Goal: Information Seeking & Learning: Learn about a topic

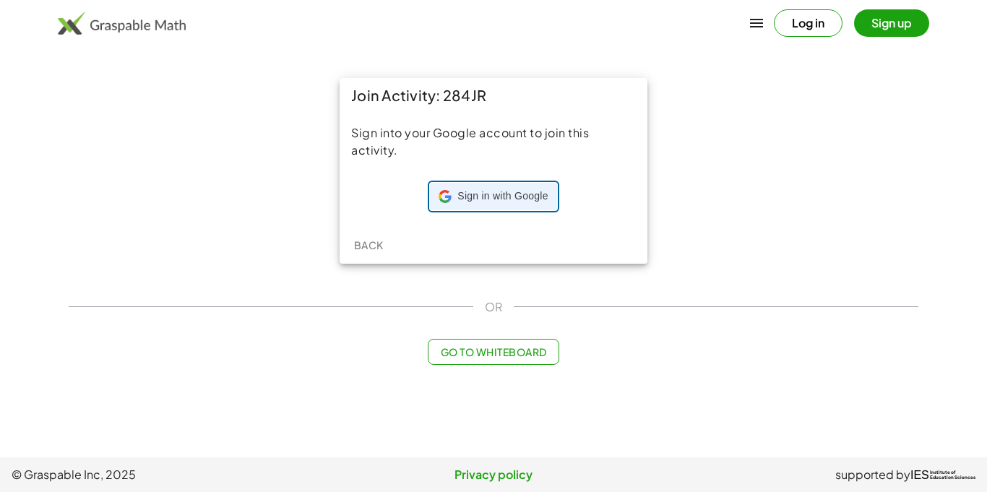
click at [444, 207] on div "Sign in with Google Sign in with Google. Opens in new tab" at bounding box center [493, 196] width 109 height 27
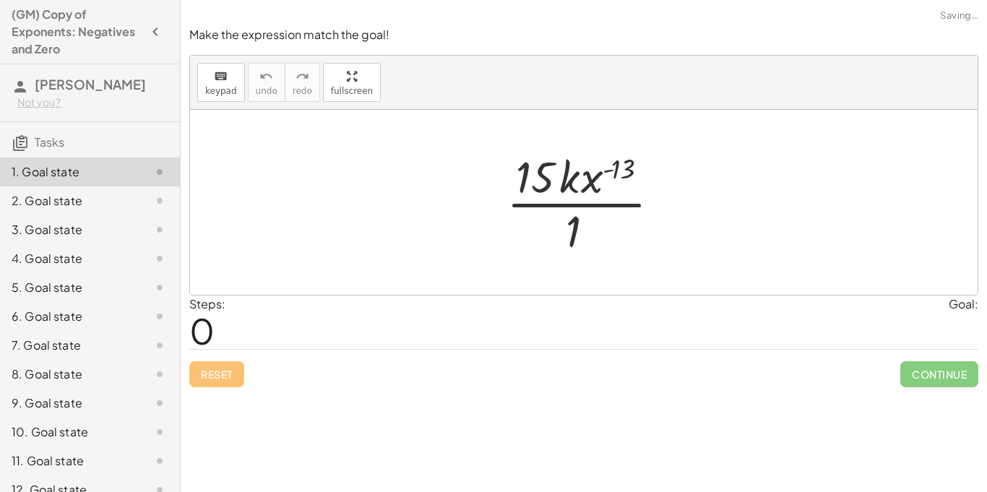
click at [530, 188] on div at bounding box center [589, 202] width 180 height 111
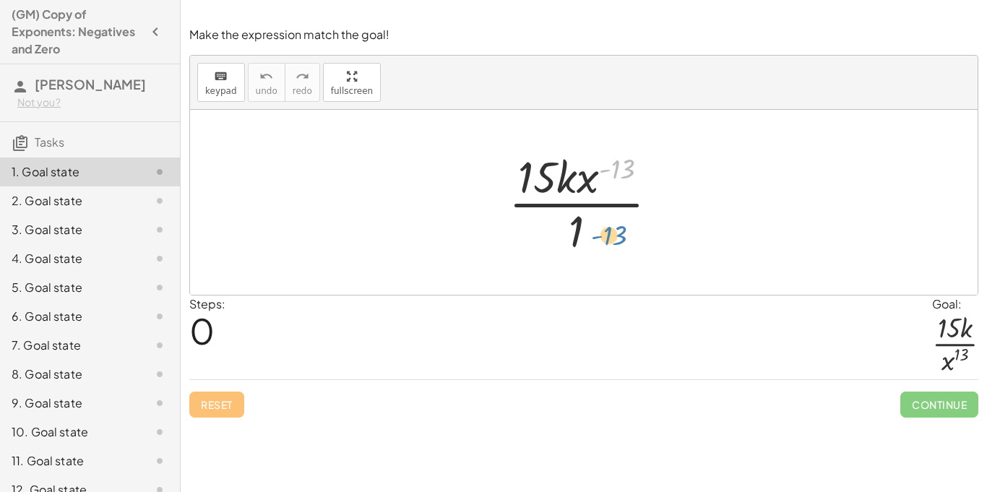
drag, startPoint x: 600, startPoint y: 173, endPoint x: 592, endPoint y: 240, distance: 67.0
click at [592, 240] on div at bounding box center [589, 202] width 176 height 111
drag, startPoint x: 590, startPoint y: 186, endPoint x: 598, endPoint y: 246, distance: 60.5
click at [598, 246] on div at bounding box center [589, 202] width 176 height 111
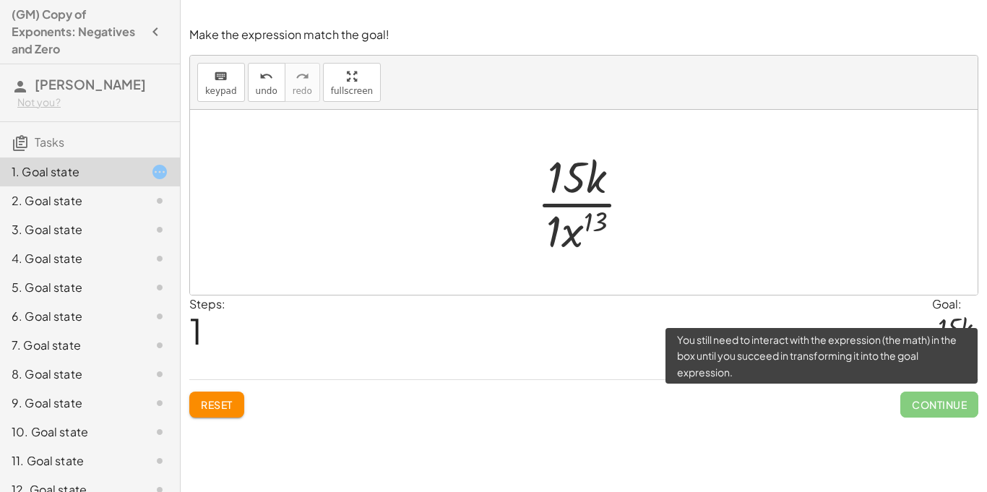
click at [920, 408] on span "Continue" at bounding box center [939, 405] width 78 height 26
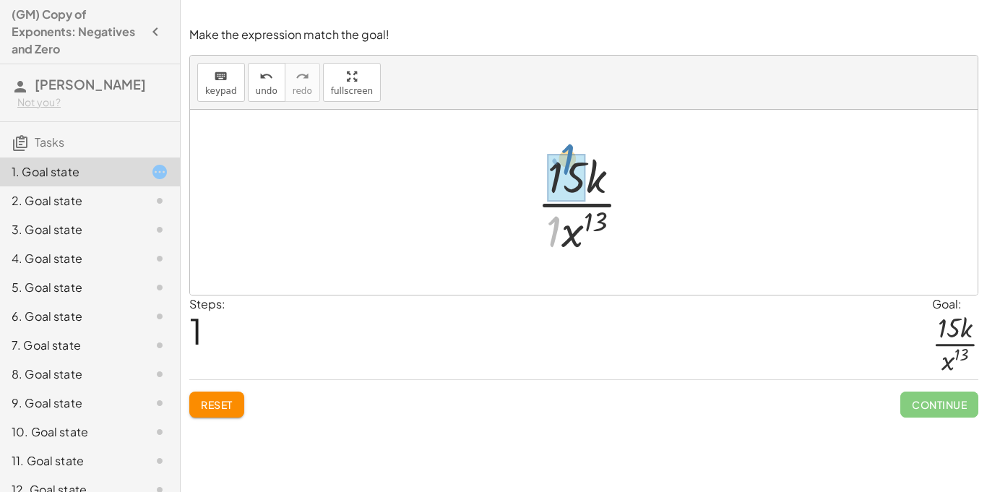
drag, startPoint x: 559, startPoint y: 235, endPoint x: 572, endPoint y: 165, distance: 71.3
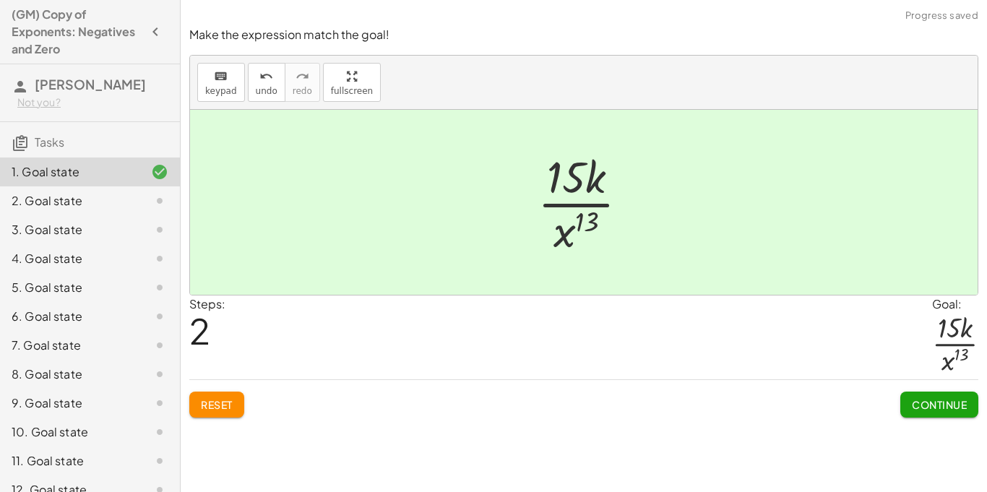
click at [0, 0] on div "Make the expression match the goal! keyboard keypad undo undo redo redo fullscr…" at bounding box center [0, 0] width 0 height 0
click at [929, 406] on span "Continue" at bounding box center [939, 404] width 55 height 13
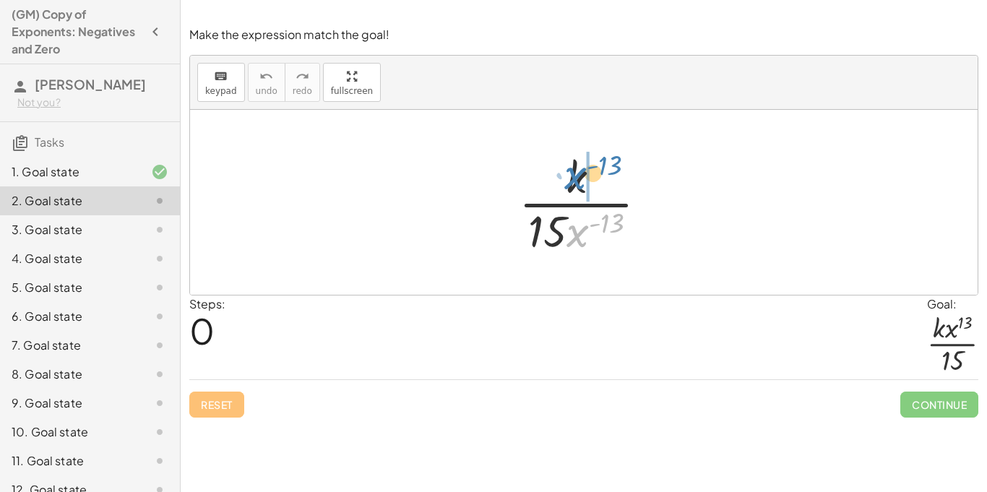
drag, startPoint x: 585, startPoint y: 232, endPoint x: 582, endPoint y: 174, distance: 57.9
click at [582, 174] on div at bounding box center [589, 202] width 155 height 111
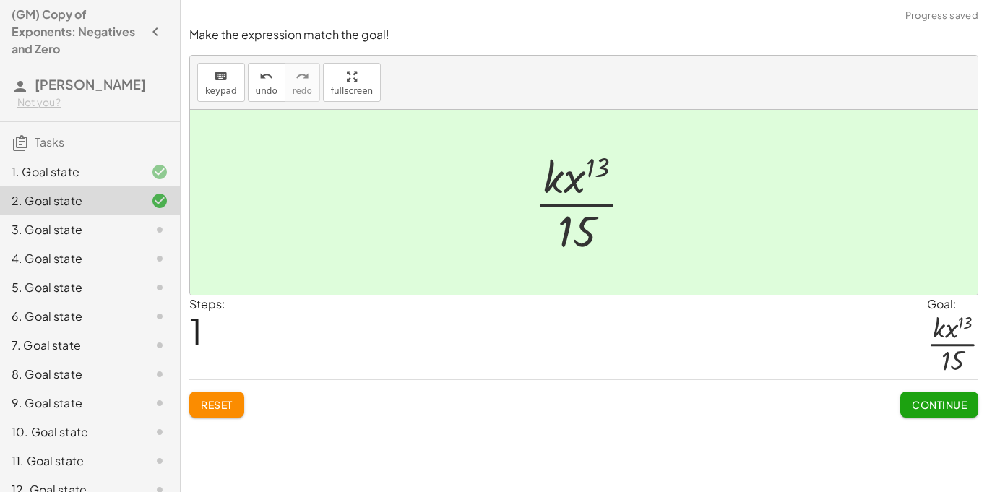
click at [903, 395] on button "Continue" at bounding box center [939, 405] width 78 height 26
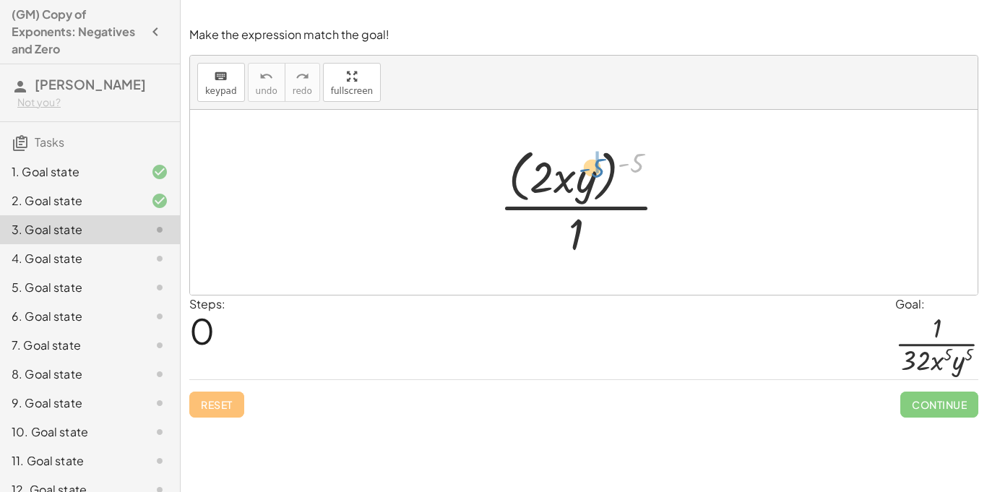
drag, startPoint x: 642, startPoint y: 162, endPoint x: 603, endPoint y: 167, distance: 39.3
click at [603, 167] on div at bounding box center [589, 202] width 194 height 118
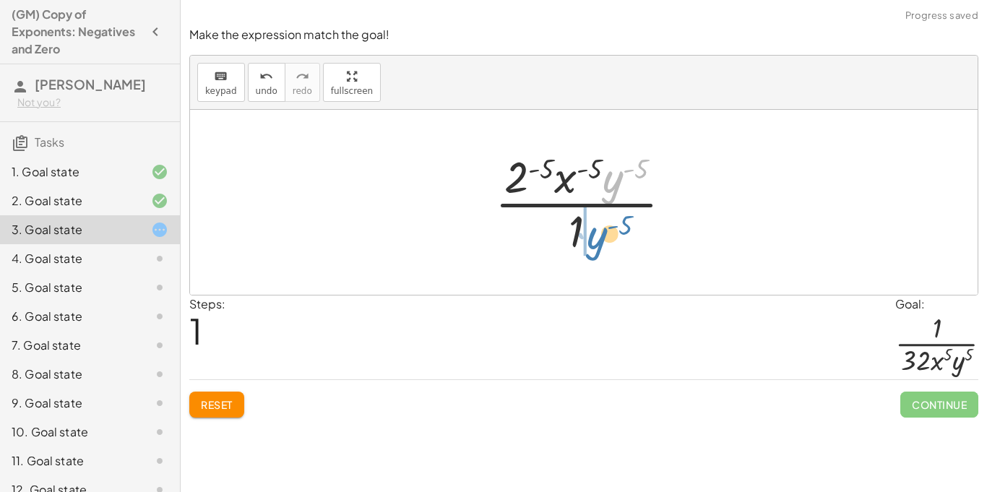
drag, startPoint x: 615, startPoint y: 183, endPoint x: 598, endPoint y: 239, distance: 58.8
click at [598, 239] on div at bounding box center [589, 202] width 203 height 111
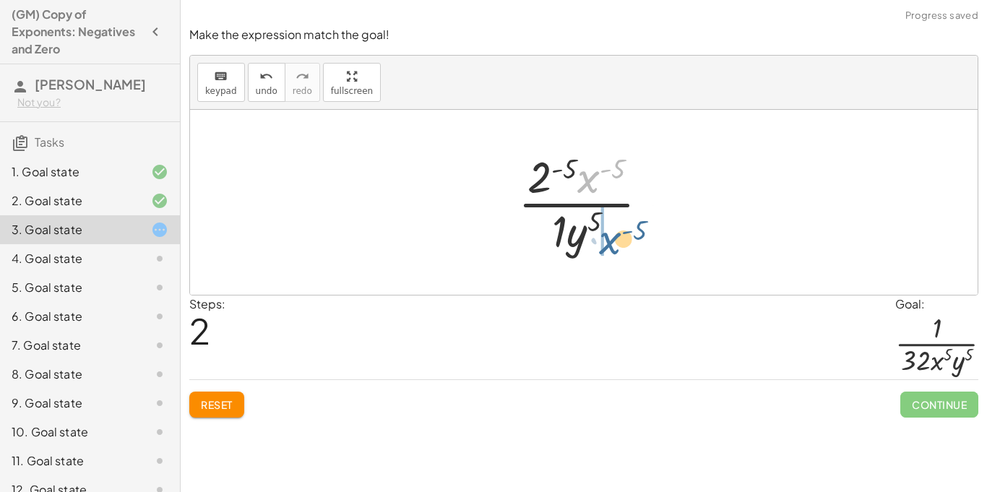
drag, startPoint x: 589, startPoint y: 181, endPoint x: 587, endPoint y: 242, distance: 60.7
click at [587, 242] on div at bounding box center [589, 202] width 157 height 111
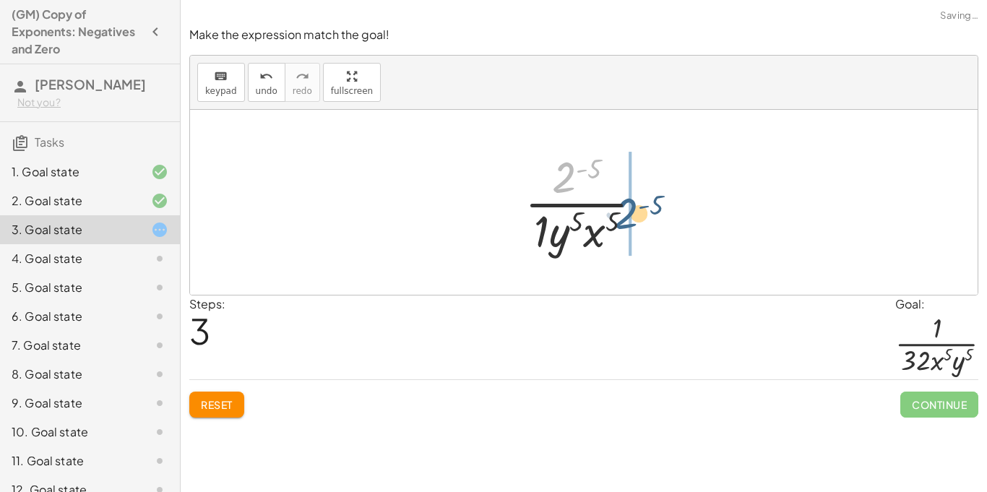
drag, startPoint x: 559, startPoint y: 181, endPoint x: 613, endPoint y: 234, distance: 76.1
click at [613, 234] on div at bounding box center [589, 202] width 144 height 111
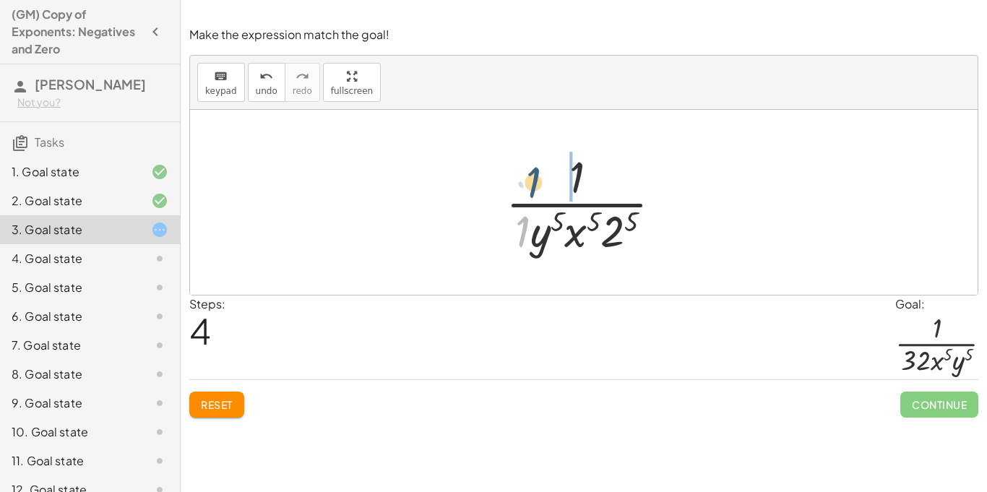
drag, startPoint x: 525, startPoint y: 235, endPoint x: 541, endPoint y: 184, distance: 53.0
click at [541, 184] on div at bounding box center [590, 202] width 182 height 111
click at [619, 226] on div at bounding box center [589, 202] width 167 height 111
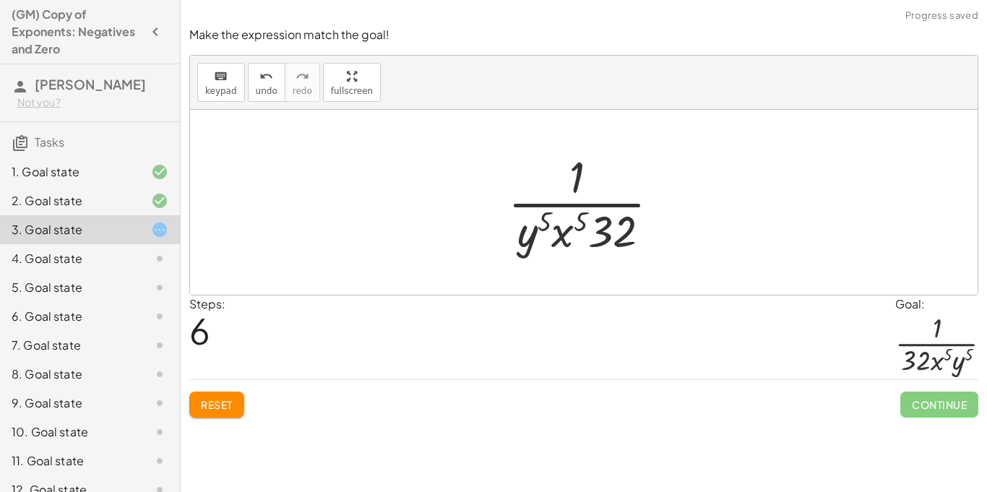
click at [613, 230] on div at bounding box center [590, 202] width 178 height 111
drag, startPoint x: 616, startPoint y: 233, endPoint x: 516, endPoint y: 236, distance: 99.8
click at [516, 236] on div at bounding box center [590, 202] width 178 height 111
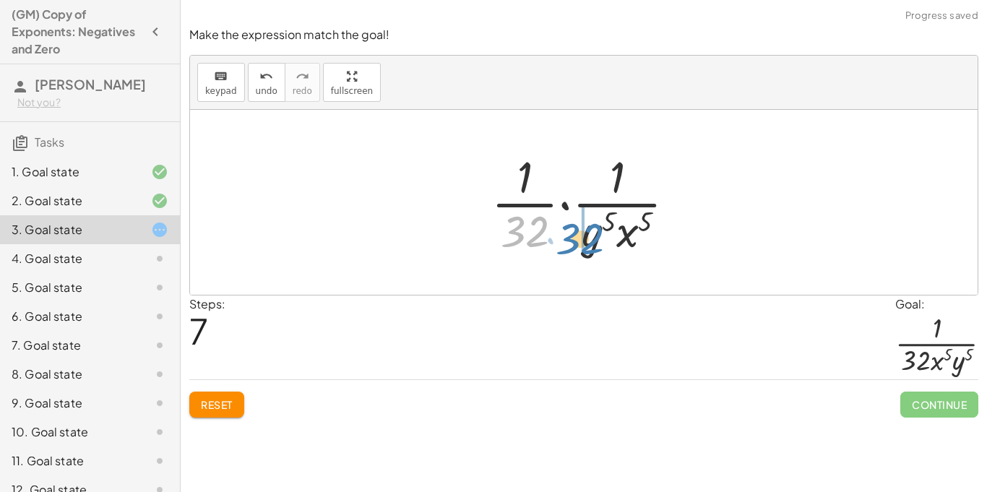
drag, startPoint x: 530, startPoint y: 237, endPoint x: 587, endPoint y: 245, distance: 56.9
click at [587, 245] on div at bounding box center [589, 202] width 210 height 111
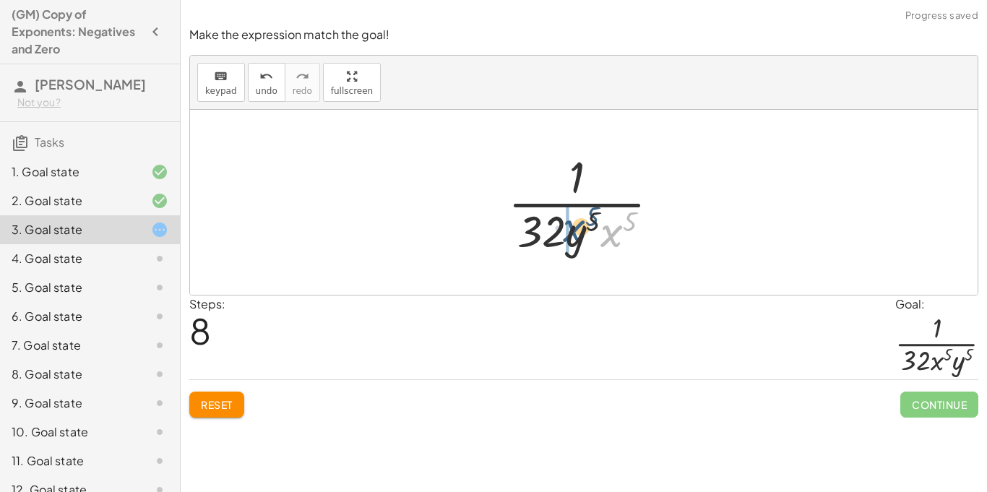
drag, startPoint x: 614, startPoint y: 244, endPoint x: 577, endPoint y: 240, distance: 37.8
click at [577, 240] on div at bounding box center [590, 202] width 178 height 111
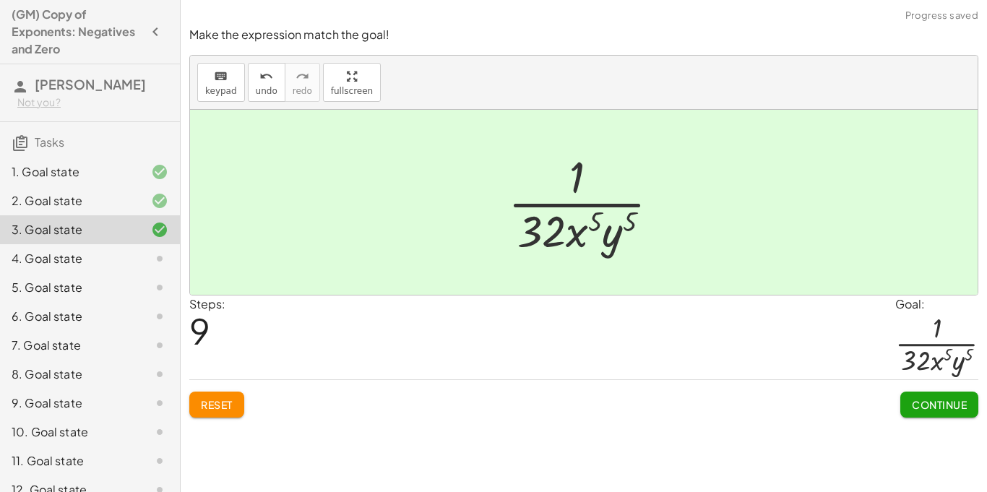
click at [923, 413] on button "Continue" at bounding box center [939, 405] width 78 height 26
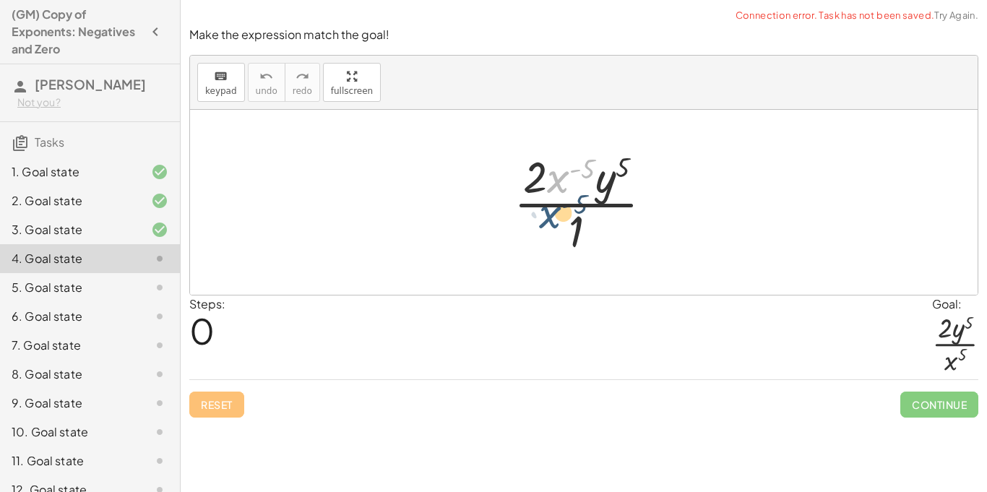
drag, startPoint x: 564, startPoint y: 179, endPoint x: 554, endPoint y: 226, distance: 47.9
click at [554, 226] on div at bounding box center [589, 202] width 165 height 111
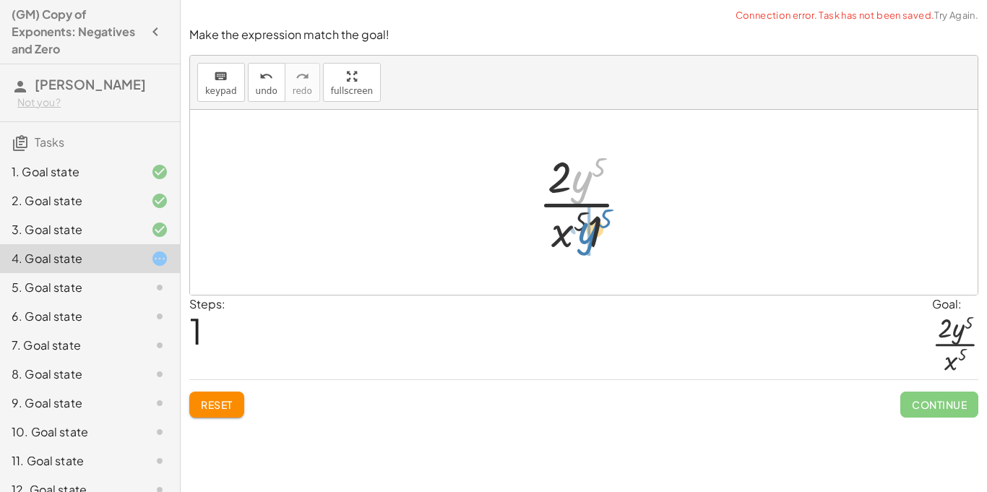
drag, startPoint x: 577, startPoint y: 184, endPoint x: 582, endPoint y: 236, distance: 51.5
click at [582, 236] on div at bounding box center [589, 202] width 116 height 111
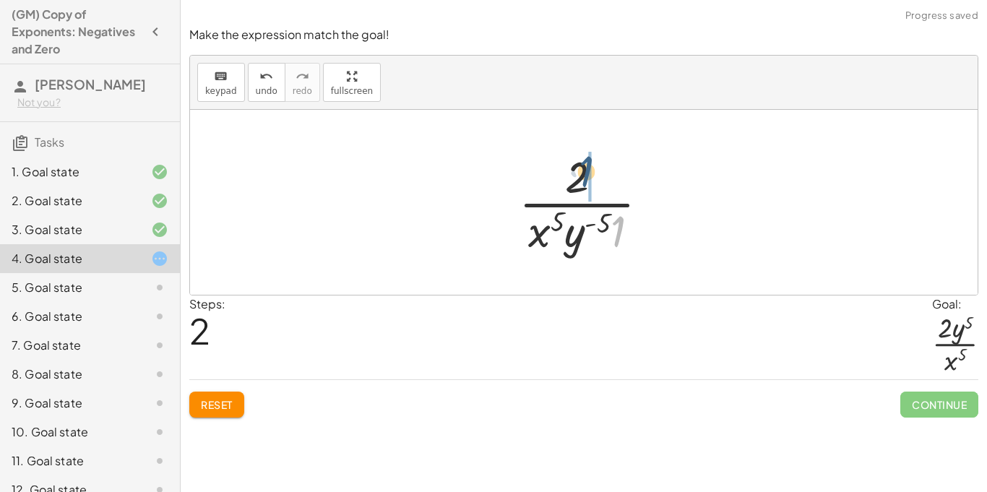
drag, startPoint x: 621, startPoint y: 231, endPoint x: 586, endPoint y: 171, distance: 69.3
click at [586, 171] on div at bounding box center [590, 202] width 156 height 111
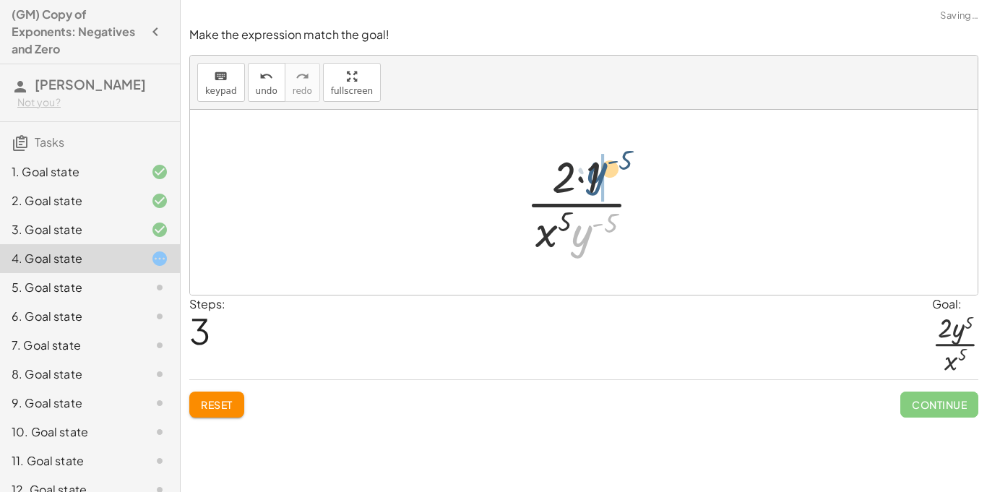
drag, startPoint x: 583, startPoint y: 244, endPoint x: 598, endPoint y: 181, distance: 65.4
click at [598, 181] on div at bounding box center [589, 202] width 141 height 111
click at [557, 184] on div at bounding box center [589, 202] width 142 height 111
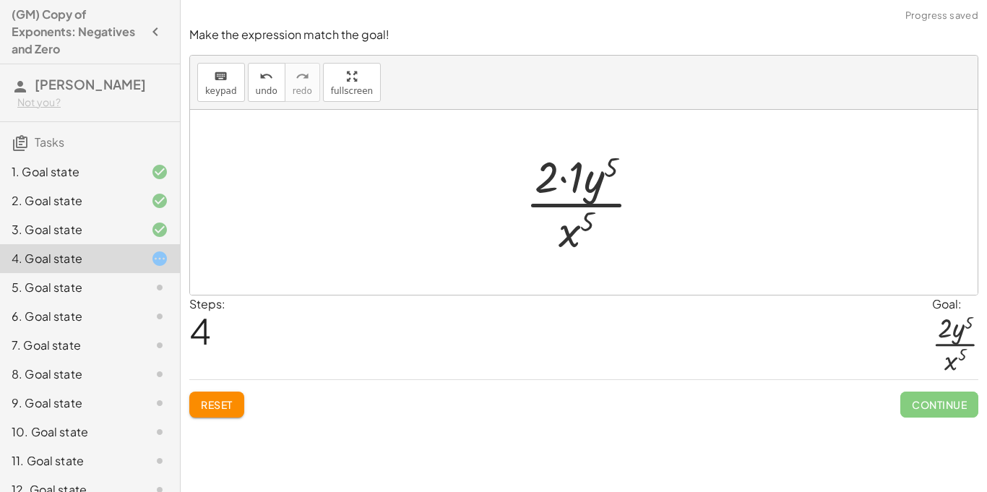
click at [551, 181] on div at bounding box center [589, 202] width 142 height 111
drag, startPoint x: 576, startPoint y: 180, endPoint x: 546, endPoint y: 180, distance: 29.6
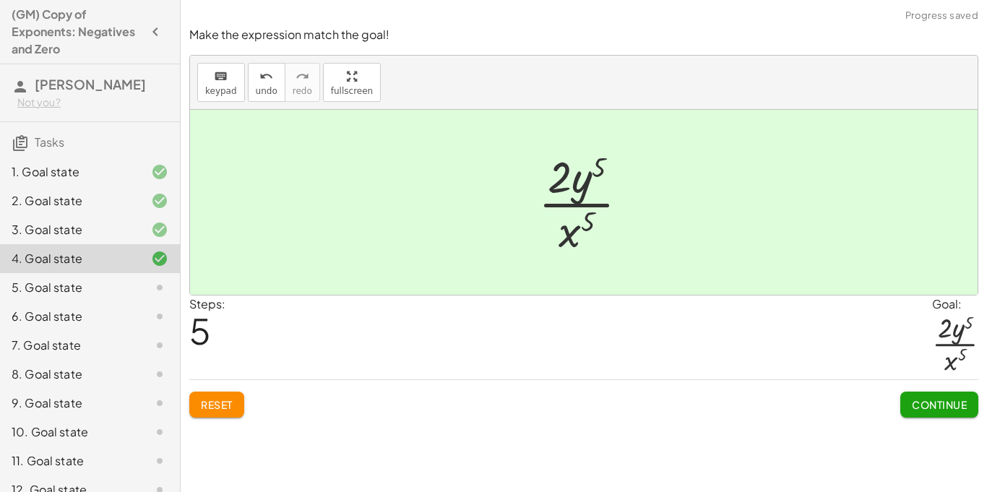
click at [942, 402] on span "Continue" at bounding box center [939, 404] width 55 height 13
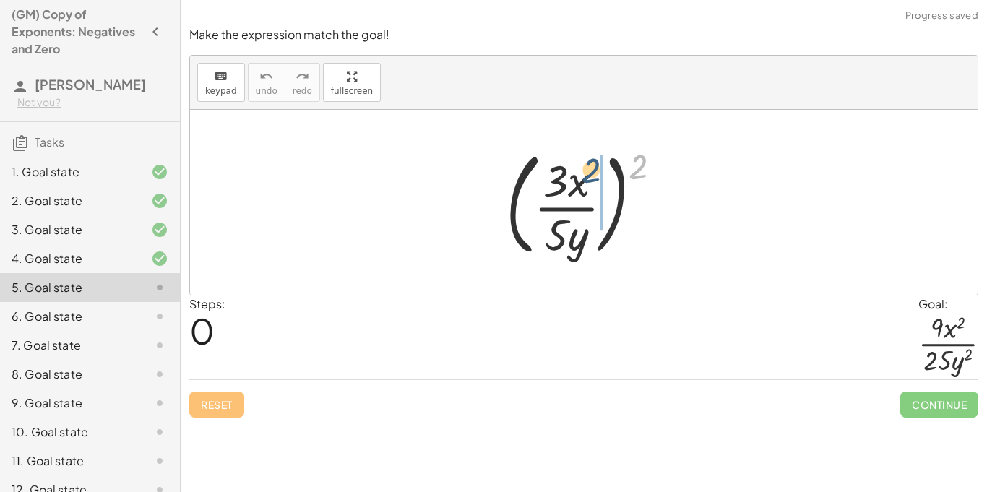
drag, startPoint x: 640, startPoint y: 169, endPoint x: 590, endPoint y: 172, distance: 49.2
click at [590, 172] on div at bounding box center [590, 202] width 182 height 120
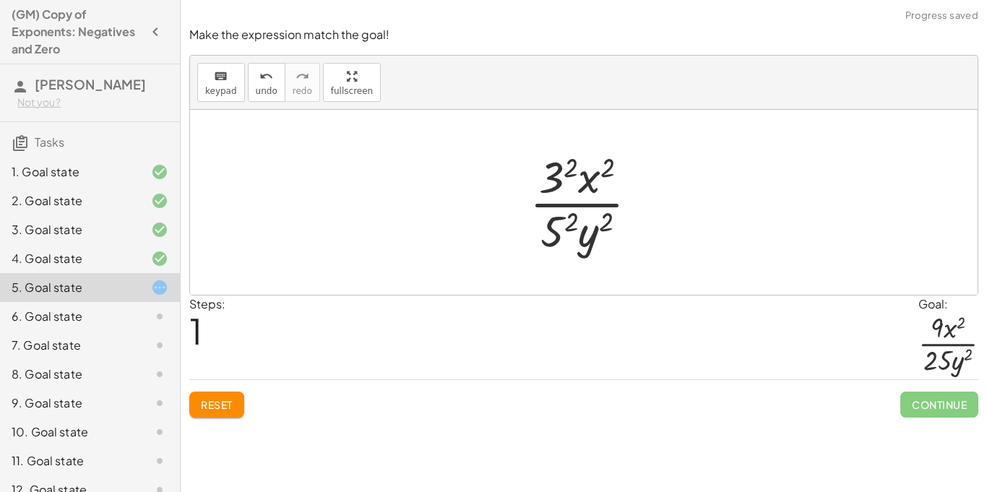
click at [571, 218] on div at bounding box center [589, 202] width 134 height 111
click at [558, 171] on div at bounding box center [589, 202] width 140 height 111
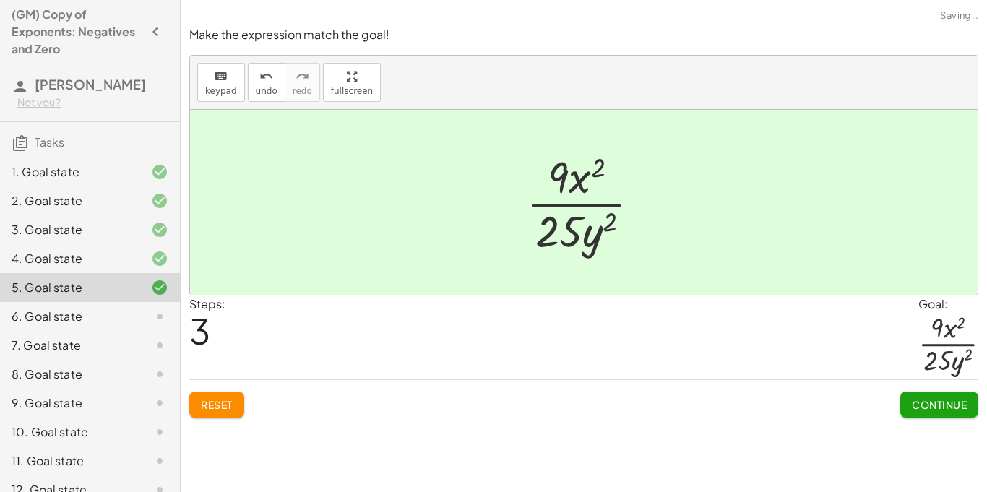
click at [0, 0] on div "Make the expression match the goal! keyboard keypad undo undo redo redo fullscr…" at bounding box center [0, 0] width 0 height 0
click at [957, 411] on button "Continue" at bounding box center [939, 405] width 78 height 26
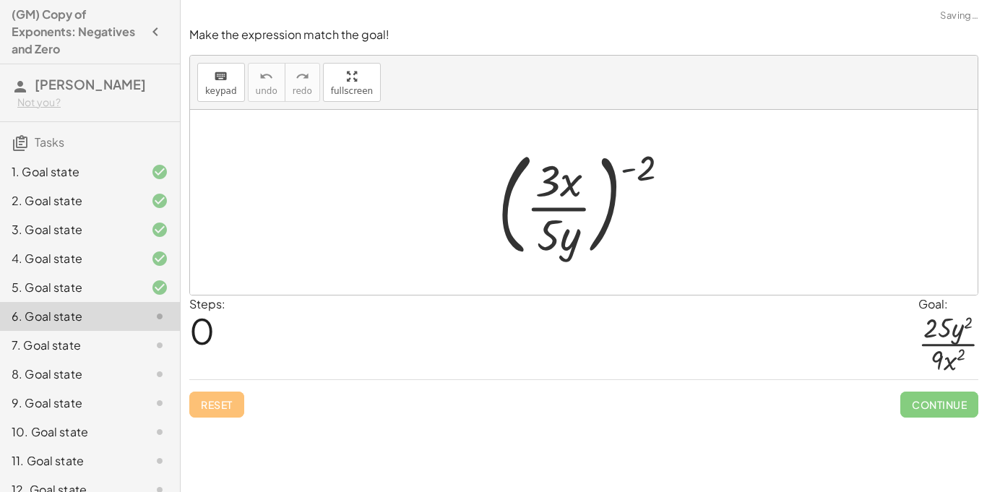
drag, startPoint x: 635, startPoint y: 170, endPoint x: 559, endPoint y: 188, distance: 78.7
click at [559, 188] on div at bounding box center [590, 202] width 198 height 120
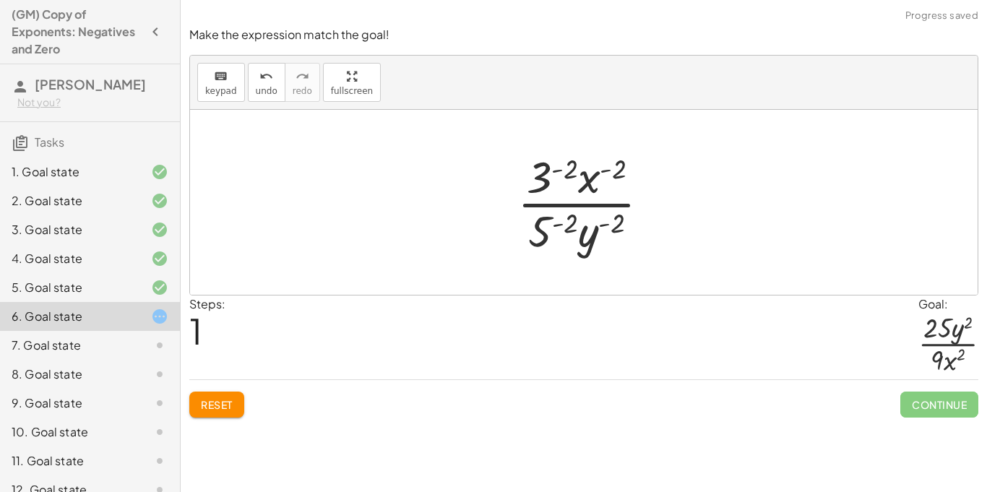
click at [566, 224] on div at bounding box center [589, 202] width 158 height 111
click at [564, 176] on div at bounding box center [589, 202] width 183 height 111
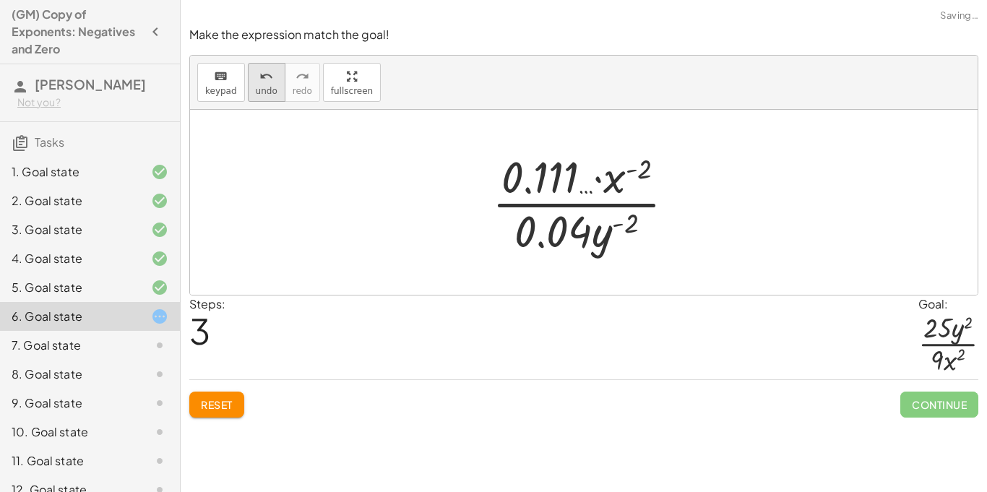
click at [261, 99] on button "undo undo" at bounding box center [267, 82] width 38 height 39
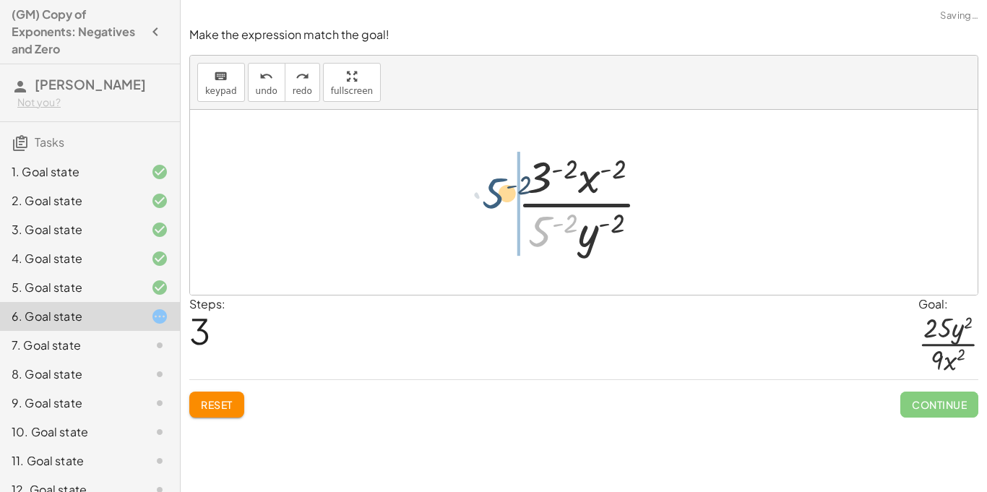
drag, startPoint x: 549, startPoint y: 236, endPoint x: 509, endPoint y: 194, distance: 58.8
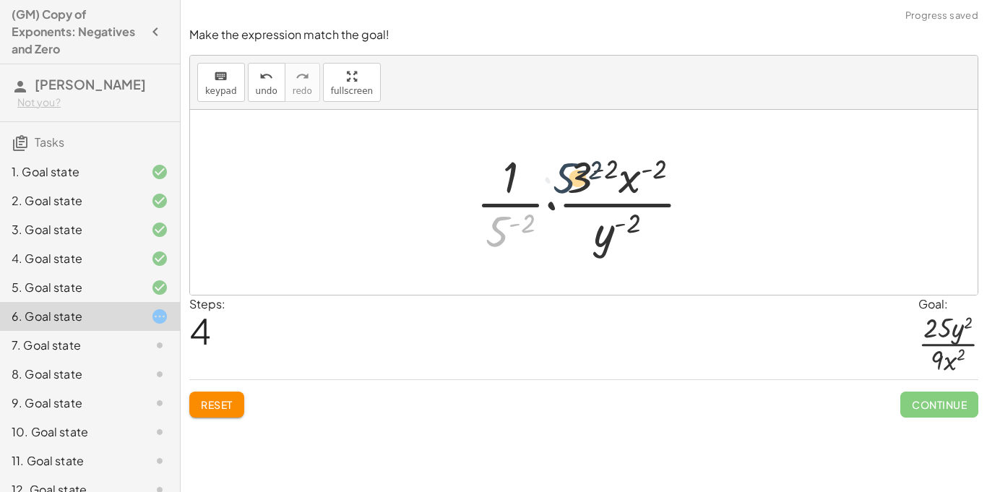
drag, startPoint x: 507, startPoint y: 225, endPoint x: 578, endPoint y: 171, distance: 89.2
click at [578, 171] on div at bounding box center [589, 202] width 240 height 111
drag, startPoint x: 574, startPoint y: 184, endPoint x: 569, endPoint y: 246, distance: 62.4
click at [569, 246] on div at bounding box center [589, 202] width 240 height 111
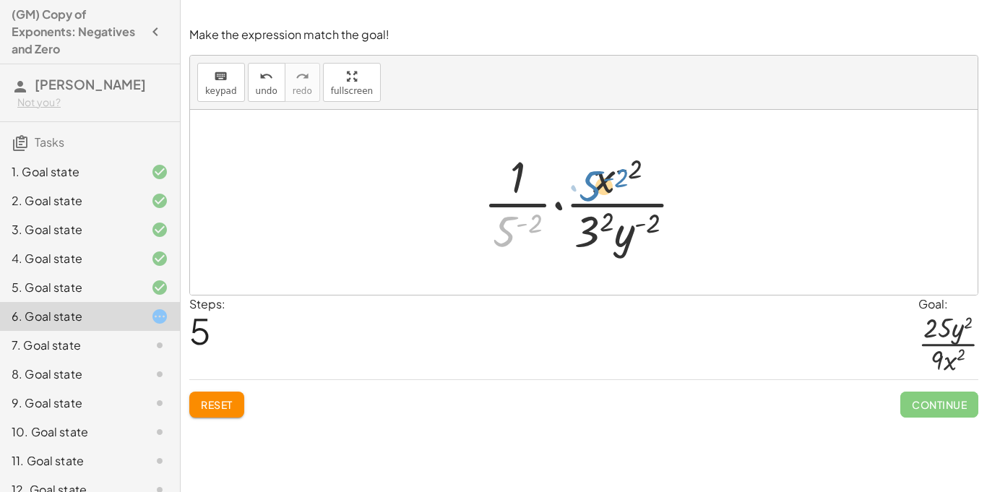
drag, startPoint x: 509, startPoint y: 233, endPoint x: 597, endPoint y: 189, distance: 98.2
click at [597, 189] on div at bounding box center [589, 202] width 226 height 111
drag, startPoint x: 507, startPoint y: 240, endPoint x: 593, endPoint y: 187, distance: 100.3
click at [593, 187] on div at bounding box center [589, 202] width 226 height 111
drag, startPoint x: 503, startPoint y: 235, endPoint x: 613, endPoint y: 181, distance: 122.8
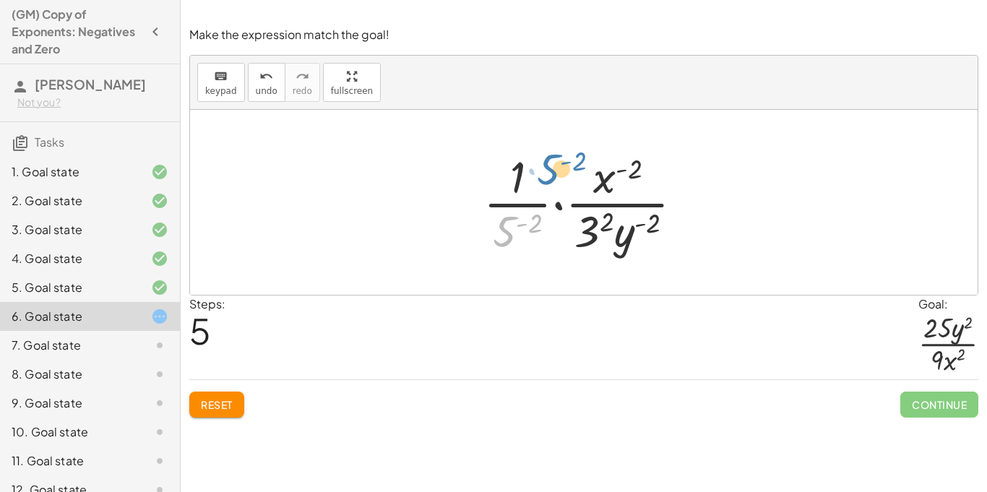
click at [613, 181] on div at bounding box center [589, 202] width 226 height 111
click at [278, 98] on button "undo undo" at bounding box center [267, 82] width 38 height 39
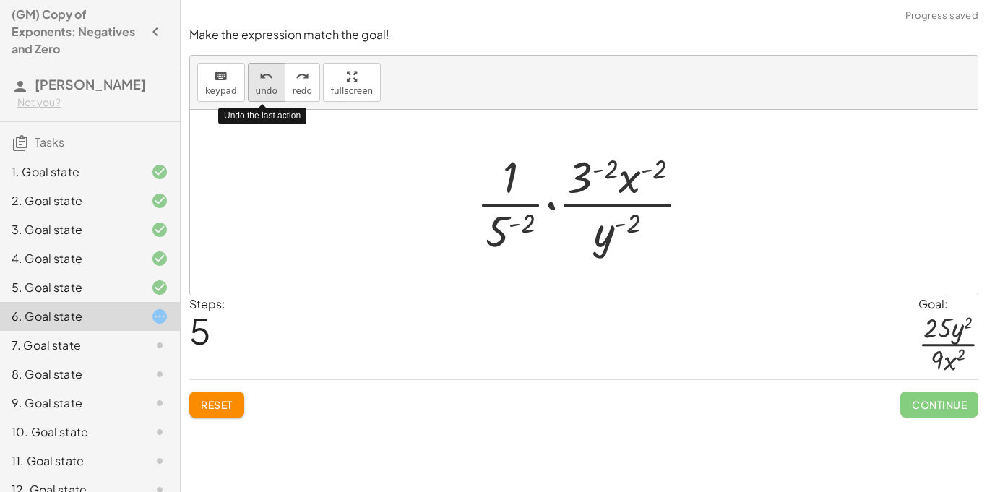
click at [278, 98] on button "undo undo" at bounding box center [267, 82] width 38 height 39
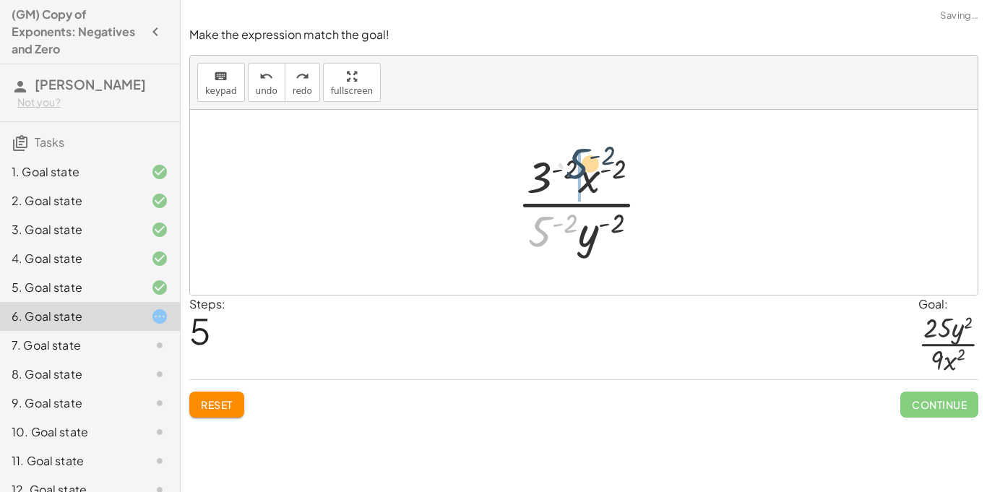
drag, startPoint x: 543, startPoint y: 234, endPoint x: 580, endPoint y: 166, distance: 77.6
click at [580, 166] on div at bounding box center [589, 202] width 158 height 111
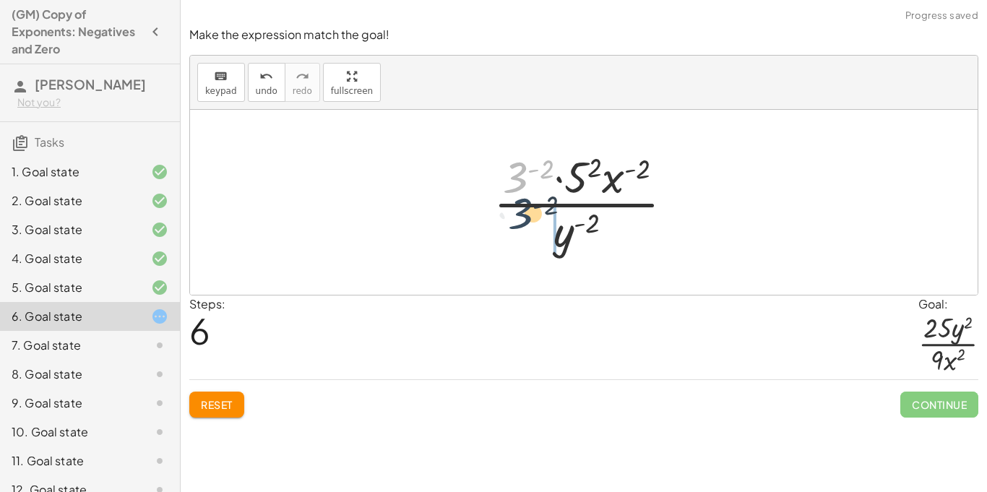
drag, startPoint x: 524, startPoint y: 171, endPoint x: 528, endPoint y: 232, distance: 61.6
click at [528, 232] on div at bounding box center [589, 202] width 206 height 111
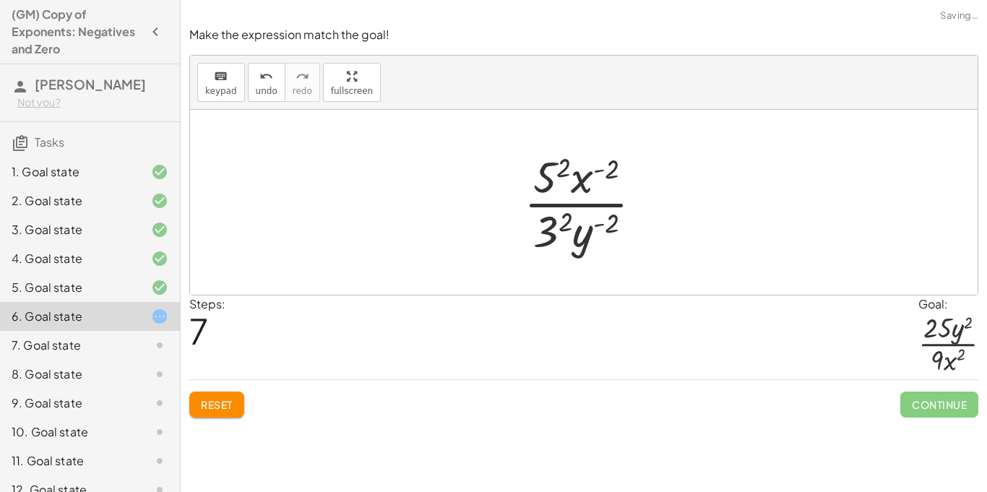
click at [525, 239] on div at bounding box center [589, 202] width 145 height 111
click at [543, 168] on div at bounding box center [589, 202] width 145 height 111
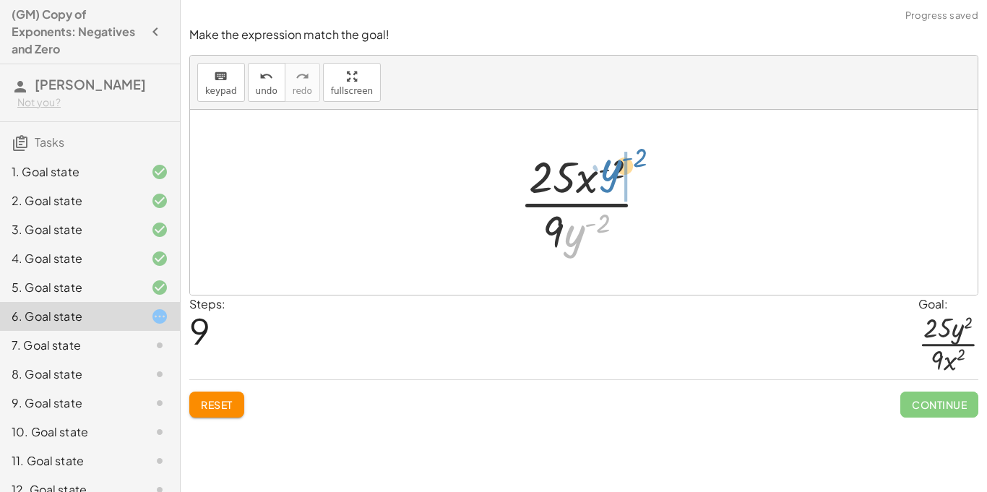
drag, startPoint x: 577, startPoint y: 247, endPoint x: 612, endPoint y: 181, distance: 74.7
click at [612, 181] on div at bounding box center [589, 202] width 154 height 111
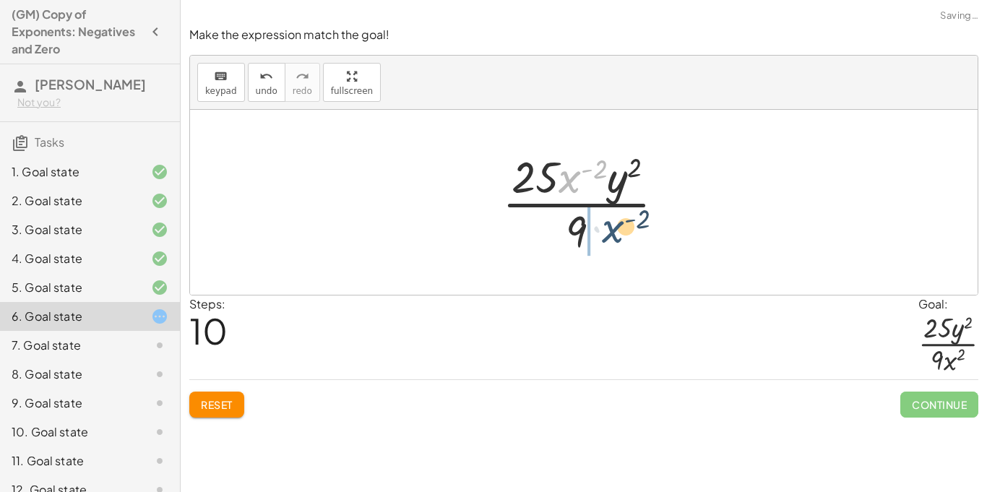
drag, startPoint x: 576, startPoint y: 184, endPoint x: 620, endPoint y: 236, distance: 68.7
click at [620, 236] on div at bounding box center [589, 202] width 189 height 111
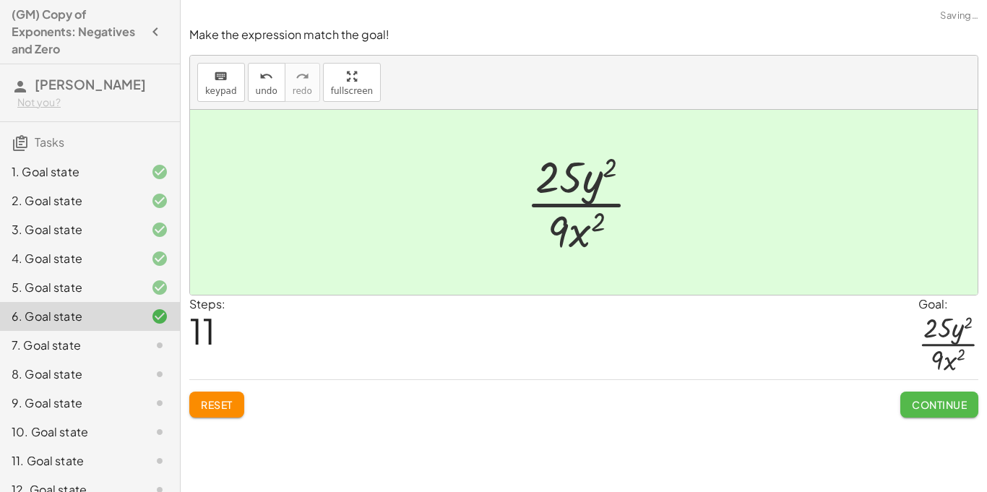
click at [963, 406] on span "Continue" at bounding box center [939, 404] width 55 height 13
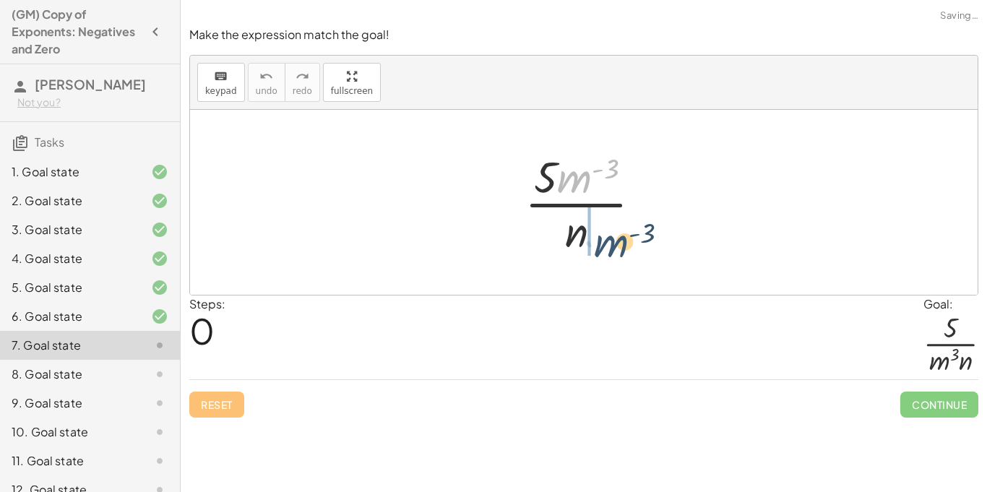
drag, startPoint x: 577, startPoint y: 181, endPoint x: 613, endPoint y: 246, distance: 73.8
click at [613, 246] on div at bounding box center [588, 202] width 143 height 111
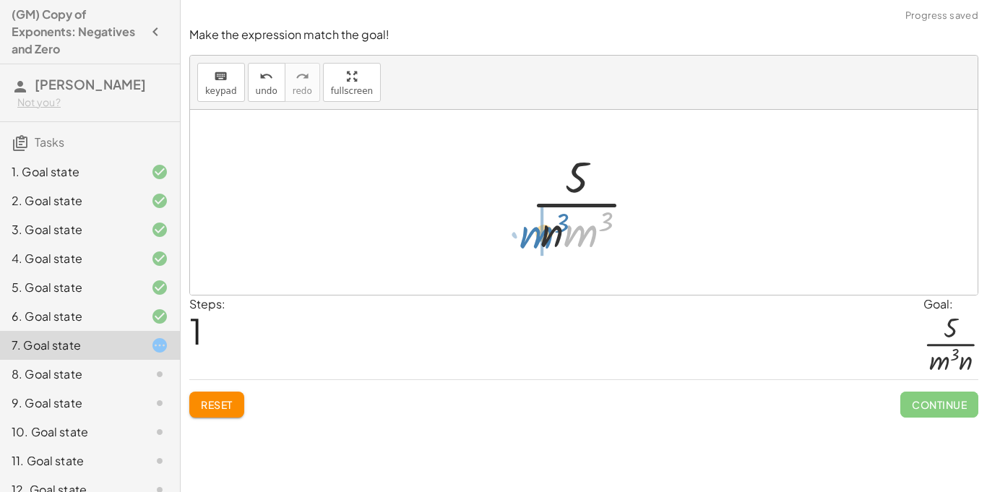
drag, startPoint x: 580, startPoint y: 233, endPoint x: 534, endPoint y: 235, distance: 45.5
click at [534, 235] on div at bounding box center [589, 202] width 131 height 111
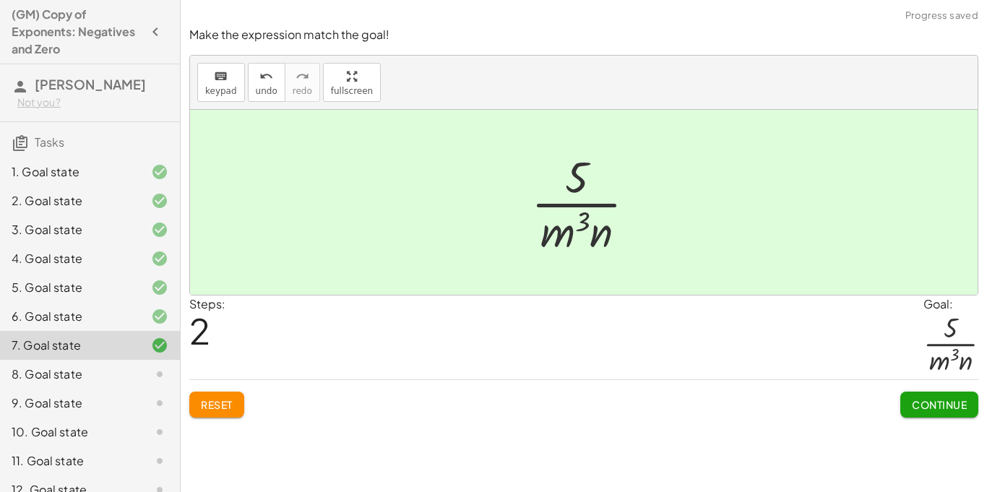
click at [929, 406] on span "Continue" at bounding box center [939, 404] width 55 height 13
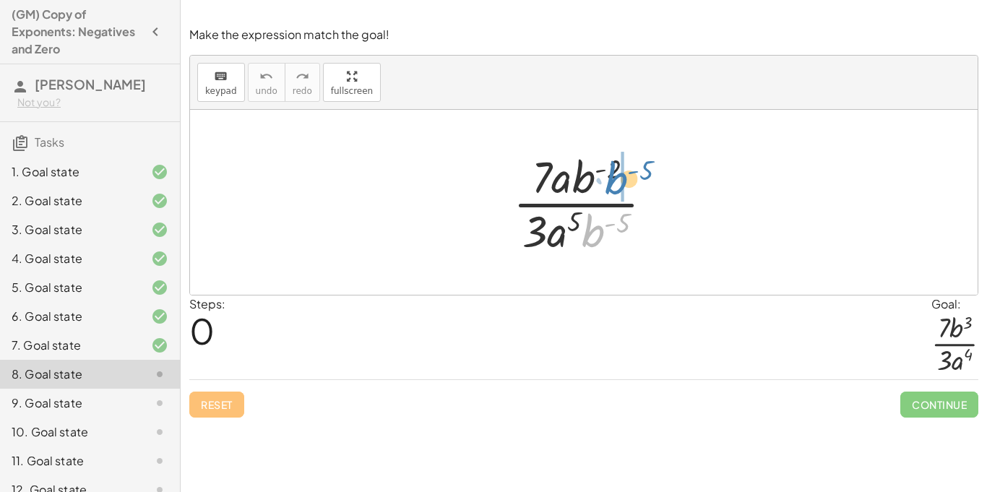
drag, startPoint x: 593, startPoint y: 234, endPoint x: 616, endPoint y: 181, distance: 57.6
click at [616, 181] on div at bounding box center [589, 202] width 166 height 111
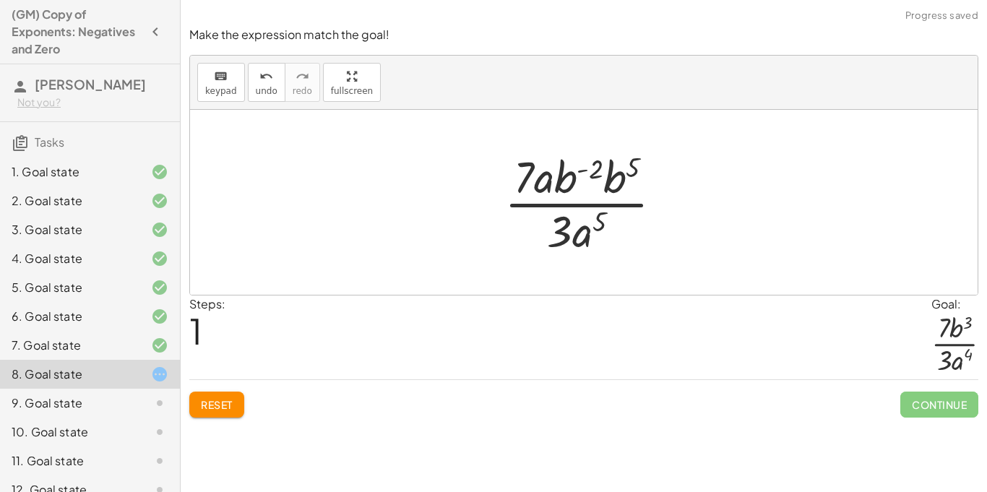
click at [579, 177] on div at bounding box center [589, 202] width 184 height 111
drag, startPoint x: 567, startPoint y: 178, endPoint x: 634, endPoint y: 250, distance: 98.2
click at [634, 250] on div at bounding box center [589, 202] width 184 height 111
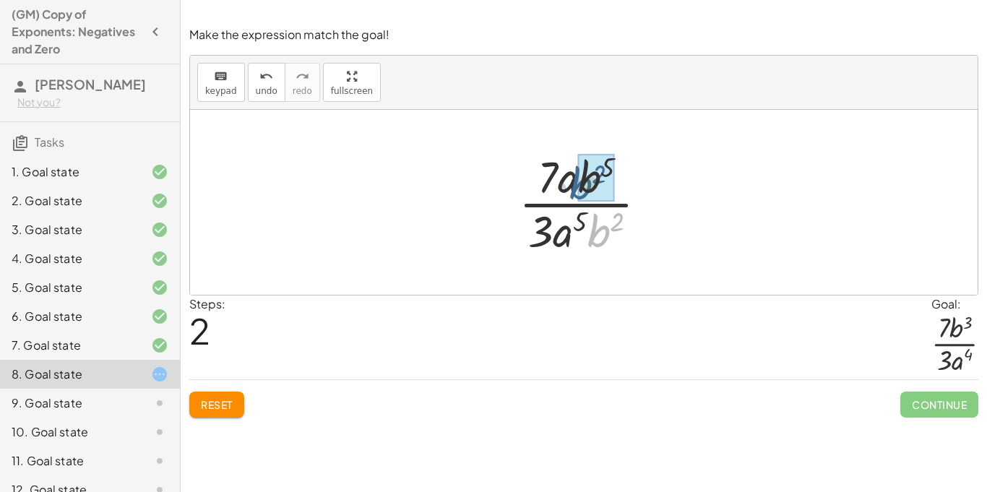
drag, startPoint x: 595, startPoint y: 246, endPoint x: 577, endPoint y: 198, distance: 51.3
click at [577, 198] on div at bounding box center [589, 202] width 155 height 111
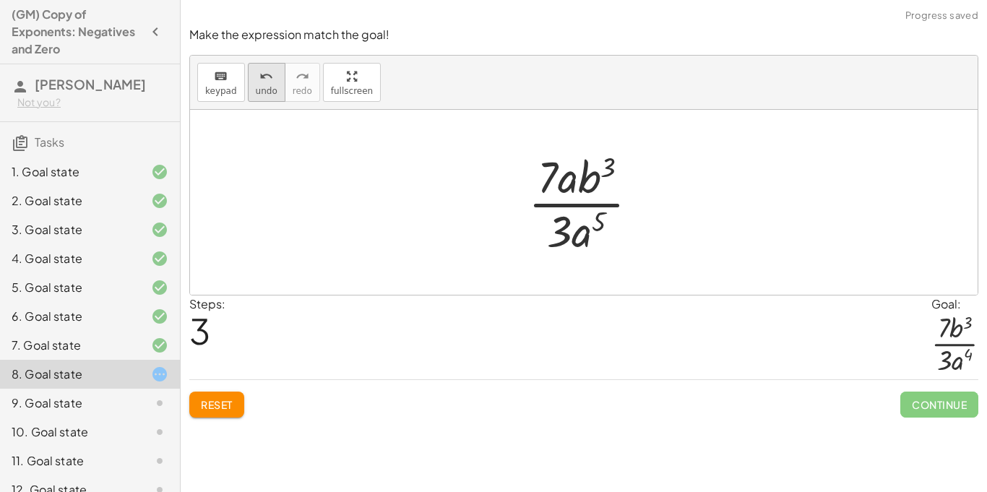
click at [256, 74] on div "undo" at bounding box center [267, 75] width 22 height 17
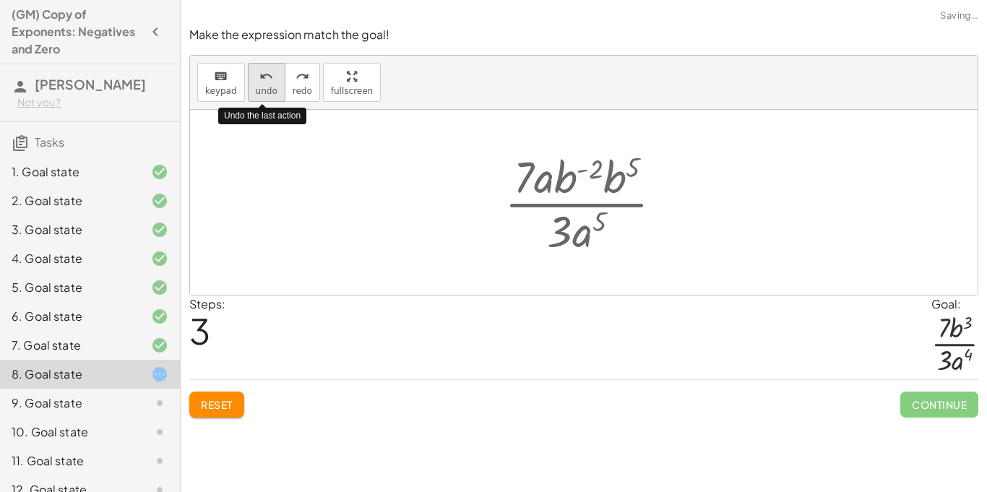
click at [256, 74] on div "undo" at bounding box center [267, 75] width 22 height 17
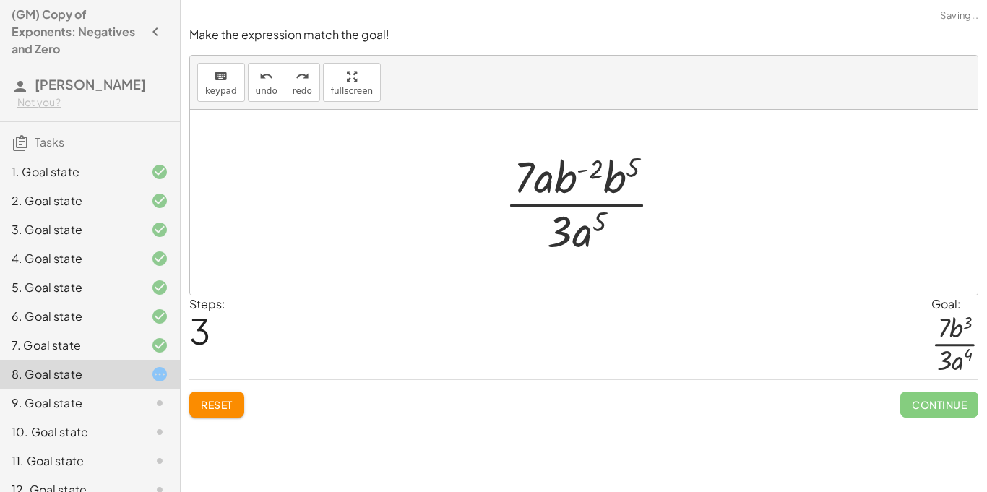
click at [591, 171] on div at bounding box center [589, 202] width 184 height 111
drag, startPoint x: 560, startPoint y: 184, endPoint x: 596, endPoint y: 186, distance: 36.2
click at [596, 186] on div at bounding box center [589, 202] width 184 height 111
click at [612, 163] on div at bounding box center [589, 202] width 199 height 111
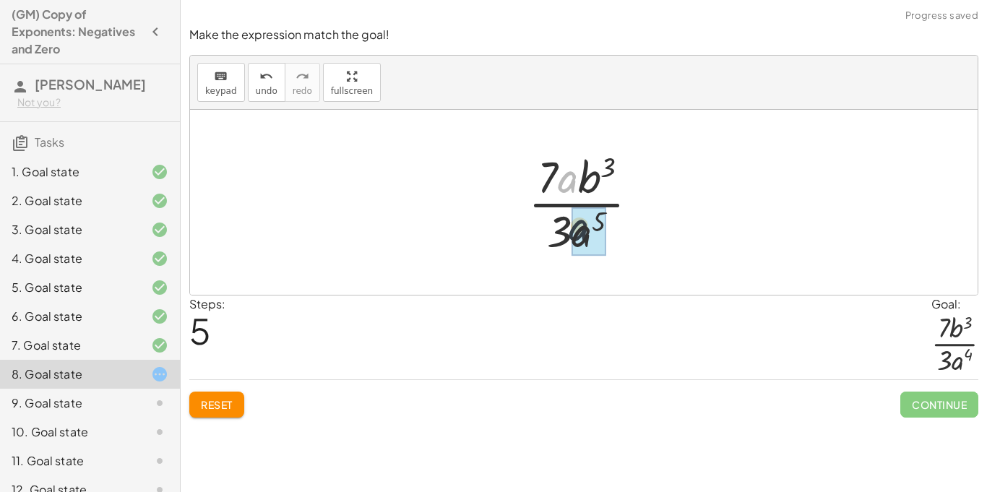
drag, startPoint x: 572, startPoint y: 180, endPoint x: 584, endPoint y: 233, distance: 54.9
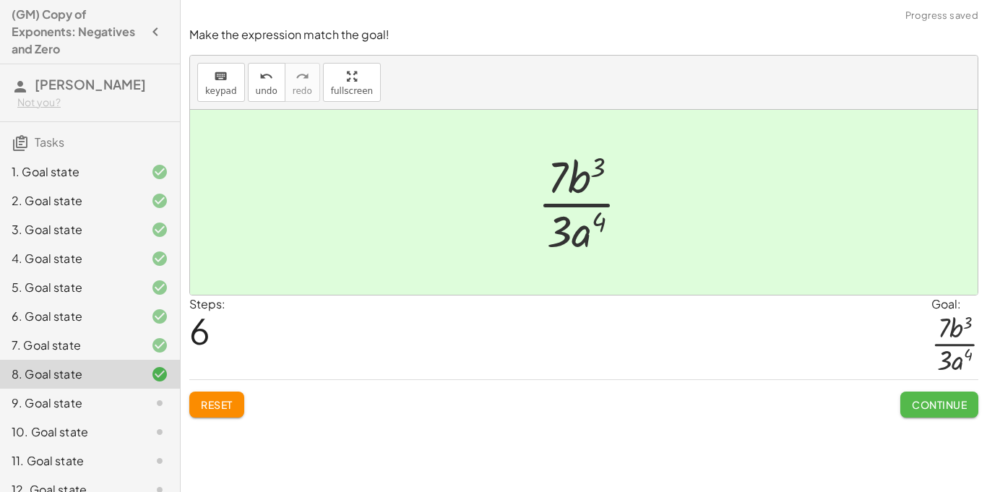
click at [918, 399] on span "Continue" at bounding box center [939, 404] width 55 height 13
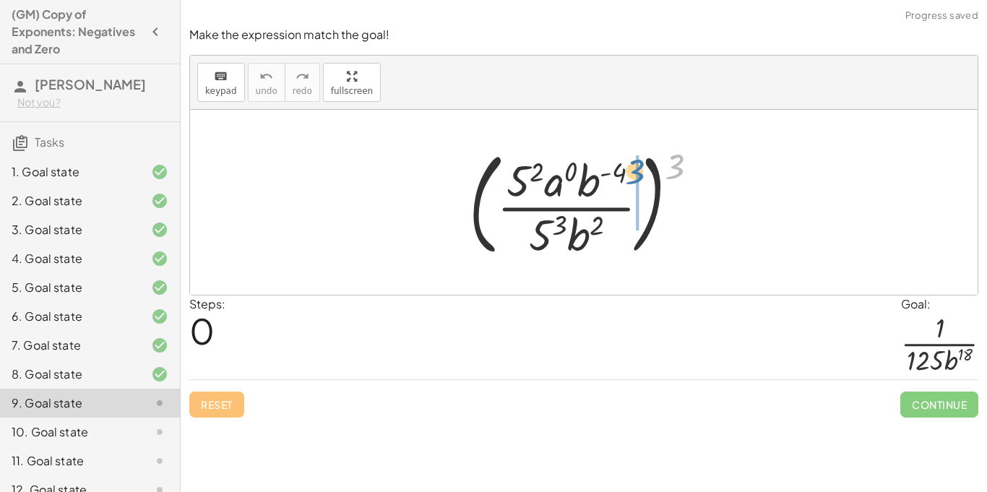
drag, startPoint x: 684, startPoint y: 163, endPoint x: 634, endPoint y: 171, distance: 51.1
click at [634, 171] on div at bounding box center [590, 202] width 256 height 120
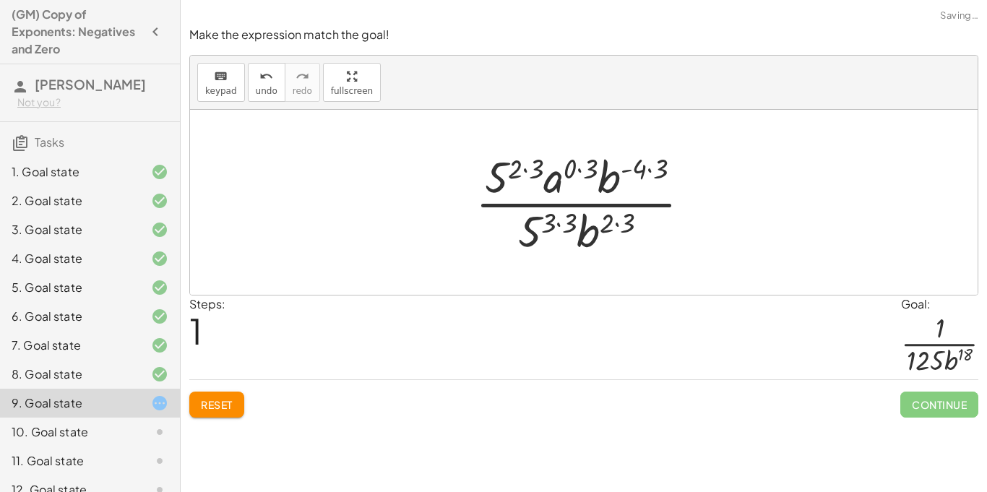
click at [523, 164] on div at bounding box center [588, 202] width 241 height 111
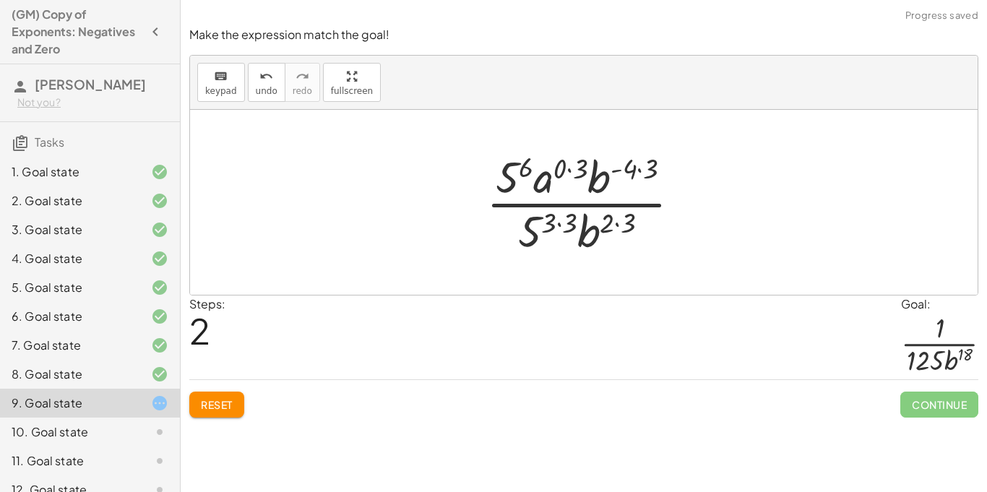
click at [572, 173] on div at bounding box center [589, 202] width 220 height 111
click at [624, 176] on div at bounding box center [588, 202] width 199 height 111
click at [625, 176] on div at bounding box center [588, 202] width 199 height 111
click at [621, 174] on div at bounding box center [588, 202] width 199 height 111
click at [619, 171] on div at bounding box center [588, 202] width 199 height 111
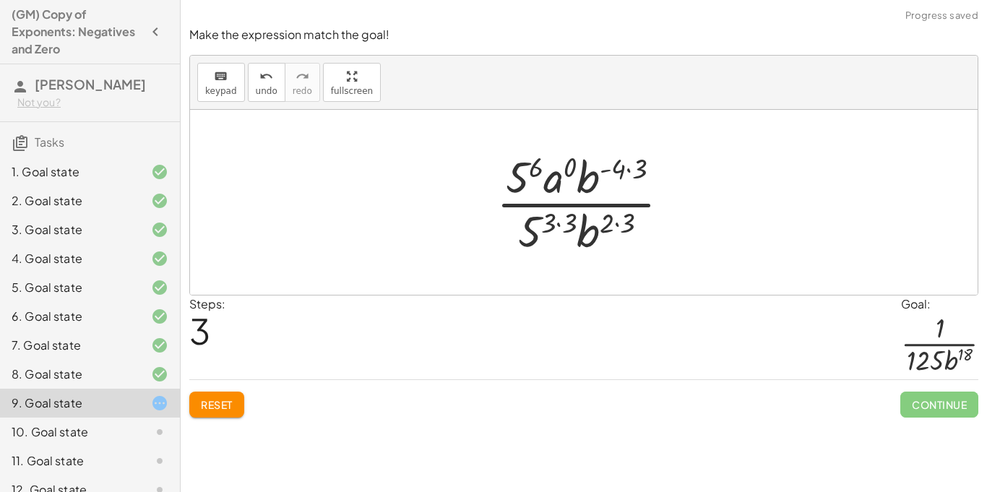
click at [625, 172] on div at bounding box center [588, 202] width 199 height 111
click at [642, 171] on div at bounding box center [588, 202] width 199 height 111
click at [621, 171] on div at bounding box center [590, 202] width 188 height 111
click at [620, 224] on div at bounding box center [590, 202] width 188 height 111
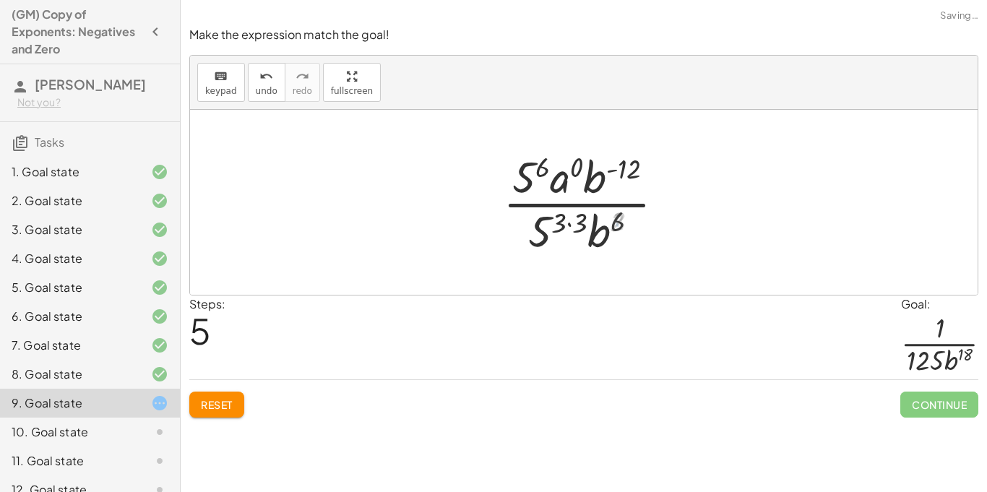
click at [580, 221] on div at bounding box center [590, 202] width 188 height 111
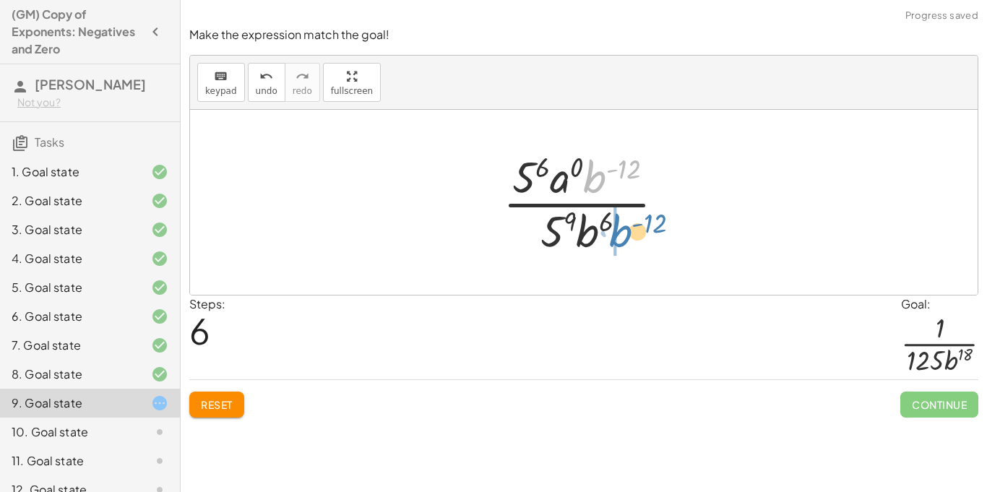
drag, startPoint x: 598, startPoint y: 186, endPoint x: 621, endPoint y: 240, distance: 59.2
click at [621, 240] on div at bounding box center [590, 202] width 188 height 111
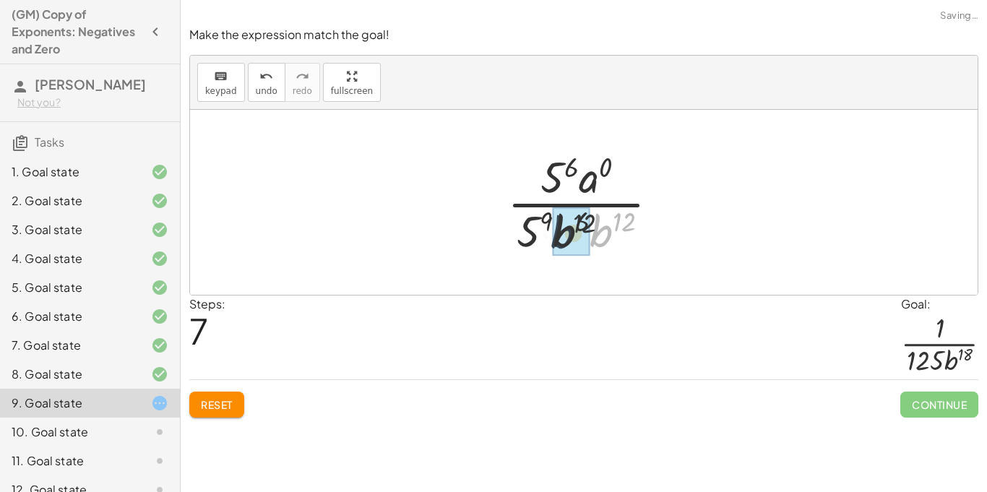
drag, startPoint x: 610, startPoint y: 233, endPoint x: 564, endPoint y: 236, distance: 45.6
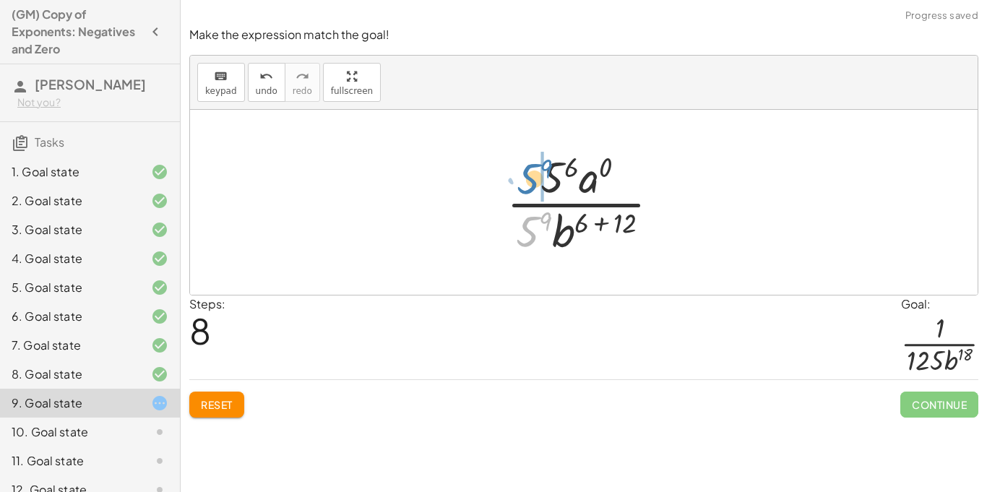
drag, startPoint x: 533, startPoint y: 235, endPoint x: 535, endPoint y: 182, distance: 52.8
click at [535, 182] on div at bounding box center [588, 202] width 179 height 111
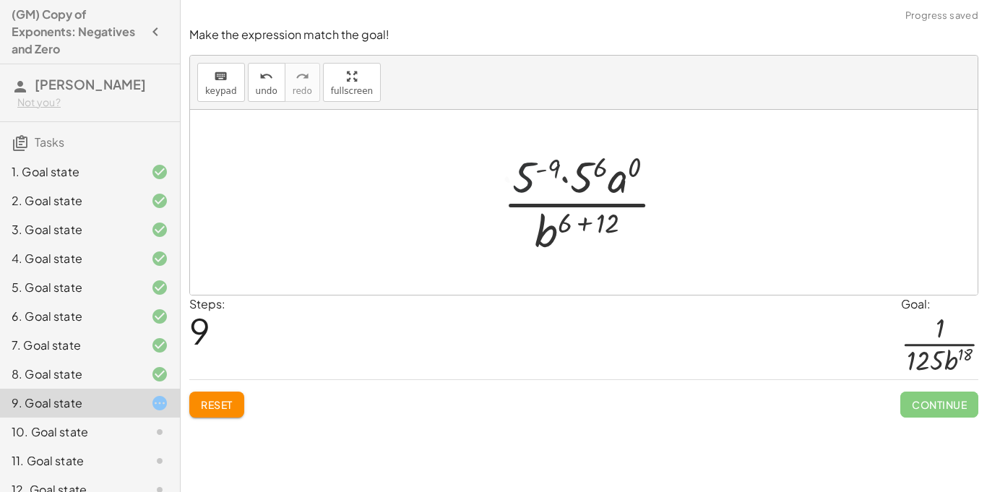
click at [530, 180] on div at bounding box center [590, 202] width 188 height 111
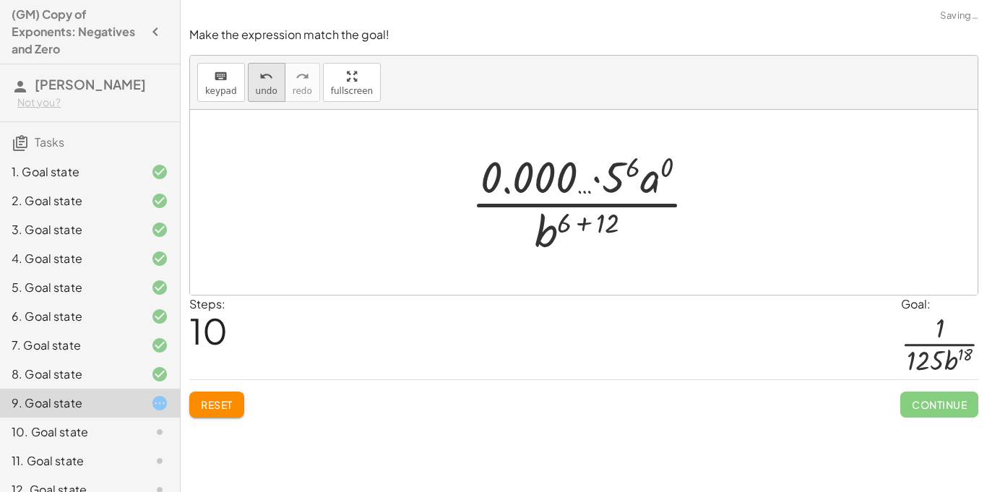
click at [261, 97] on button "undo undo" at bounding box center [267, 82] width 38 height 39
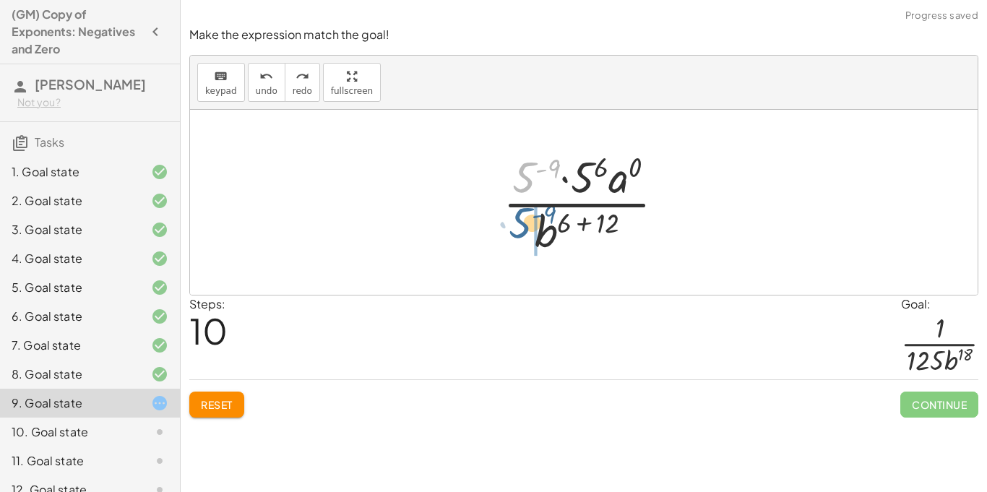
drag, startPoint x: 521, startPoint y: 179, endPoint x: 514, endPoint y: 239, distance: 60.4
click at [514, 239] on div at bounding box center [590, 202] width 188 height 111
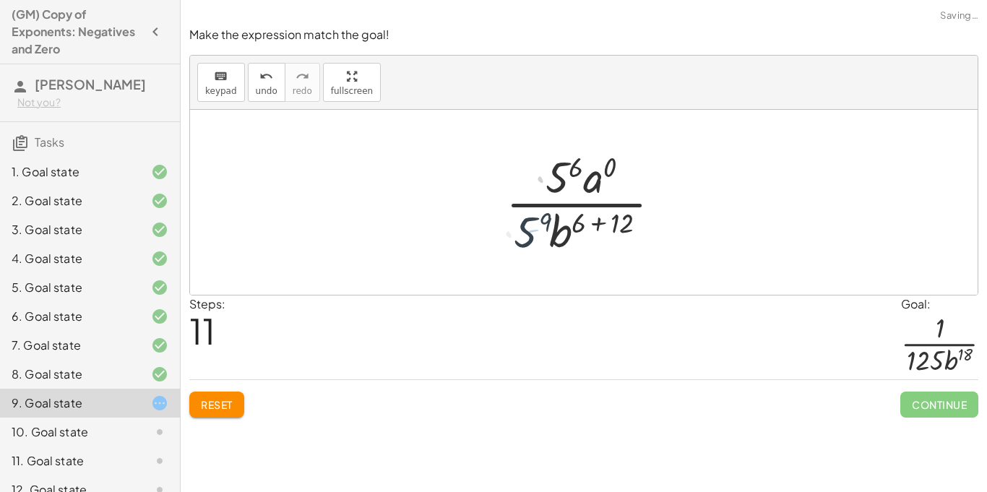
click at [527, 238] on div at bounding box center [588, 202] width 179 height 111
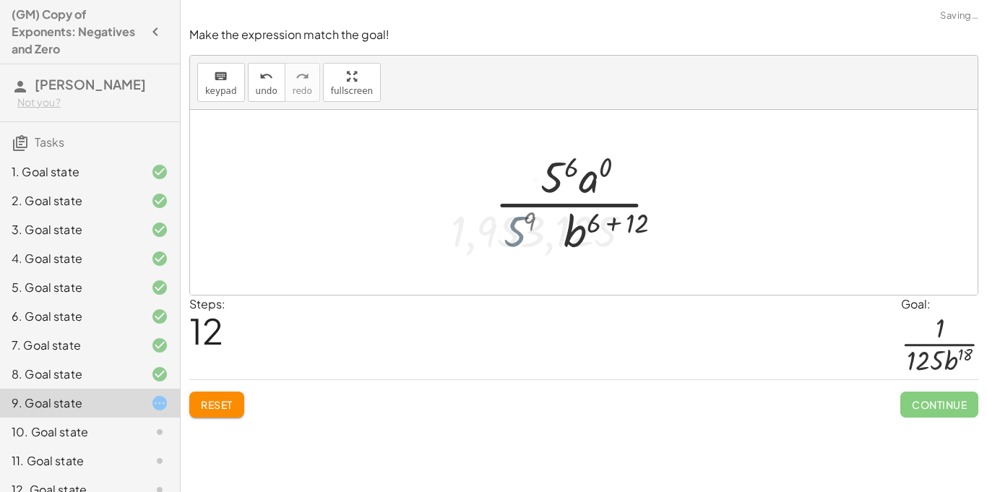
click at [527, 238] on div at bounding box center [588, 202] width 309 height 111
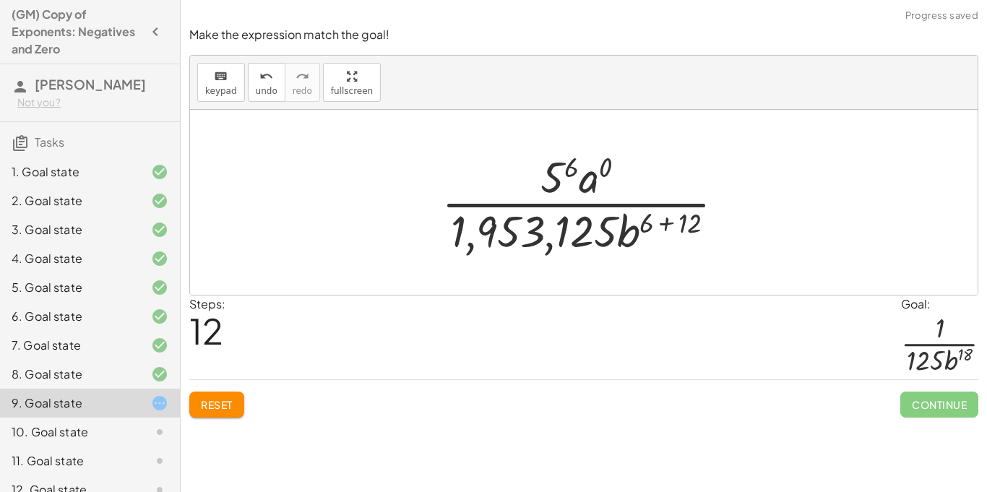
click at [222, 410] on span "Reset" at bounding box center [217, 404] width 32 height 13
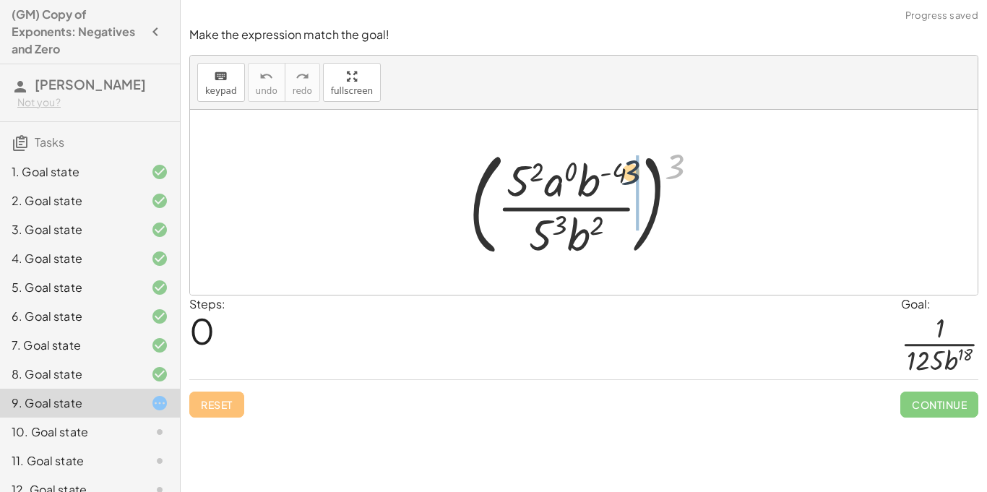
drag, startPoint x: 680, startPoint y: 168, endPoint x: 624, endPoint y: 176, distance: 56.9
click at [624, 176] on div at bounding box center [590, 202] width 256 height 120
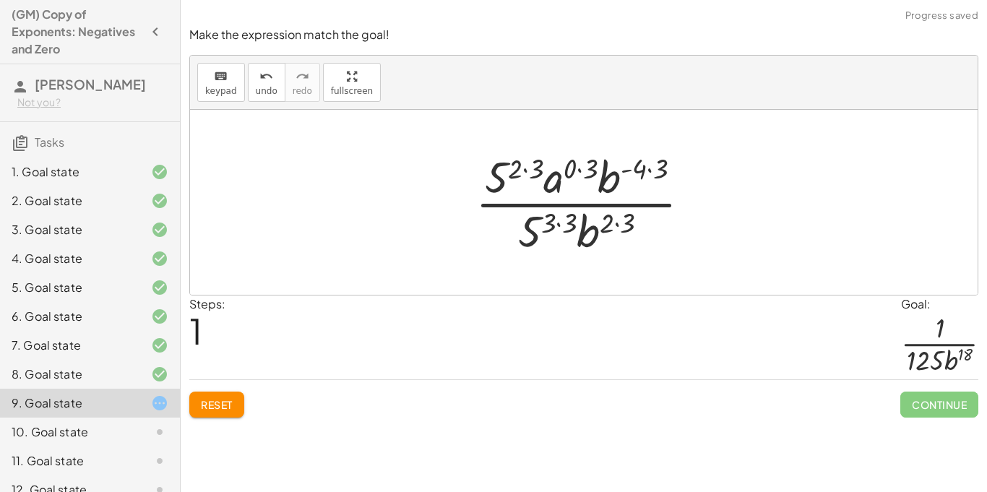
click at [215, 400] on span "Reset" at bounding box center [217, 404] width 32 height 13
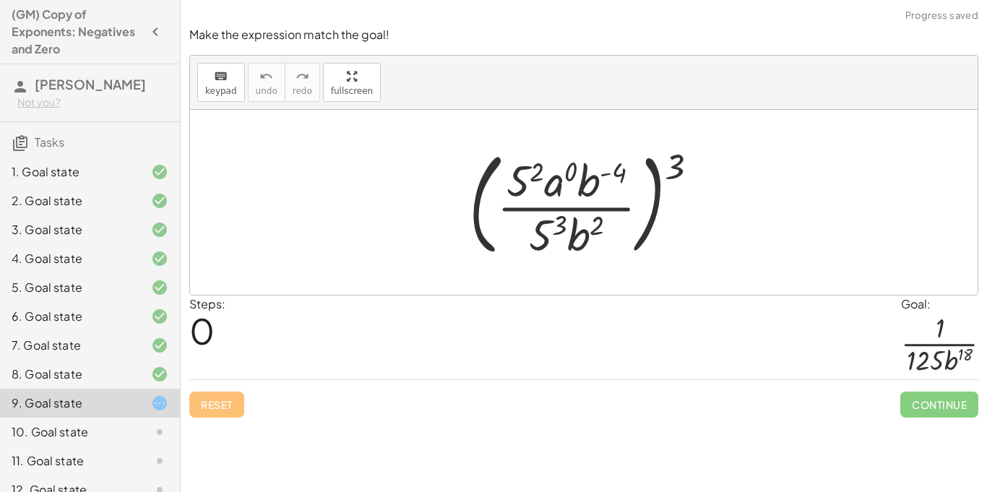
click at [574, 171] on div at bounding box center [590, 202] width 256 height 120
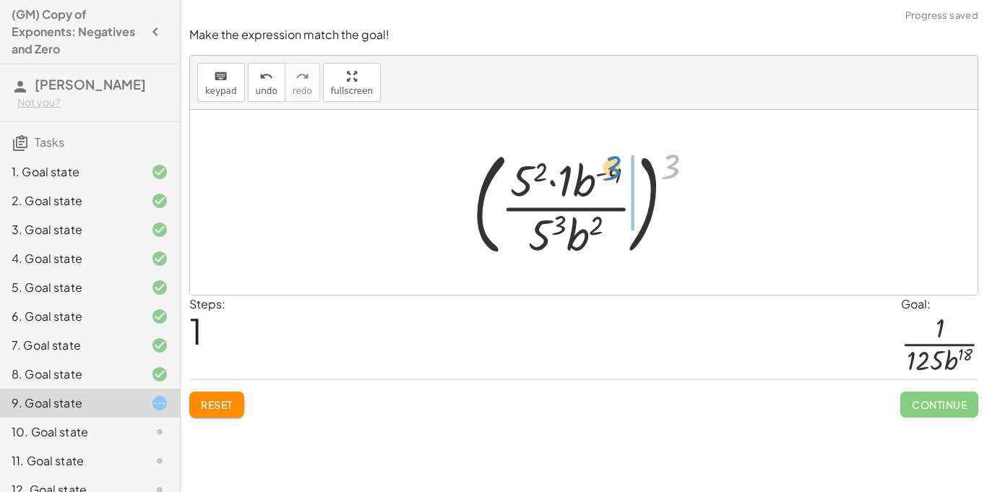
drag, startPoint x: 673, startPoint y: 168, endPoint x: 613, endPoint y: 170, distance: 60.0
click at [613, 170] on div at bounding box center [588, 202] width 247 height 120
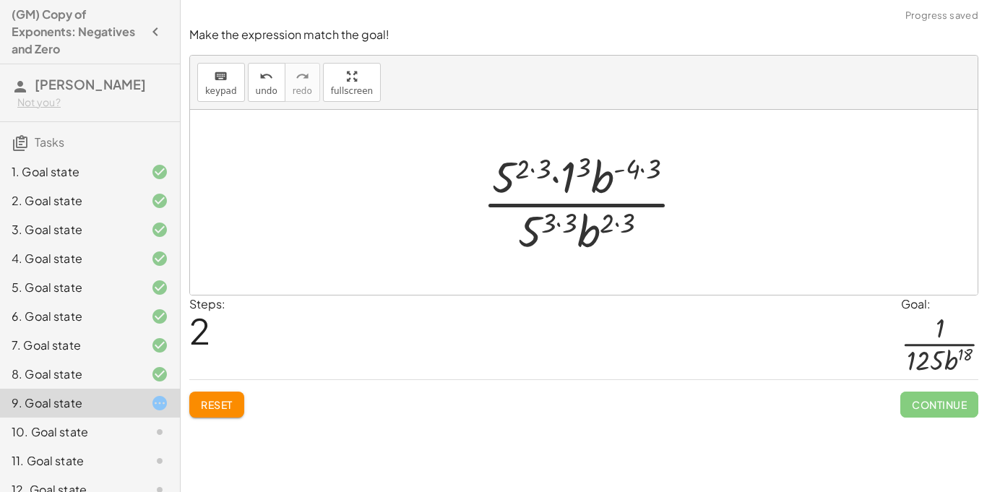
click at [537, 168] on div at bounding box center [589, 202] width 228 height 111
click at [638, 168] on div at bounding box center [589, 202] width 207 height 111
click at [613, 228] on div at bounding box center [589, 202] width 194 height 111
click at [616, 228] on div at bounding box center [589, 202] width 194 height 111
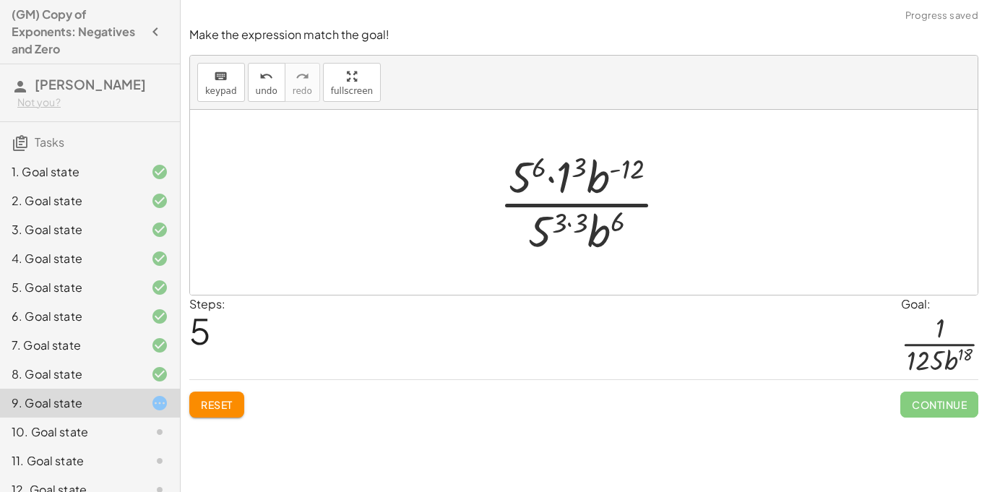
click at [578, 171] on div at bounding box center [589, 202] width 194 height 111
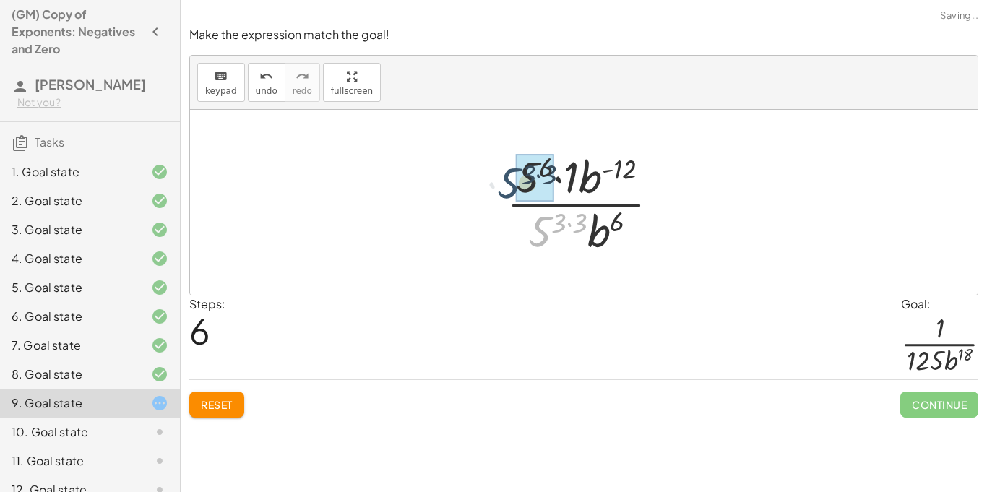
drag, startPoint x: 550, startPoint y: 236, endPoint x: 520, endPoint y: 187, distance: 57.8
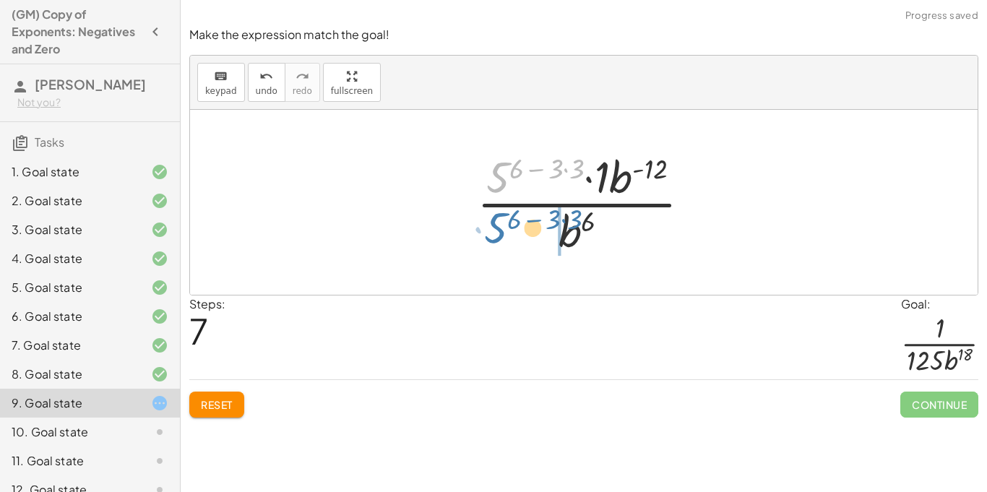
drag, startPoint x: 507, startPoint y: 174, endPoint x: 502, endPoint y: 237, distance: 63.0
click at [502, 237] on div at bounding box center [590, 202] width 240 height 111
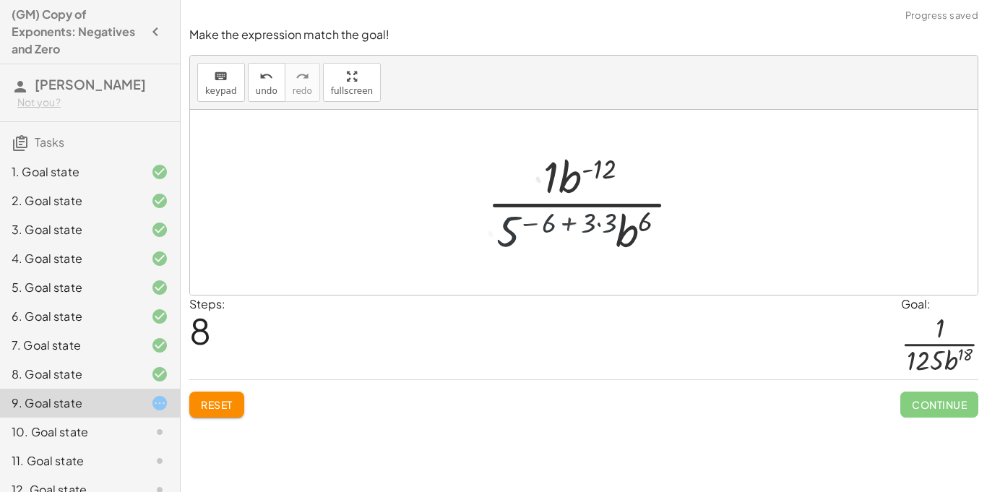
click at [560, 228] on div at bounding box center [590, 202] width 218 height 111
click at [595, 221] on div at bounding box center [590, 202] width 218 height 111
click at [598, 223] on div at bounding box center [590, 202] width 218 height 111
click at [579, 223] on div at bounding box center [589, 202] width 195 height 111
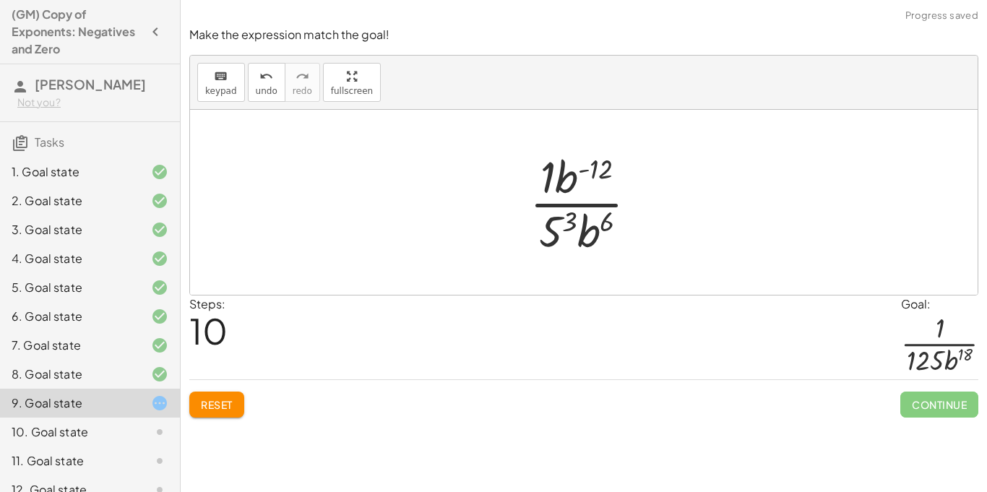
click at [556, 237] on div at bounding box center [589, 202] width 134 height 111
click at [556, 237] on div at bounding box center [589, 202] width 158 height 111
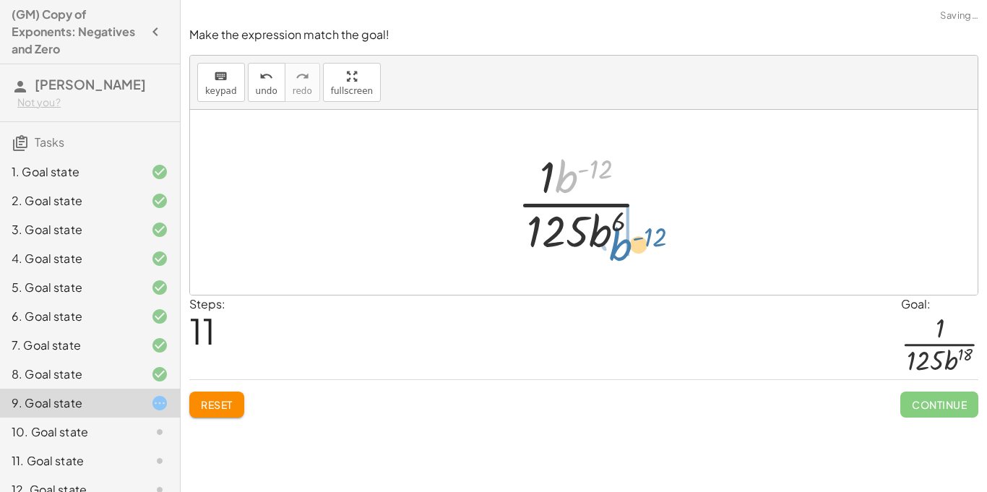
drag, startPoint x: 568, startPoint y: 179, endPoint x: 616, endPoint y: 246, distance: 82.8
click at [616, 246] on div at bounding box center [589, 202] width 158 height 111
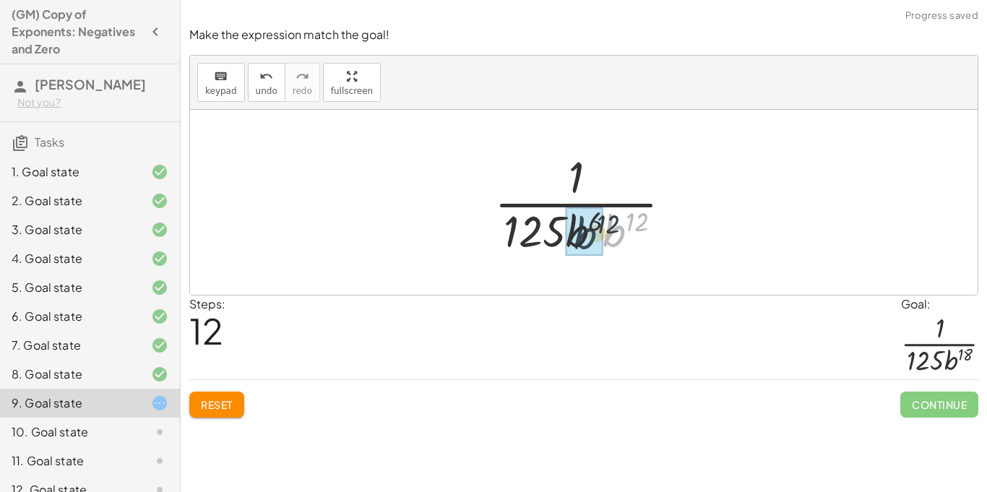
drag, startPoint x: 619, startPoint y: 237, endPoint x: 586, endPoint y: 239, distance: 32.6
click at [615, 233] on div at bounding box center [588, 202] width 205 height 111
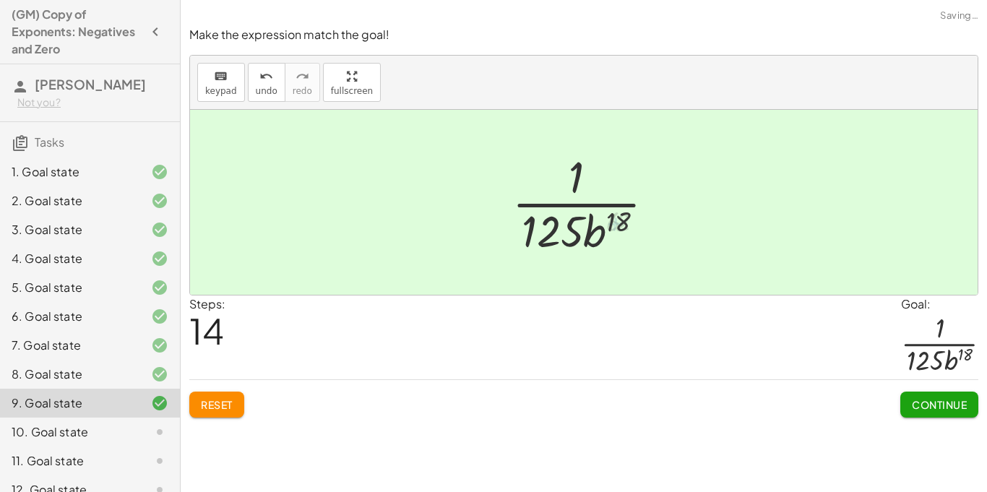
click at [905, 392] on button "Continue" at bounding box center [939, 405] width 78 height 26
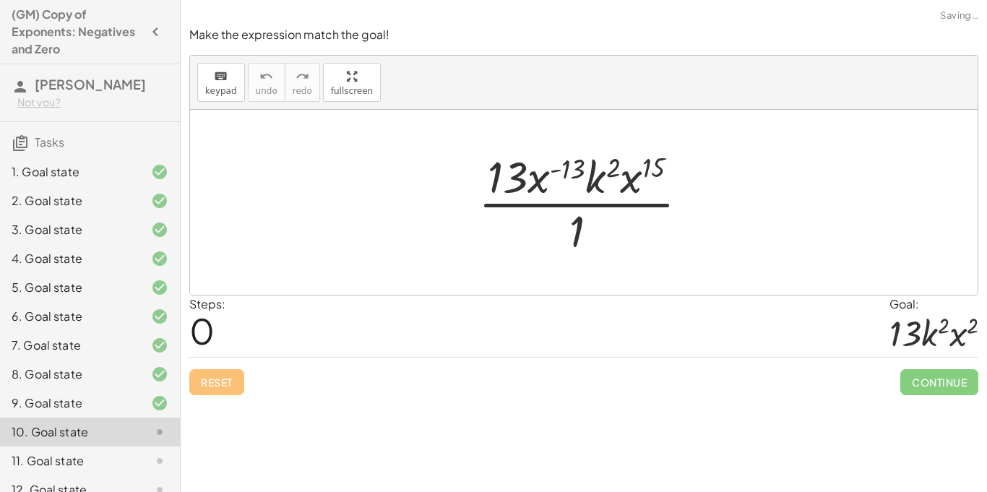
scroll to position [210, 0]
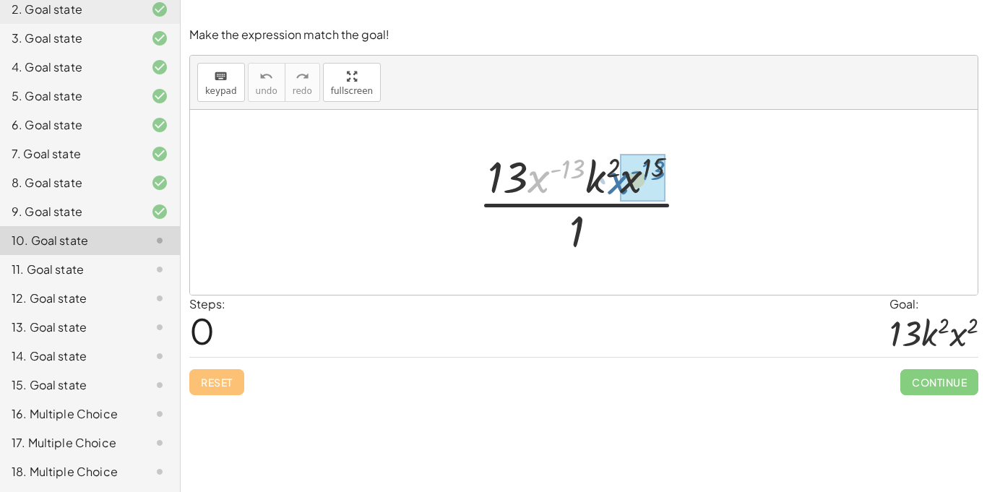
drag, startPoint x: 538, startPoint y: 181, endPoint x: 619, endPoint y: 182, distance: 80.9
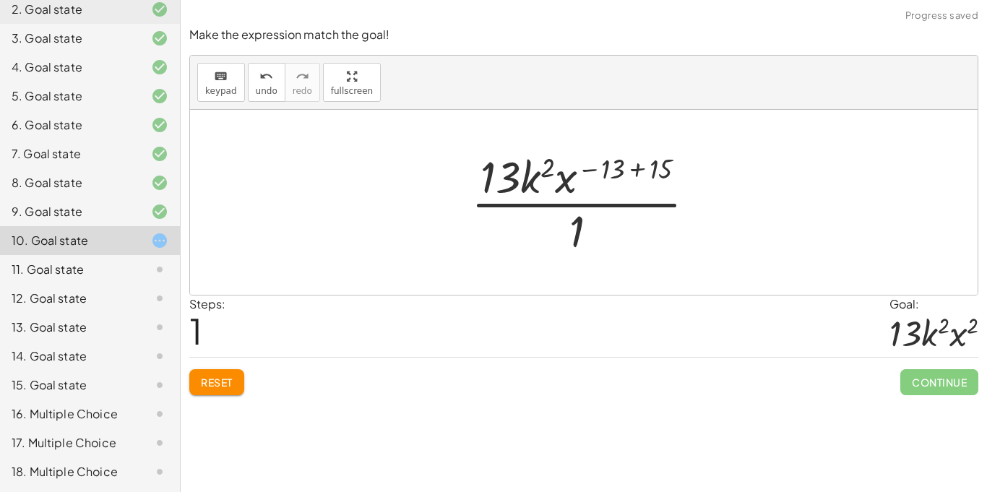
click at [648, 168] on div at bounding box center [589, 202] width 251 height 111
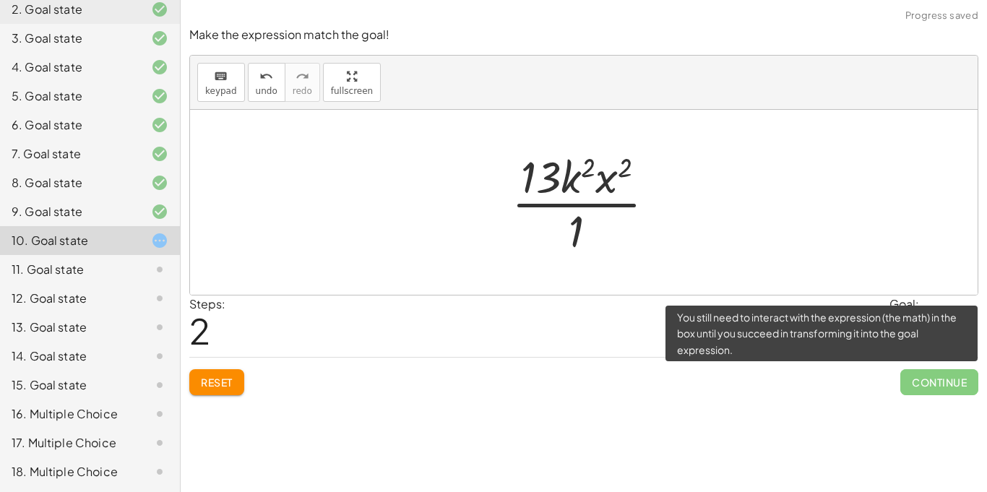
click at [945, 383] on span "Continue" at bounding box center [939, 382] width 78 height 26
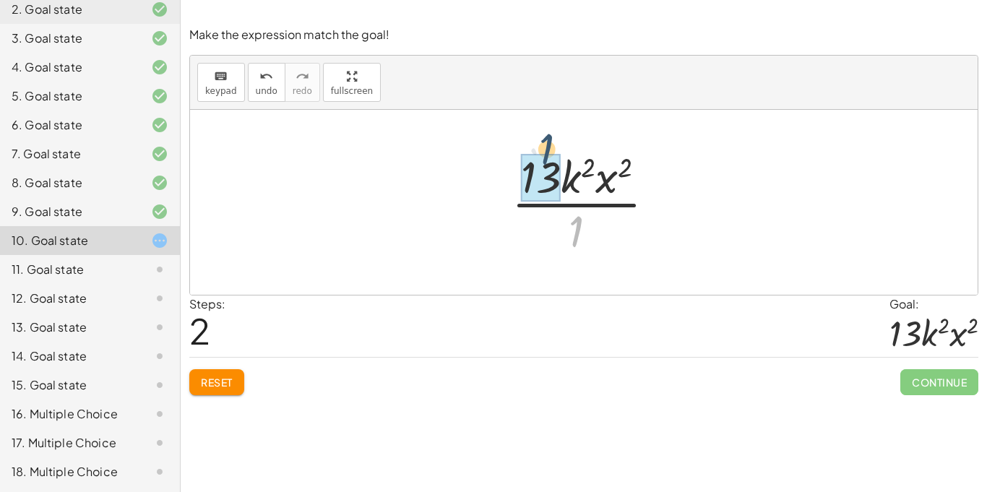
drag, startPoint x: 576, startPoint y: 229, endPoint x: 546, endPoint y: 157, distance: 78.4
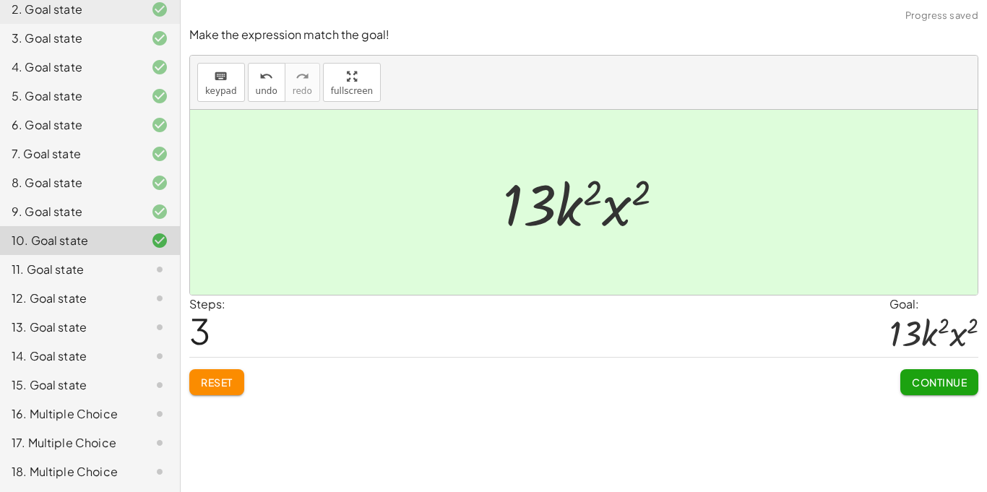
click at [929, 394] on button "Continue" at bounding box center [939, 382] width 78 height 26
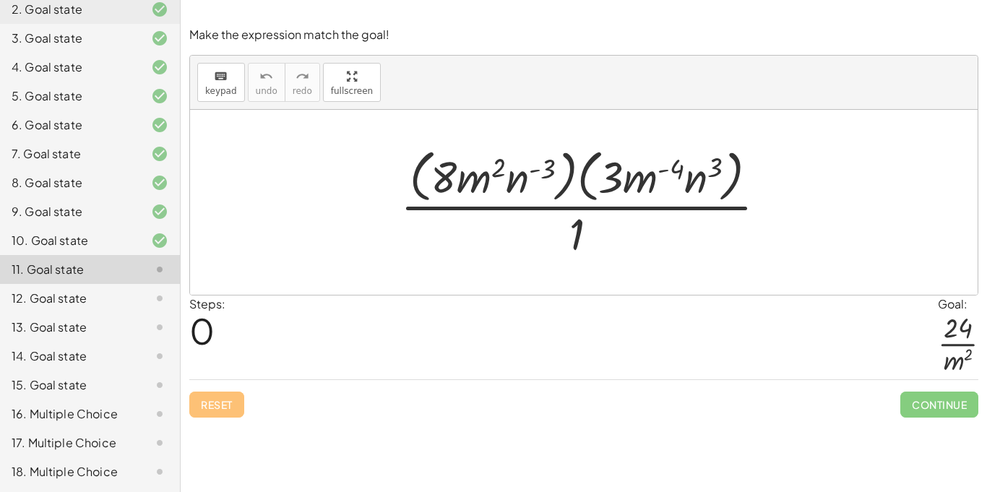
click at [491, 184] on div at bounding box center [589, 202] width 392 height 118
click at [568, 176] on div at bounding box center [589, 202] width 392 height 118
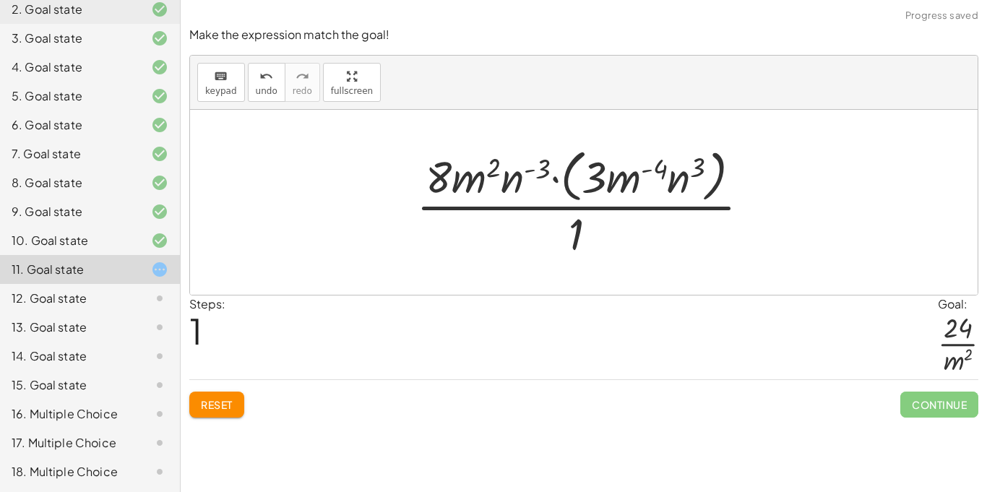
click at [560, 178] on div at bounding box center [589, 202] width 360 height 118
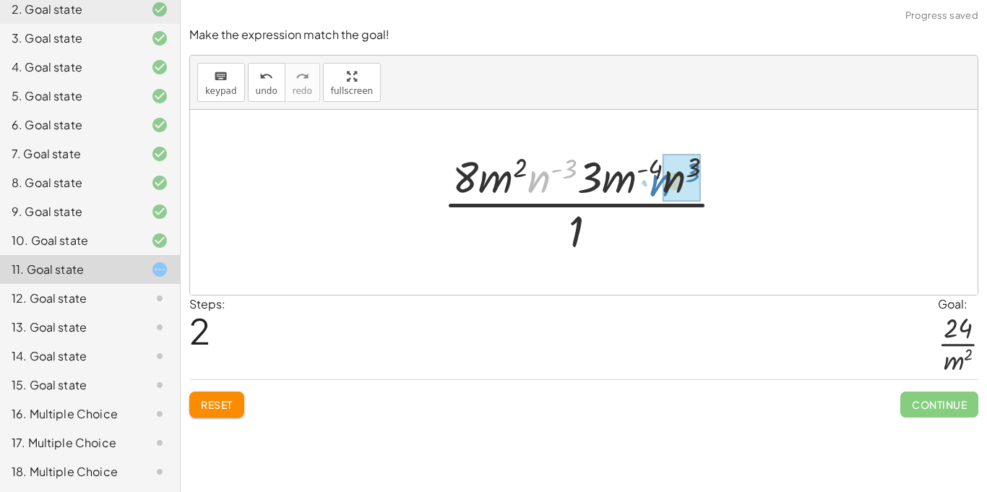
drag, startPoint x: 543, startPoint y: 177, endPoint x: 666, endPoint y: 181, distance: 122.9
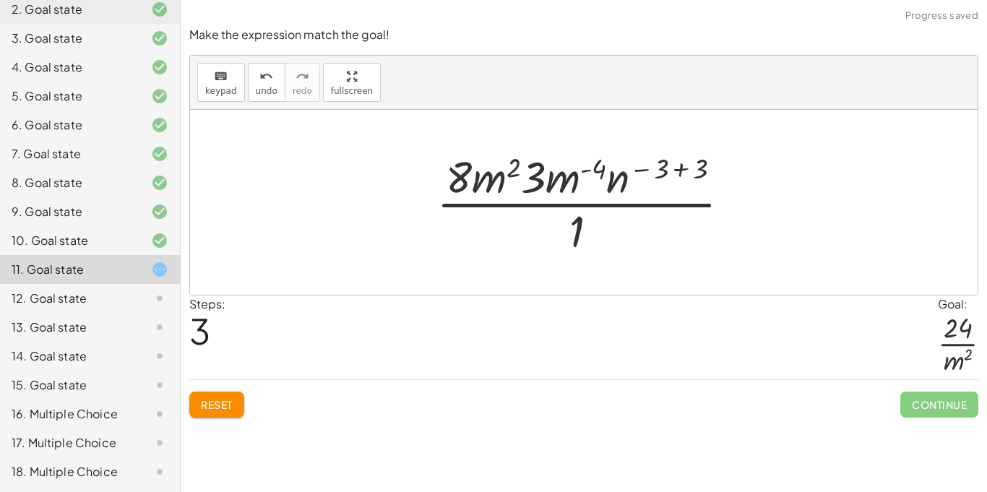
click at [700, 180] on div at bounding box center [589, 202] width 320 height 111
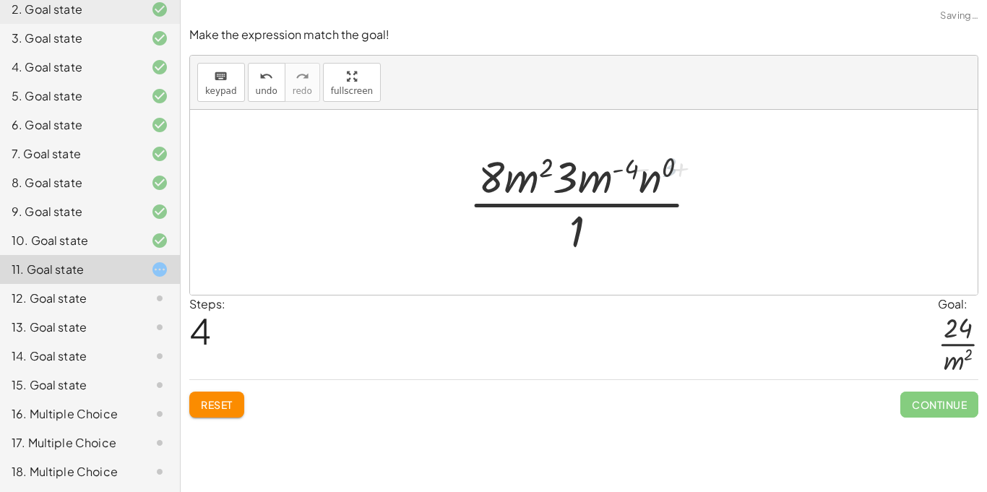
click at [645, 176] on div at bounding box center [589, 202] width 255 height 111
click at [659, 186] on div at bounding box center [590, 202] width 234 height 111
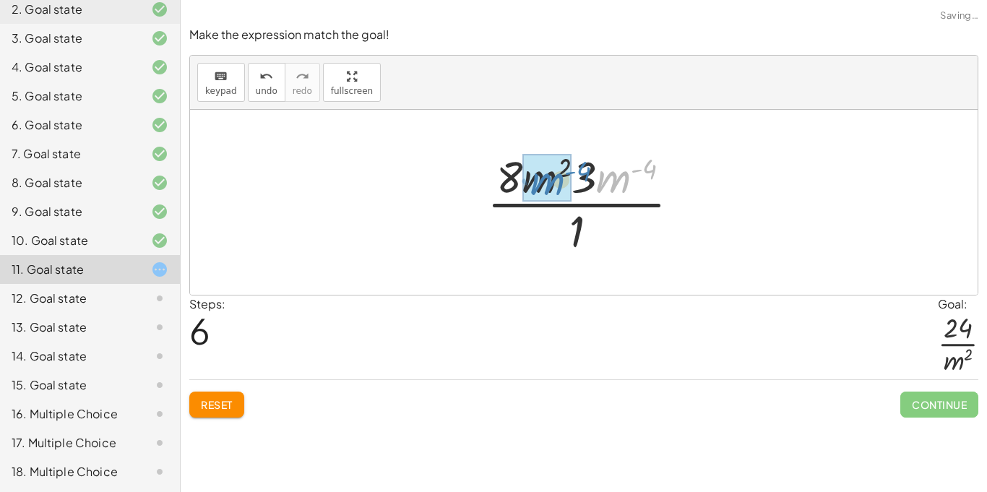
drag, startPoint x: 619, startPoint y: 184, endPoint x: 553, endPoint y: 186, distance: 66.5
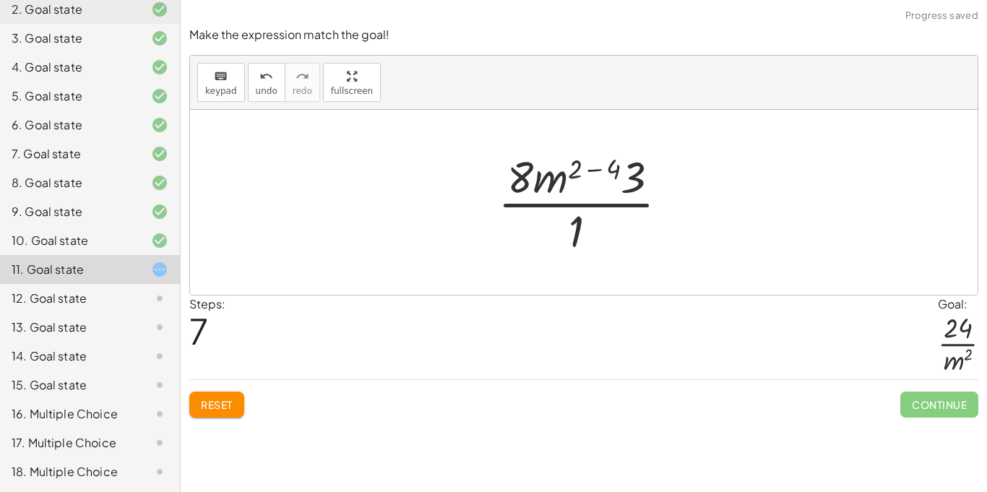
click at [591, 172] on div at bounding box center [589, 202] width 197 height 111
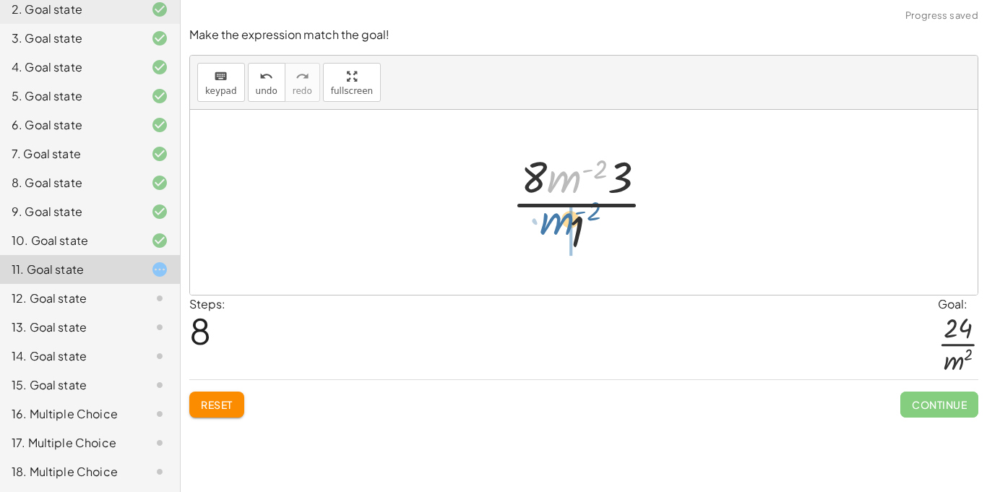
drag, startPoint x: 566, startPoint y: 184, endPoint x: 556, endPoint y: 236, distance: 52.9
click at [556, 236] on div at bounding box center [589, 202] width 170 height 111
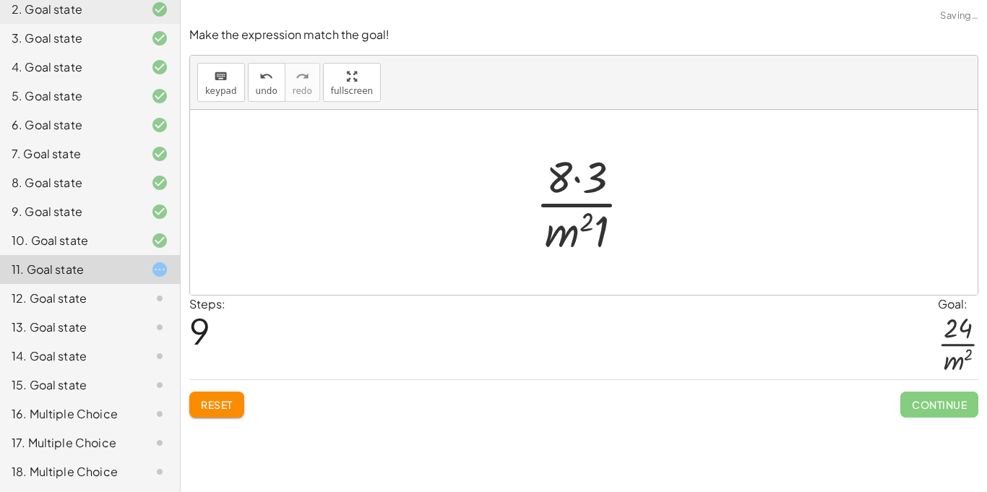
click at [576, 195] on div at bounding box center [589, 202] width 122 height 111
click at [572, 183] on div at bounding box center [589, 202] width 122 height 111
drag, startPoint x: 600, startPoint y: 230, endPoint x: 578, endPoint y: 160, distance: 73.6
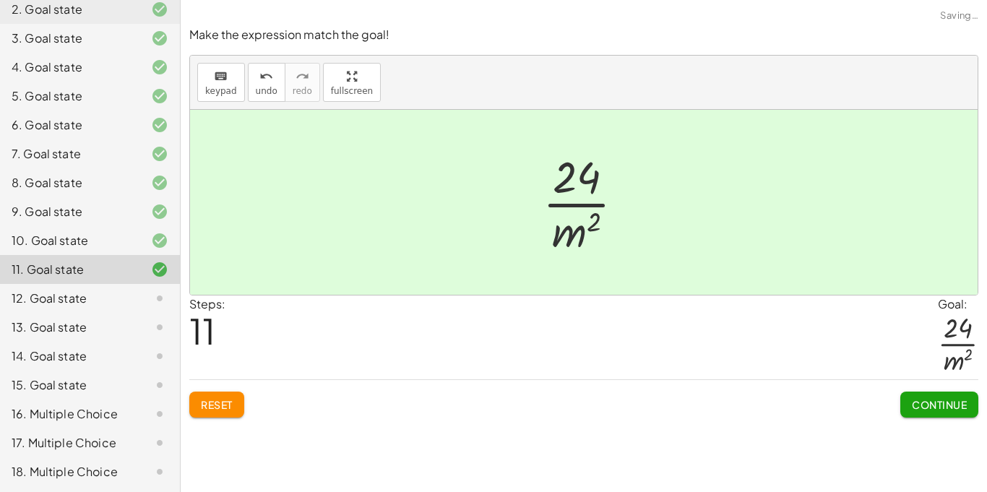
click at [918, 405] on span "Continue" at bounding box center [939, 404] width 55 height 13
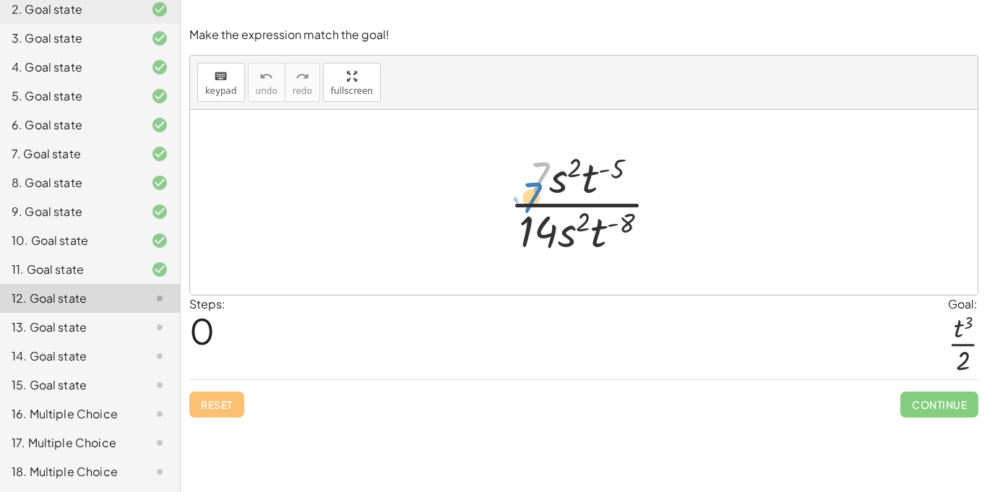
drag, startPoint x: 543, startPoint y: 175, endPoint x: 534, endPoint y: 193, distance: 20.4
click at [534, 193] on div at bounding box center [589, 202] width 175 height 111
drag, startPoint x: 555, startPoint y: 188, endPoint x: 569, endPoint y: 226, distance: 40.7
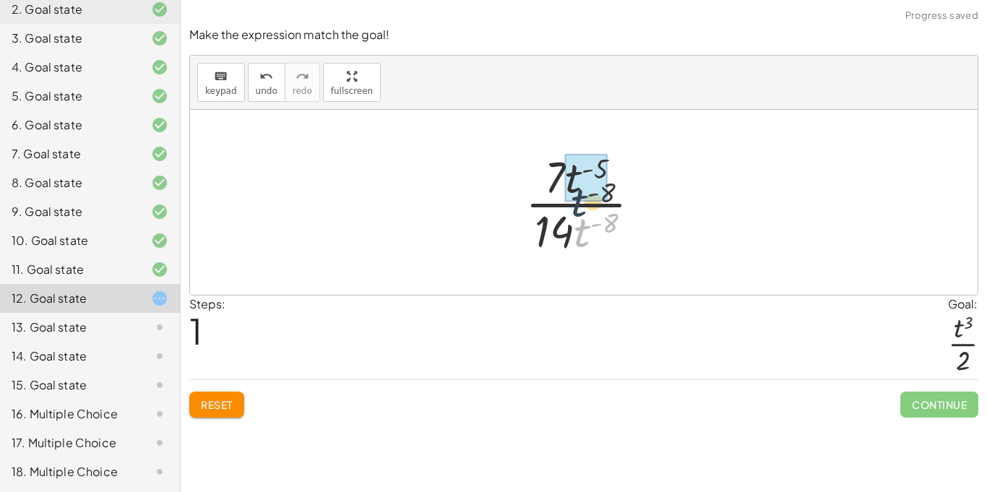
drag, startPoint x: 582, startPoint y: 240, endPoint x: 579, endPoint y: 199, distance: 41.3
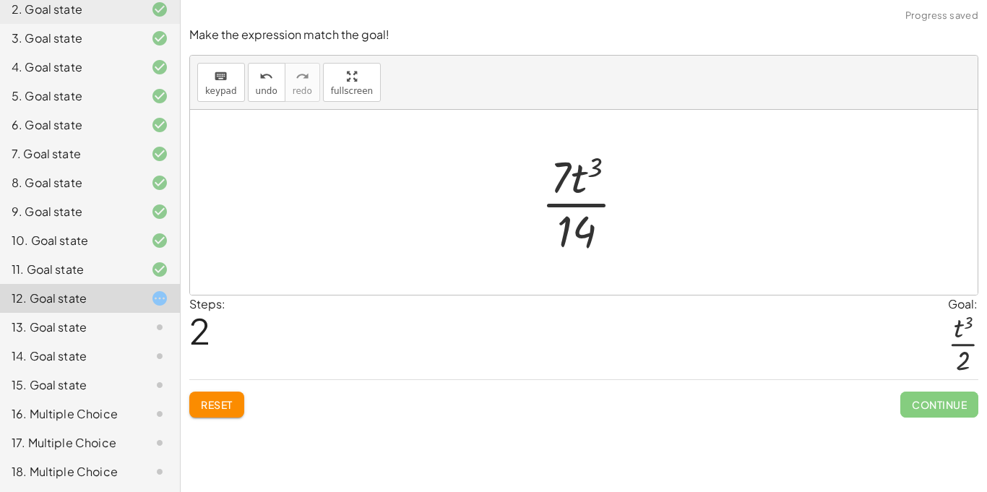
click at [595, 172] on div at bounding box center [589, 202] width 110 height 111
drag, startPoint x: 561, startPoint y: 178, endPoint x: 568, endPoint y: 219, distance: 41.7
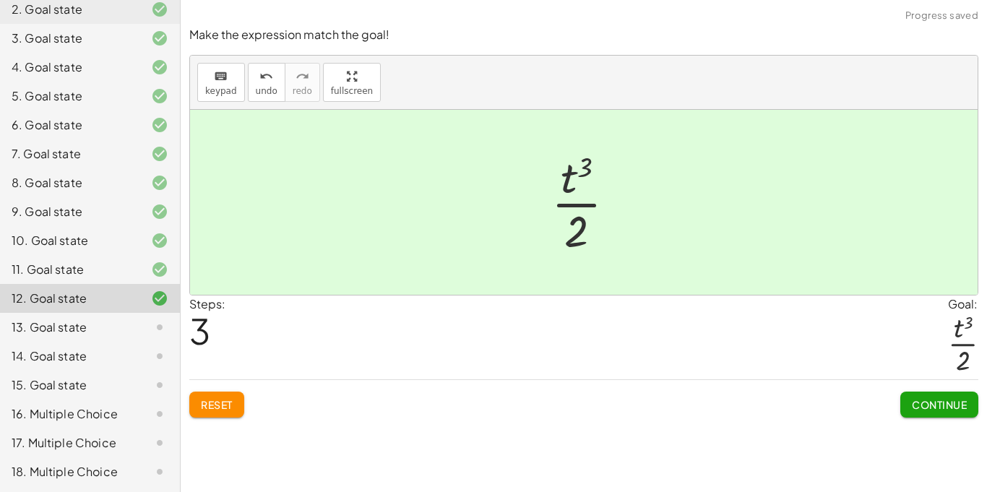
click at [894, 399] on div "Reset Continue" at bounding box center [583, 398] width 789 height 38
click at [908, 404] on button "Continue" at bounding box center [939, 405] width 78 height 26
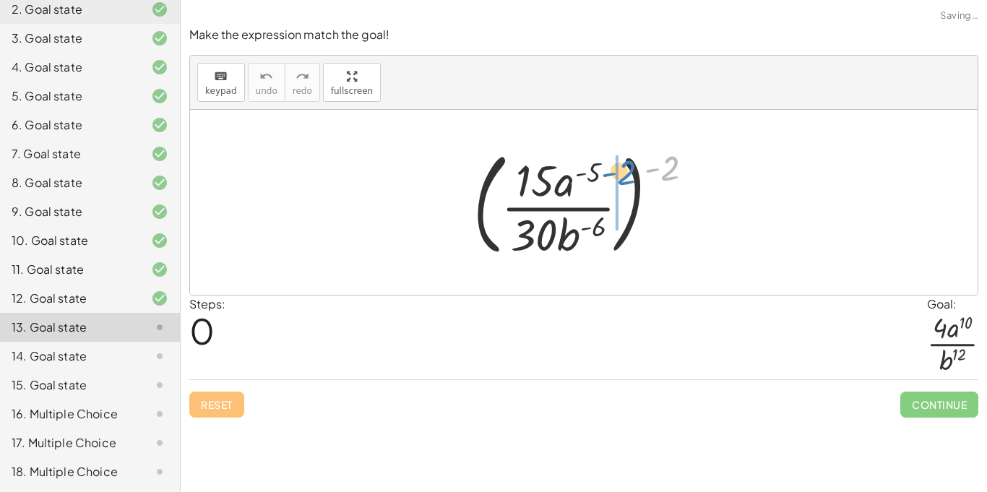
drag, startPoint x: 655, startPoint y: 173, endPoint x: 612, endPoint y: 177, distance: 43.6
click at [612, 177] on div at bounding box center [589, 202] width 246 height 120
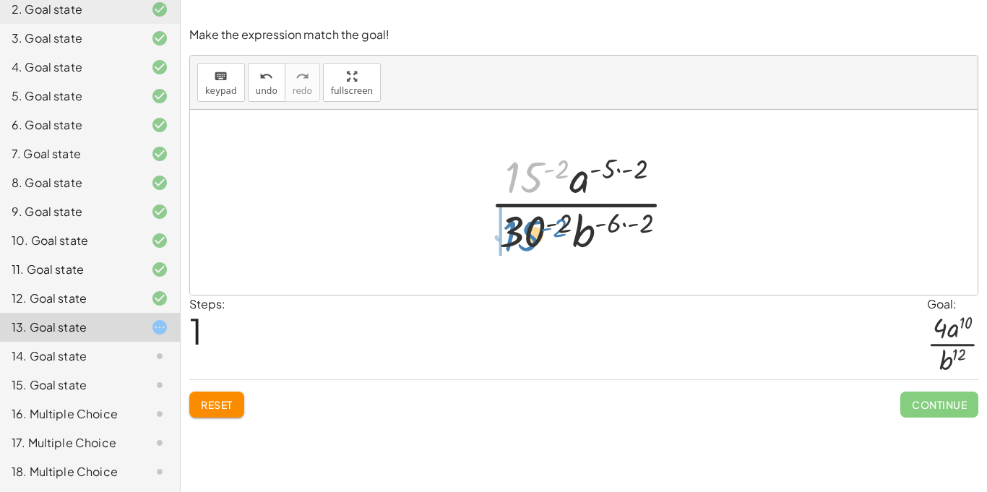
drag, startPoint x: 530, startPoint y: 184, endPoint x: 531, endPoint y: 238, distance: 54.2
click at [531, 238] on div at bounding box center [589, 202] width 212 height 111
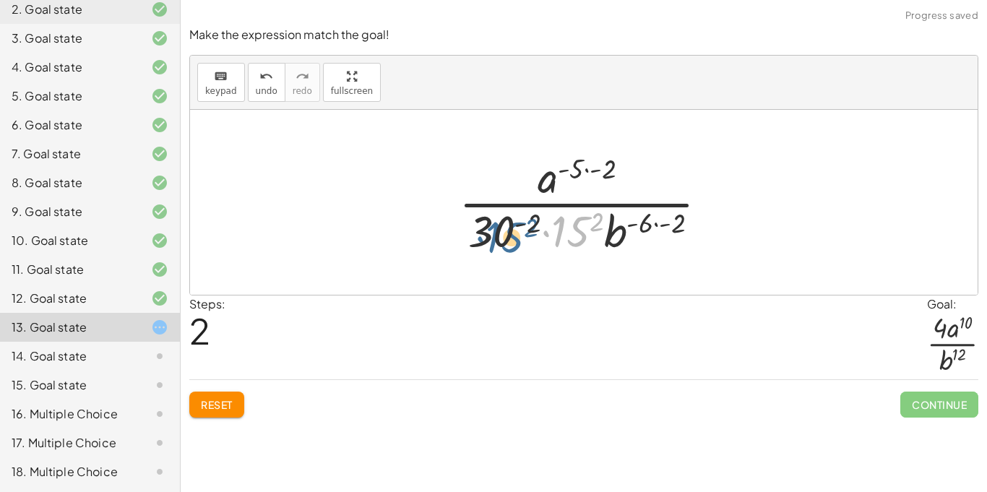
drag, startPoint x: 566, startPoint y: 228, endPoint x: 489, endPoint y: 231, distance: 76.7
click at [489, 231] on div at bounding box center [589, 202] width 275 height 111
click at [592, 224] on div at bounding box center [589, 202] width 275 height 111
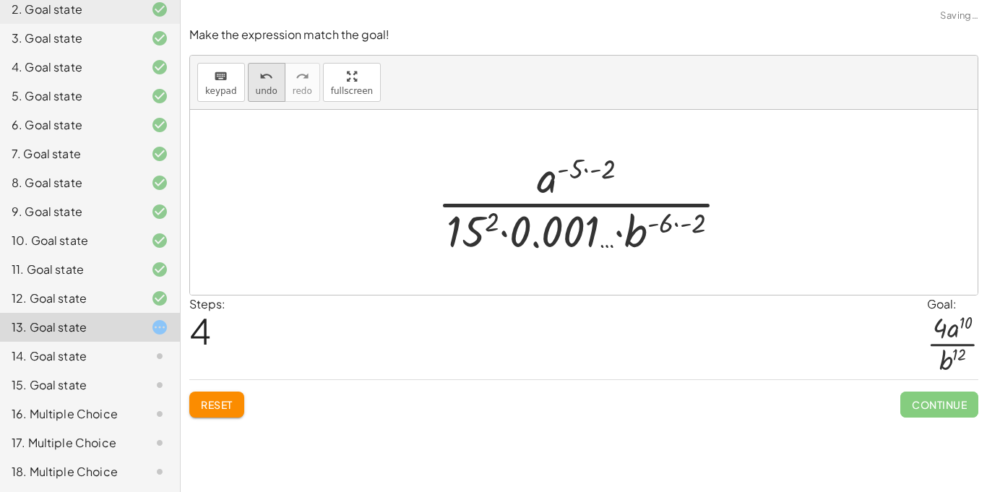
click at [264, 100] on button "undo undo" at bounding box center [267, 82] width 38 height 39
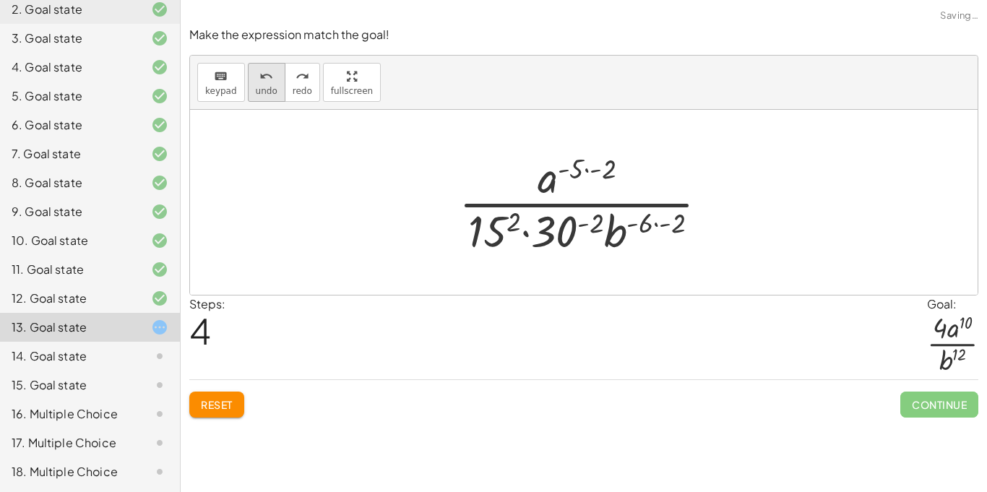
click at [264, 100] on button "undo undo" at bounding box center [267, 82] width 38 height 39
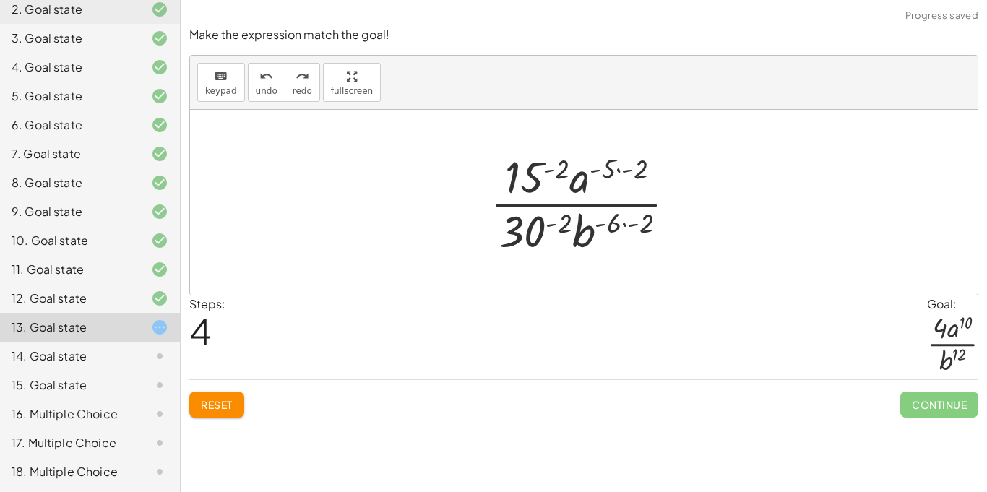
click at [223, 409] on span "Reset" at bounding box center [217, 404] width 32 height 13
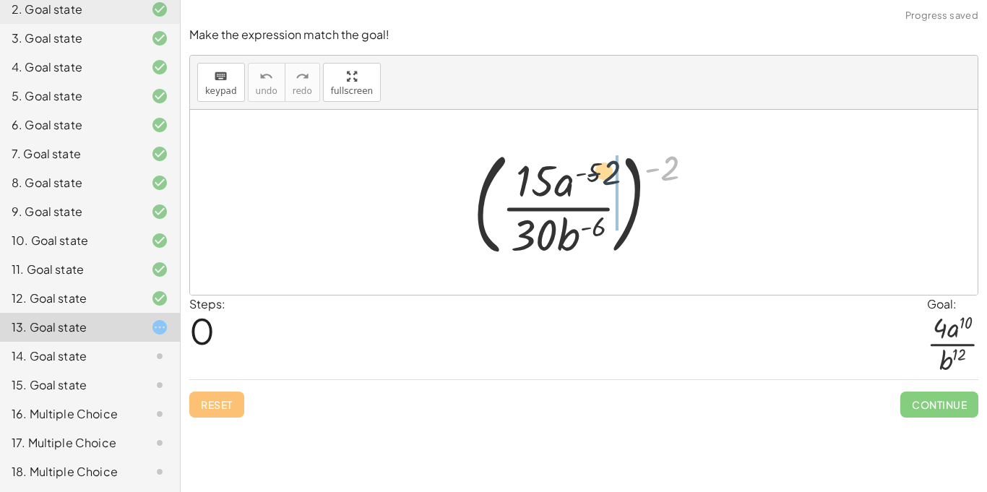
drag, startPoint x: 668, startPoint y: 178, endPoint x: 595, endPoint y: 183, distance: 73.1
click at [595, 183] on div at bounding box center [589, 202] width 246 height 120
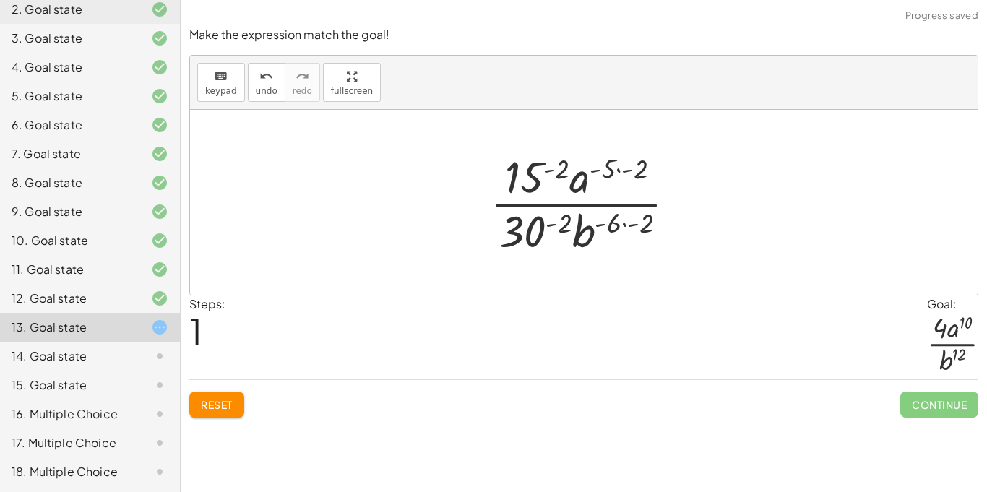
click at [625, 169] on div at bounding box center [589, 202] width 212 height 111
click at [631, 230] on div at bounding box center [589, 202] width 212 height 111
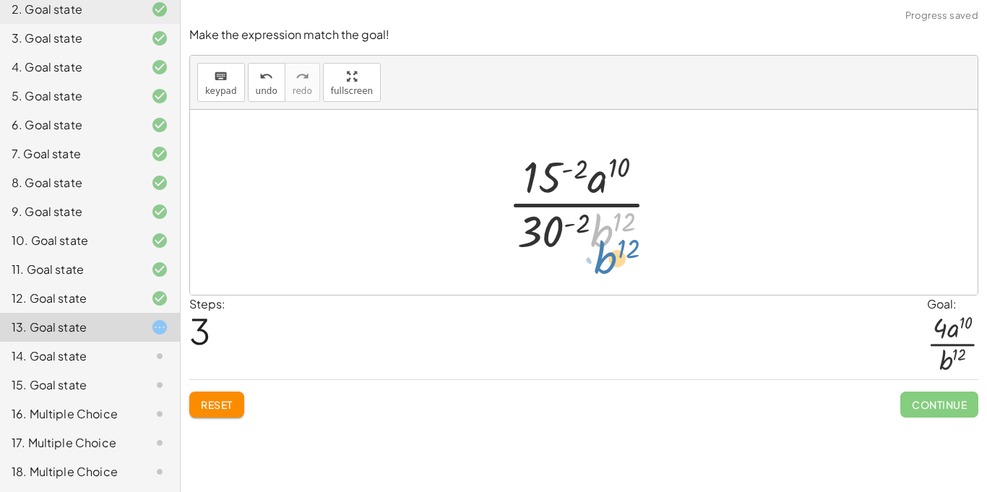
drag, startPoint x: 596, startPoint y: 244, endPoint x: 594, endPoint y: 264, distance: 20.3
click at [594, 264] on div "( · 15 · a ( - 5 ) · 30 · b ( - 6 ) ) ( - 2 ) · 15 ( - 2 ) · a ( · - 5 · - 2 ) …" at bounding box center [584, 202] width 788 height 185
click at [577, 226] on div at bounding box center [589, 202] width 177 height 111
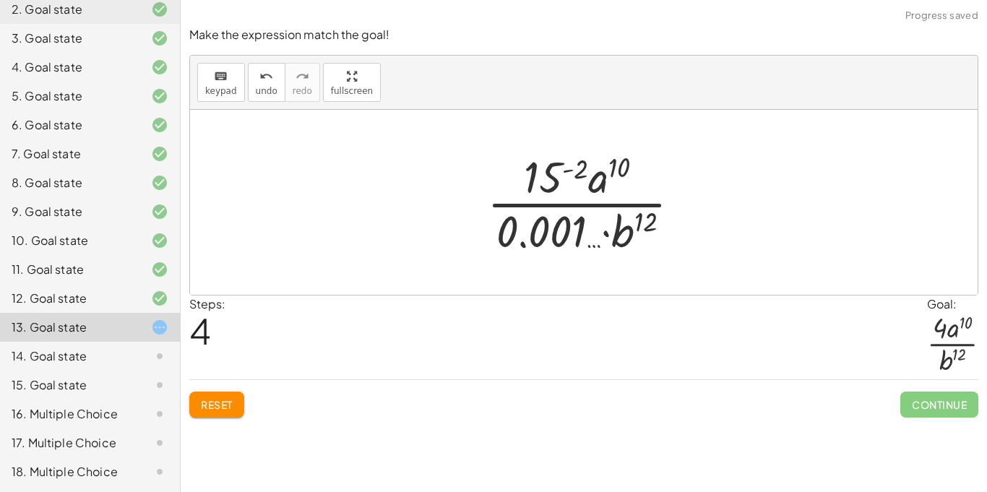
click at [574, 168] on div at bounding box center [590, 202] width 220 height 111
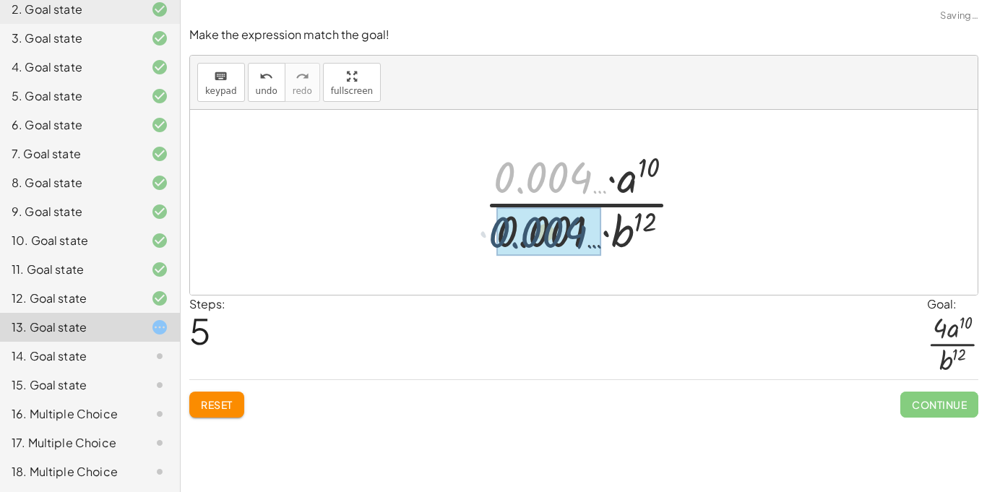
drag, startPoint x: 542, startPoint y: 173, endPoint x: 537, endPoint y: 228, distance: 55.9
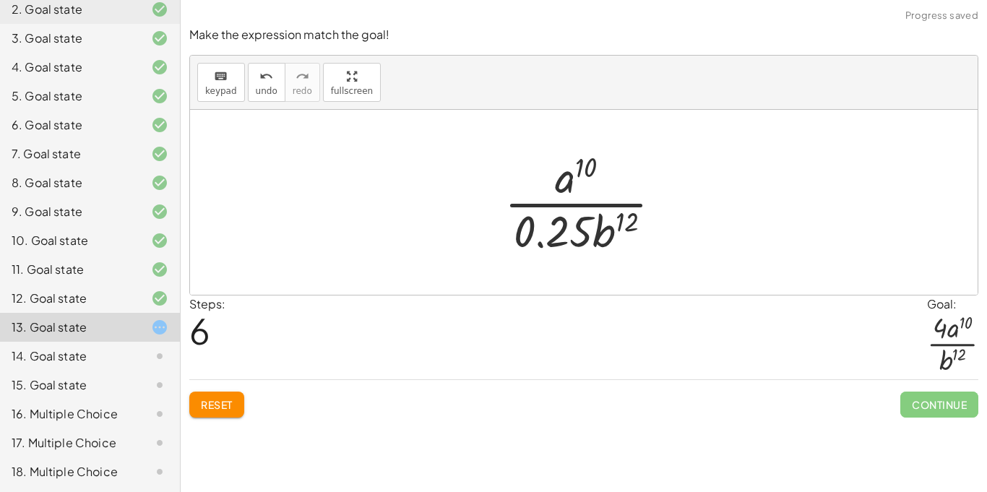
click at [548, 238] on div at bounding box center [589, 202] width 184 height 111
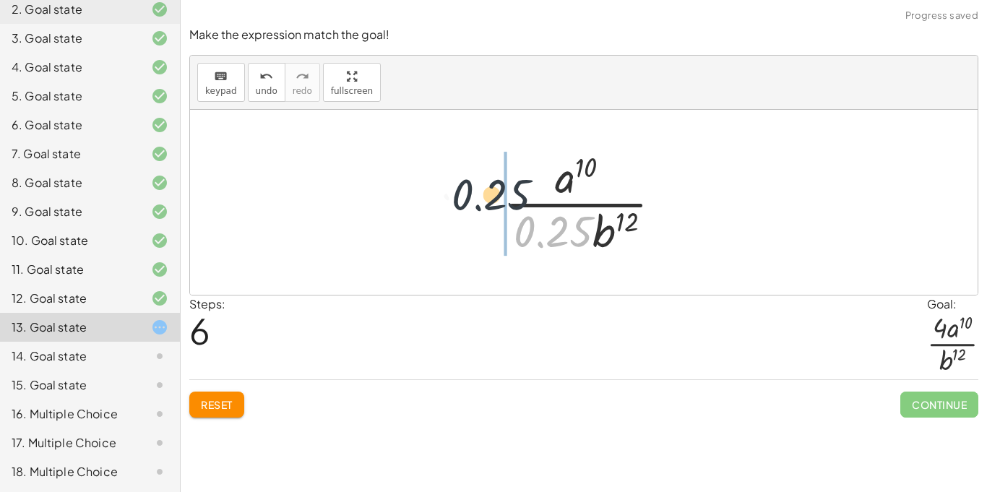
drag, startPoint x: 564, startPoint y: 236, endPoint x: 484, endPoint y: 189, distance: 92.7
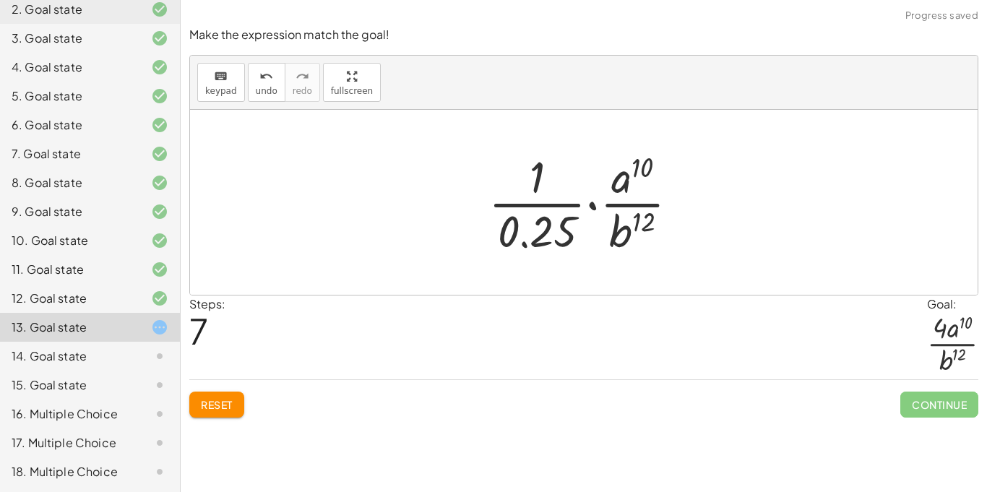
click at [219, 412] on button "Reset" at bounding box center [216, 405] width 55 height 26
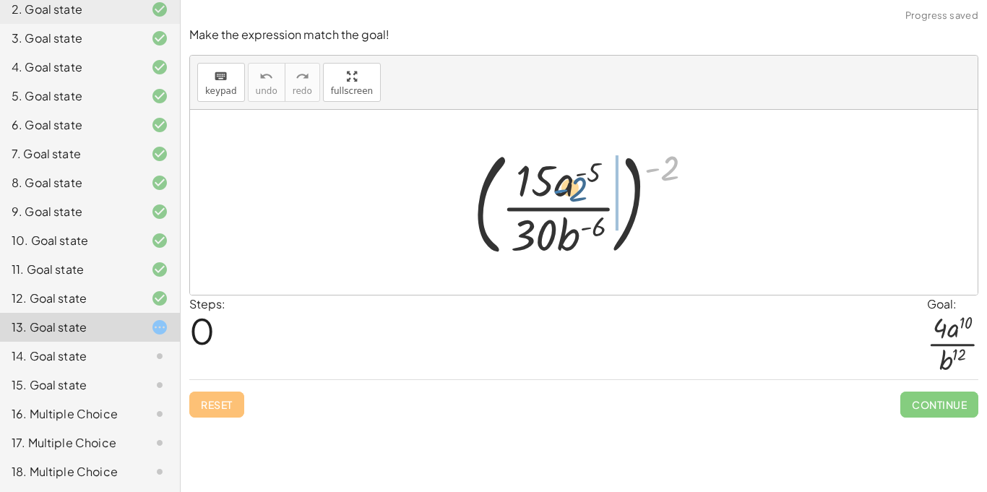
drag, startPoint x: 655, startPoint y: 177, endPoint x: 561, endPoint y: 198, distance: 96.2
click at [561, 198] on div at bounding box center [589, 202] width 246 height 120
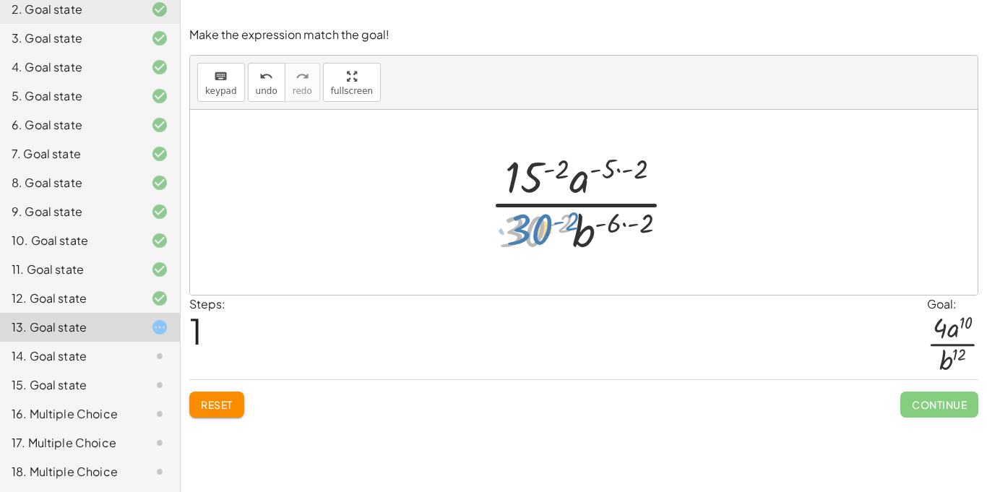
drag, startPoint x: 531, startPoint y: 236, endPoint x: 538, endPoint y: 244, distance: 11.3
click at [538, 244] on div at bounding box center [589, 202] width 212 height 111
click at [619, 173] on div at bounding box center [589, 202] width 212 height 111
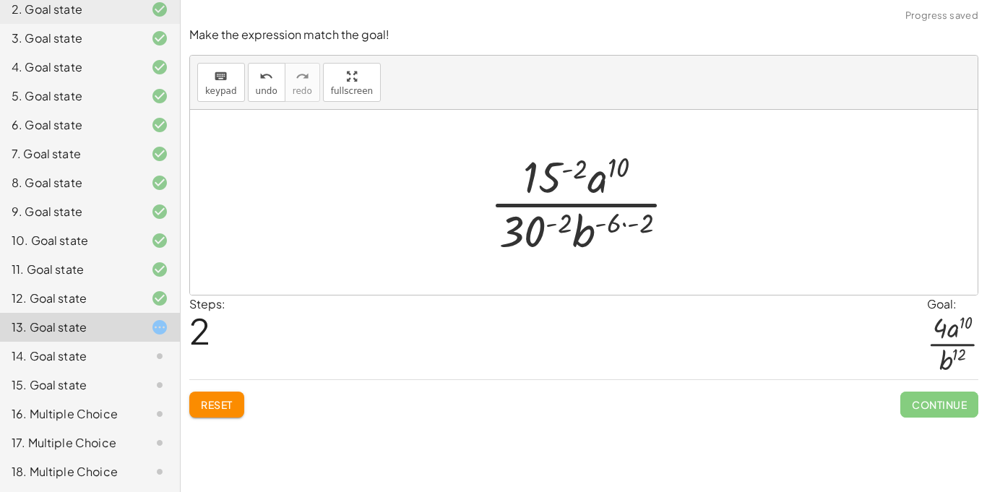
click at [636, 222] on div at bounding box center [589, 202] width 212 height 111
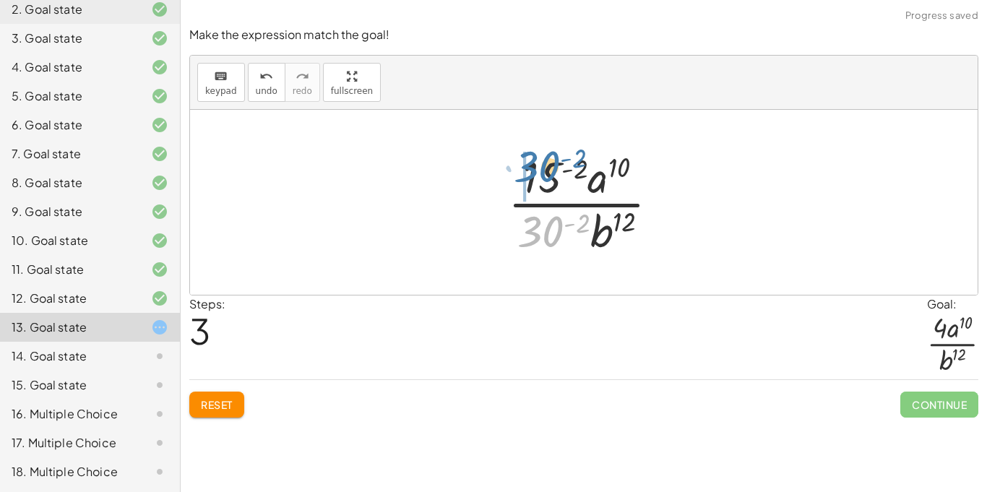
drag, startPoint x: 556, startPoint y: 231, endPoint x: 554, endPoint y: 169, distance: 61.5
click at [554, 169] on div at bounding box center [589, 202] width 177 height 111
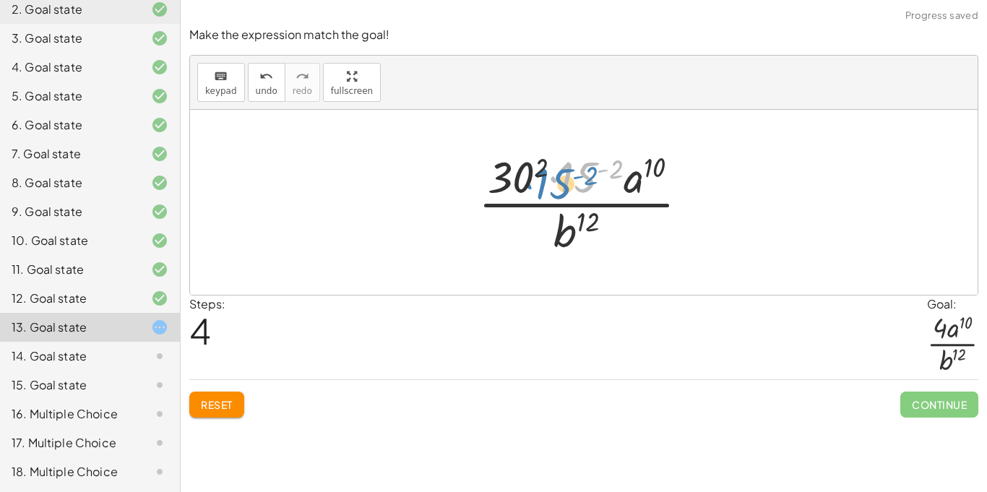
drag, startPoint x: 586, startPoint y: 173, endPoint x: 562, endPoint y: 180, distance: 24.7
click at [562, 180] on div at bounding box center [589, 202] width 236 height 111
click at [572, 179] on div at bounding box center [589, 202] width 236 height 111
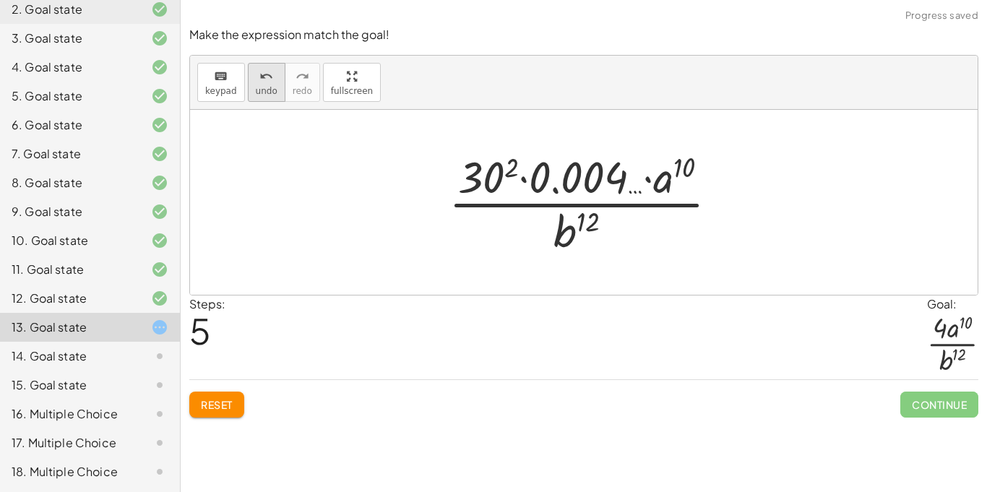
click at [267, 93] on span "undo" at bounding box center [267, 91] width 22 height 10
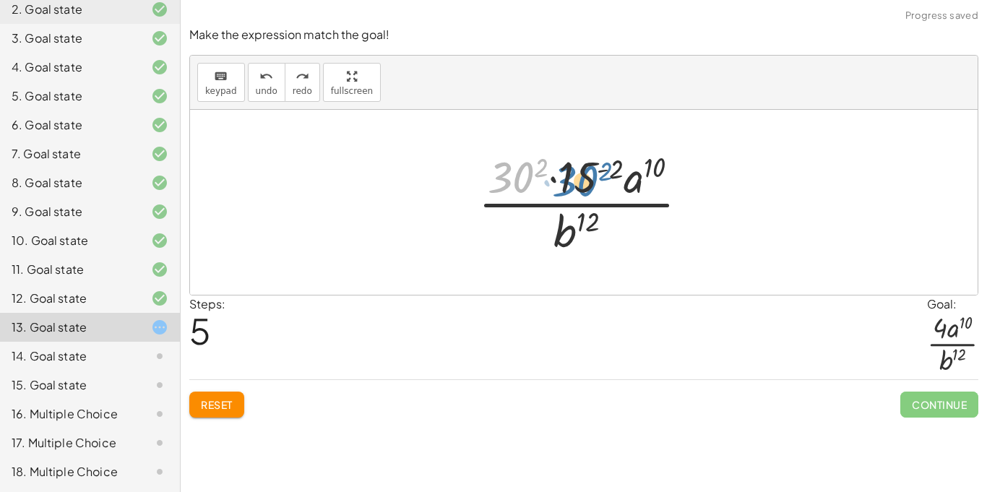
drag, startPoint x: 515, startPoint y: 178, endPoint x: 580, endPoint y: 182, distance: 64.4
click at [580, 182] on div at bounding box center [589, 202] width 236 height 111
drag, startPoint x: 540, startPoint y: 165, endPoint x: 605, endPoint y: 169, distance: 65.1
click at [605, 169] on div at bounding box center [589, 202] width 236 height 111
drag, startPoint x: 525, startPoint y: 176, endPoint x: 527, endPoint y: 218, distance: 42.0
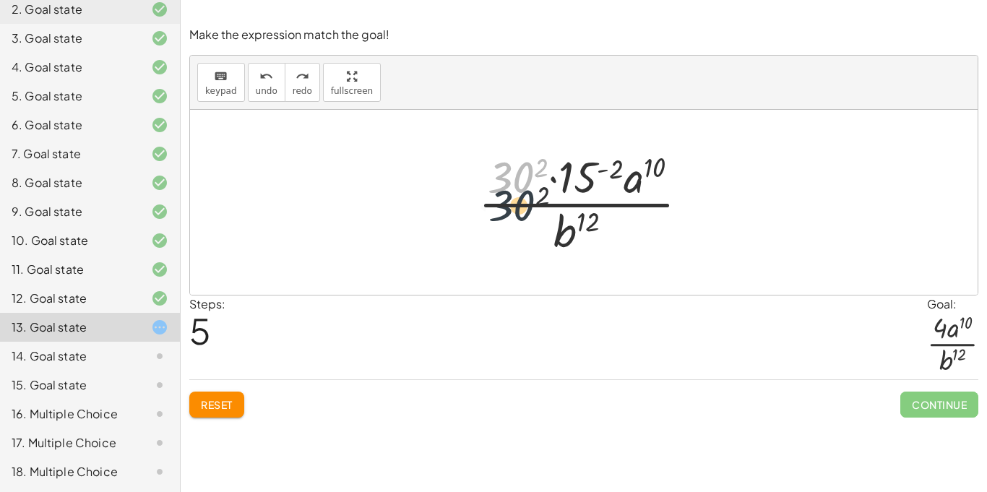
click at [527, 218] on div at bounding box center [589, 202] width 236 height 111
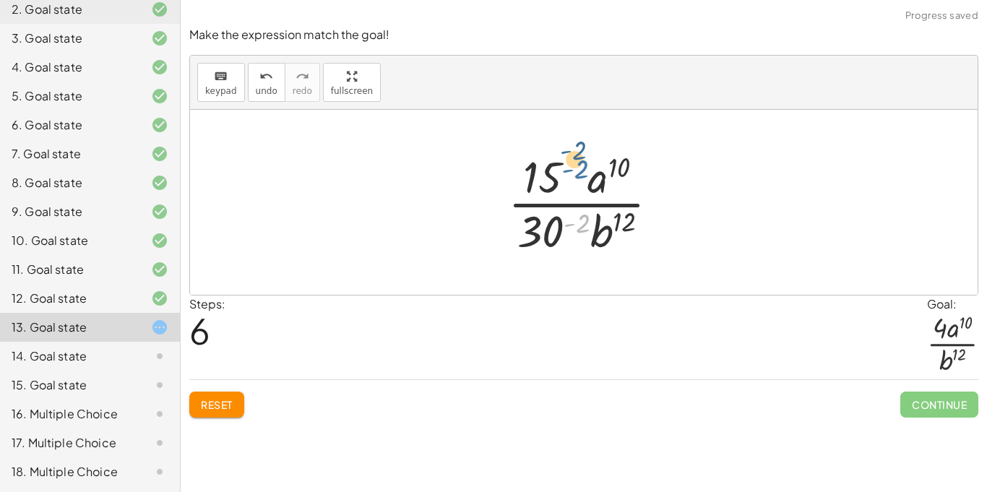
drag, startPoint x: 574, startPoint y: 216, endPoint x: 572, endPoint y: 162, distance: 54.2
click at [572, 162] on div at bounding box center [589, 202] width 177 height 111
drag, startPoint x: 538, startPoint y: 237, endPoint x: 547, endPoint y: 225, distance: 14.5
click at [547, 225] on div at bounding box center [589, 202] width 177 height 111
drag, startPoint x: 547, startPoint y: 225, endPoint x: 521, endPoint y: 176, distance: 55.6
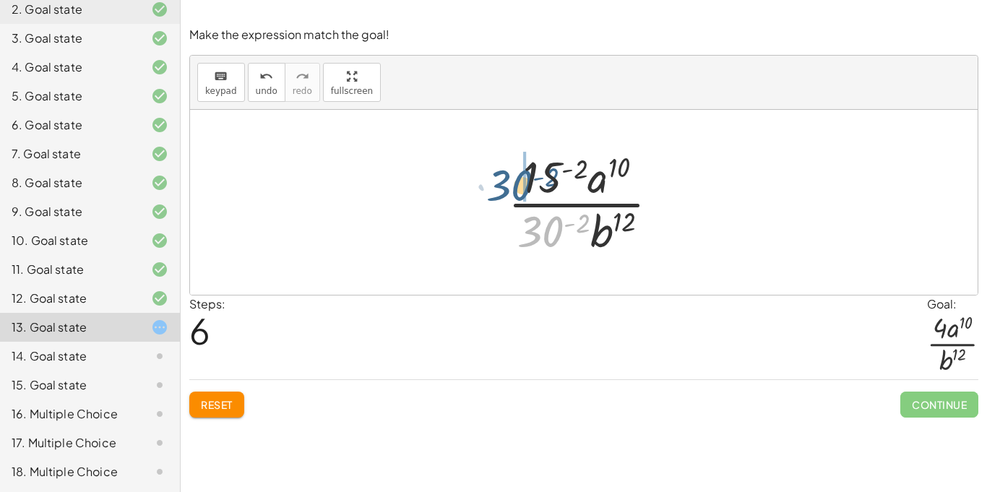
click at [521, 176] on div at bounding box center [589, 202] width 177 height 111
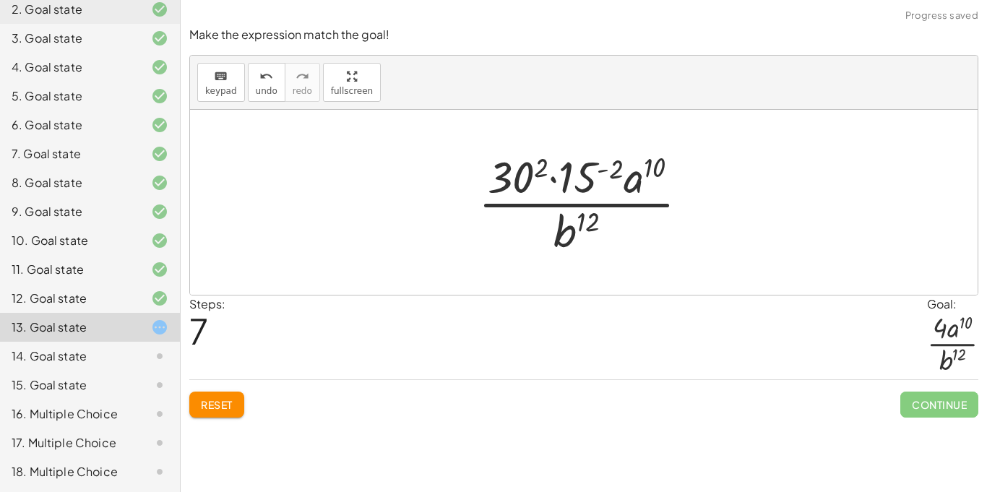
click at [550, 183] on div at bounding box center [589, 202] width 236 height 111
drag, startPoint x: 514, startPoint y: 178, endPoint x: 526, endPoint y: 179, distance: 12.4
click at [526, 179] on div at bounding box center [589, 202] width 236 height 111
drag, startPoint x: 512, startPoint y: 176, endPoint x: 517, endPoint y: 233, distance: 57.2
click at [517, 233] on div at bounding box center [589, 202] width 236 height 111
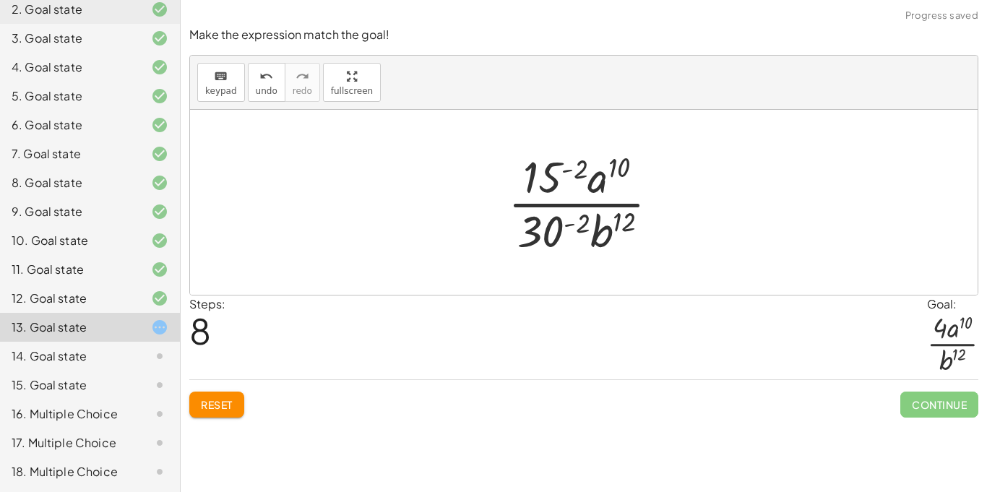
click at [550, 233] on div at bounding box center [589, 202] width 177 height 111
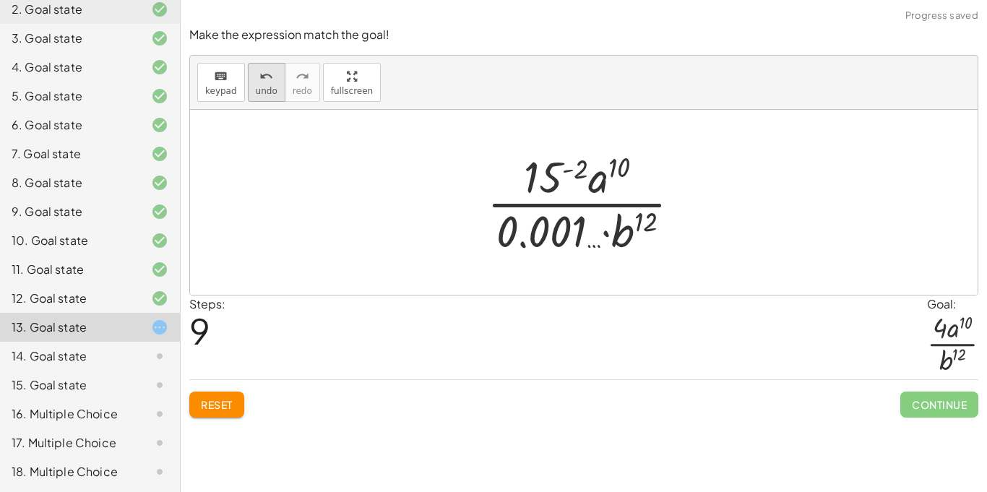
click at [261, 95] on span "undo" at bounding box center [267, 91] width 22 height 10
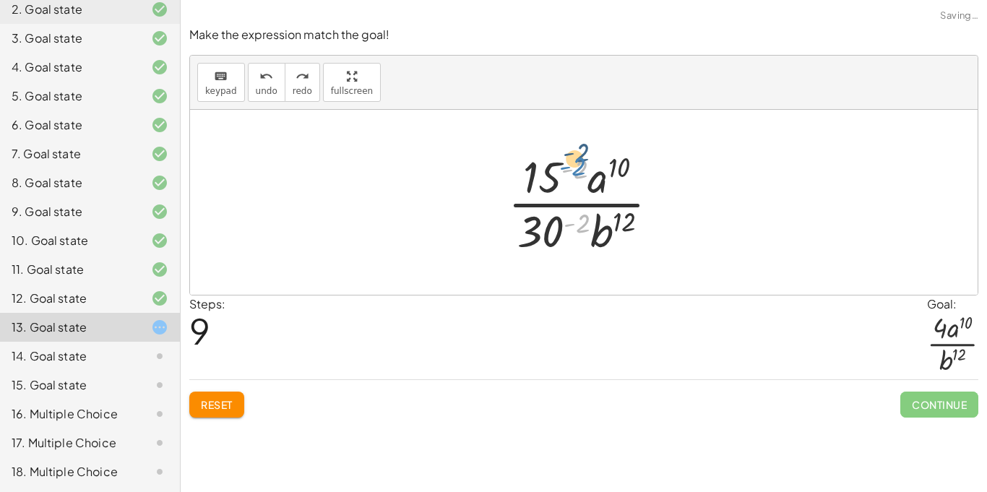
drag, startPoint x: 580, startPoint y: 225, endPoint x: 575, endPoint y: 168, distance: 57.2
click at [575, 168] on div at bounding box center [589, 202] width 177 height 111
click at [543, 242] on div at bounding box center [589, 202] width 177 height 111
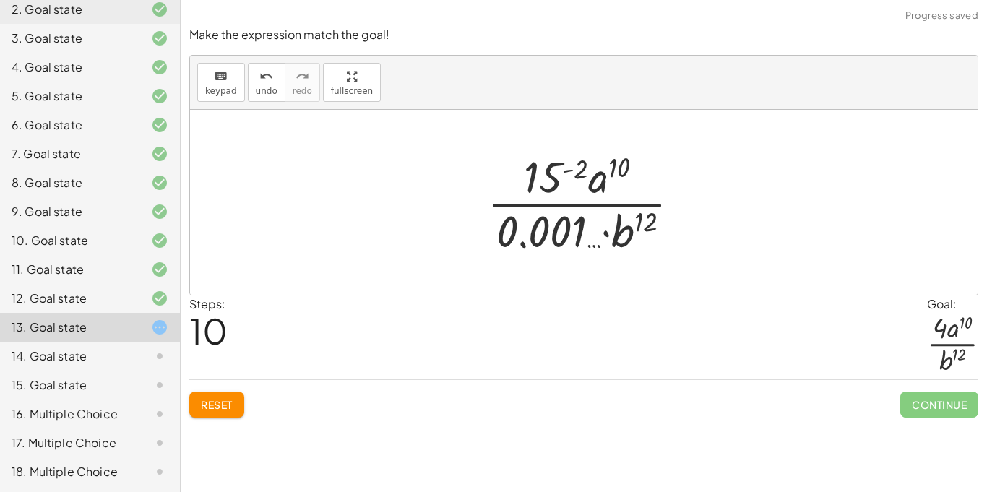
click at [553, 137] on div at bounding box center [584, 202] width 788 height 185
click at [249, 74] on button "undo undo" at bounding box center [267, 82] width 38 height 39
click at [536, 224] on div at bounding box center [589, 202] width 177 height 111
click at [551, 196] on div at bounding box center [590, 202] width 220 height 111
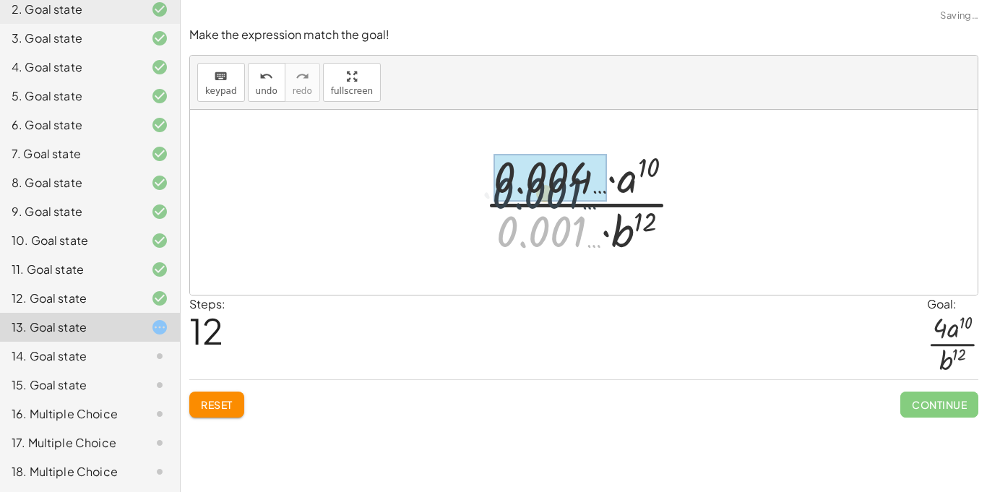
drag, startPoint x: 548, startPoint y: 241, endPoint x: 543, endPoint y: 196, distance: 45.8
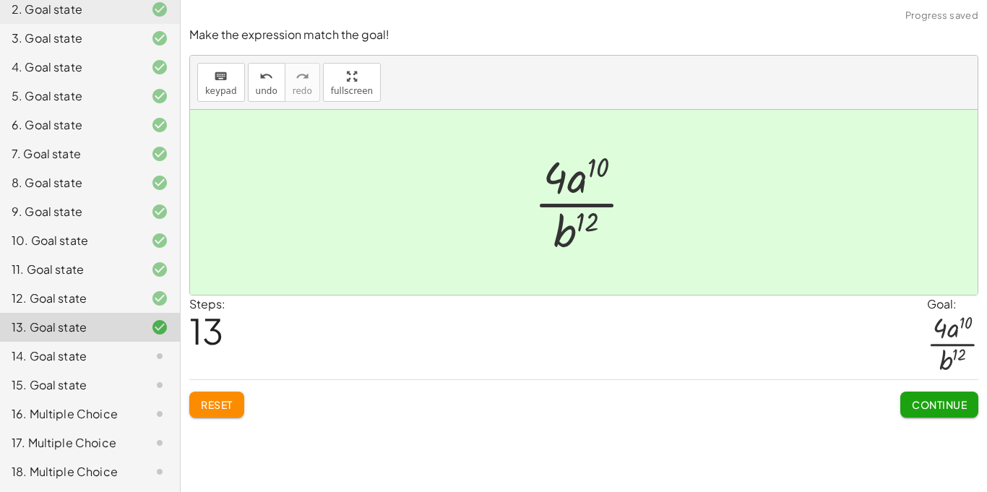
click at [0, 0] on div "Make the expression match the goal! keyboard keypad undo undo redo redo fullscr…" at bounding box center [0, 0] width 0 height 0
click at [936, 405] on span "Continue" at bounding box center [939, 404] width 55 height 13
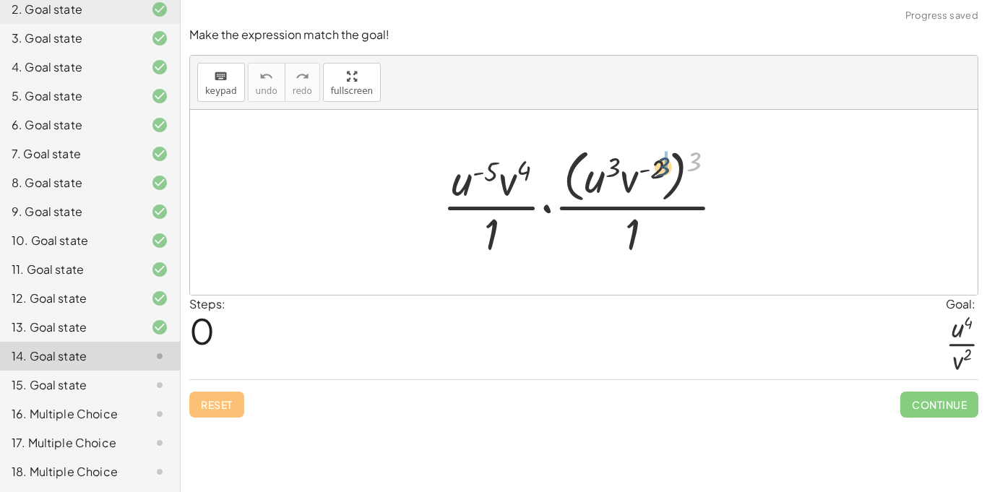
drag, startPoint x: 699, startPoint y: 163, endPoint x: 660, endPoint y: 170, distance: 39.6
click at [660, 170] on div at bounding box center [589, 202] width 309 height 118
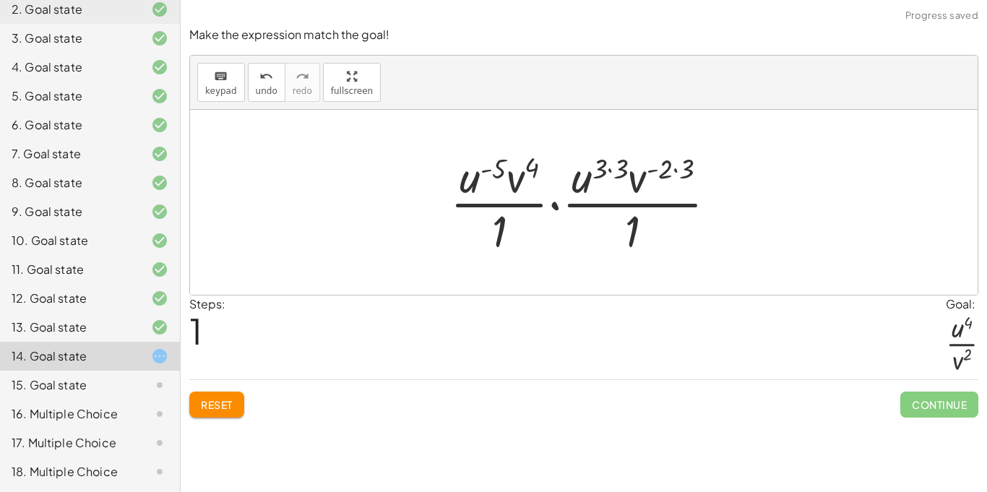
click at [676, 172] on div at bounding box center [589, 202] width 293 height 111
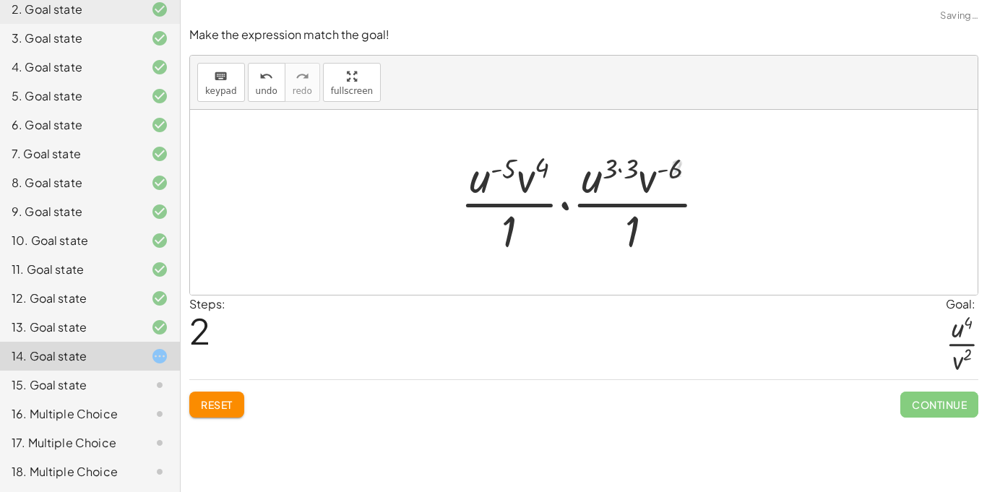
click at [615, 171] on div at bounding box center [589, 202] width 272 height 111
click at [612, 171] on div at bounding box center [589, 202] width 272 height 111
click at [618, 171] on div at bounding box center [589, 202] width 272 height 111
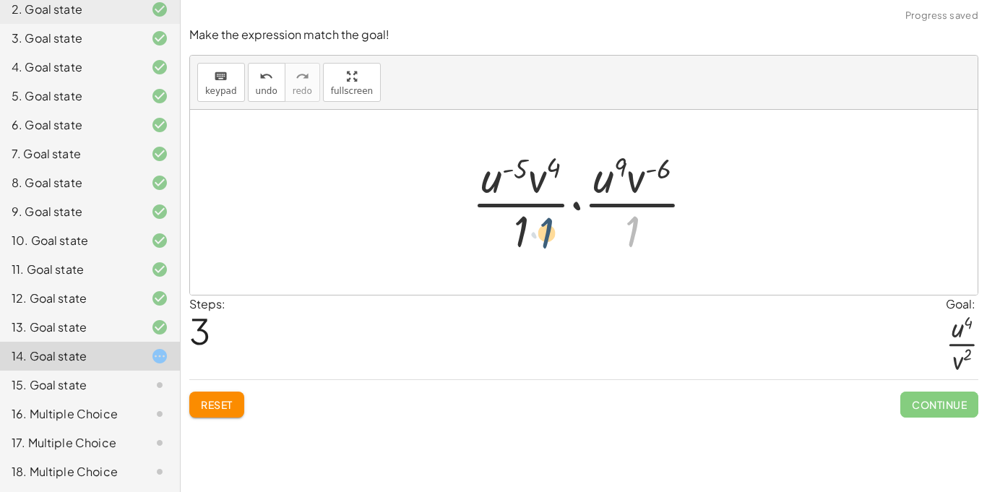
drag, startPoint x: 637, startPoint y: 233, endPoint x: 545, endPoint y: 235, distance: 91.8
click at [545, 235] on div at bounding box center [589, 202] width 249 height 111
click at [538, 183] on div at bounding box center [589, 202] width 249 height 111
drag, startPoint x: 644, startPoint y: 178, endPoint x: 555, endPoint y: 177, distance: 88.9
click at [555, 177] on div at bounding box center [589, 202] width 249 height 111
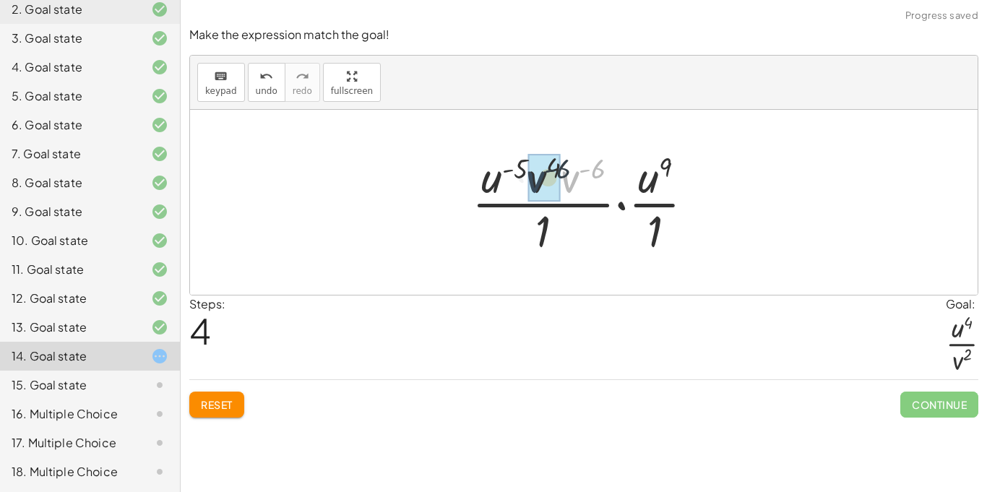
drag, startPoint x: 572, startPoint y: 184, endPoint x: 536, endPoint y: 184, distance: 35.4
click at [561, 174] on div at bounding box center [589, 202] width 243 height 111
click at [588, 169] on div at bounding box center [589, 202] width 243 height 111
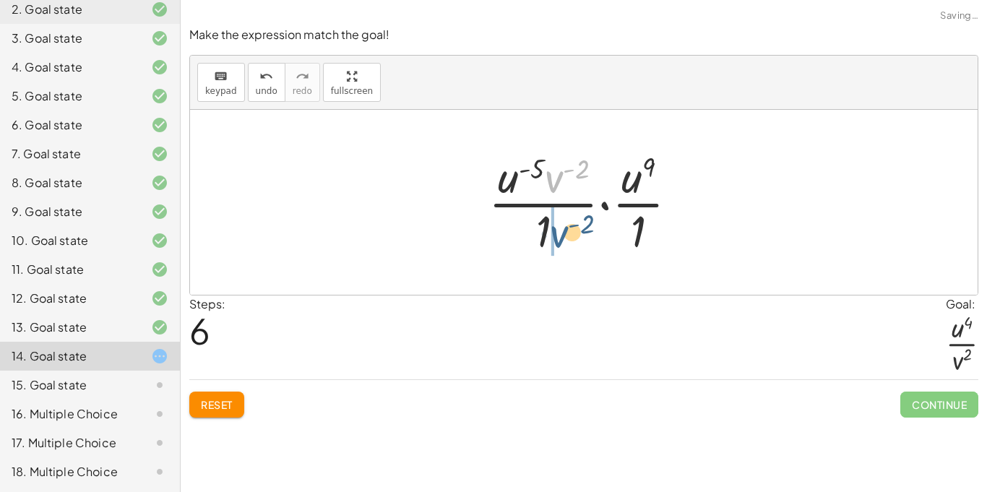
drag, startPoint x: 556, startPoint y: 180, endPoint x: 561, endPoint y: 236, distance: 55.9
click at [561, 236] on div at bounding box center [589, 202] width 216 height 111
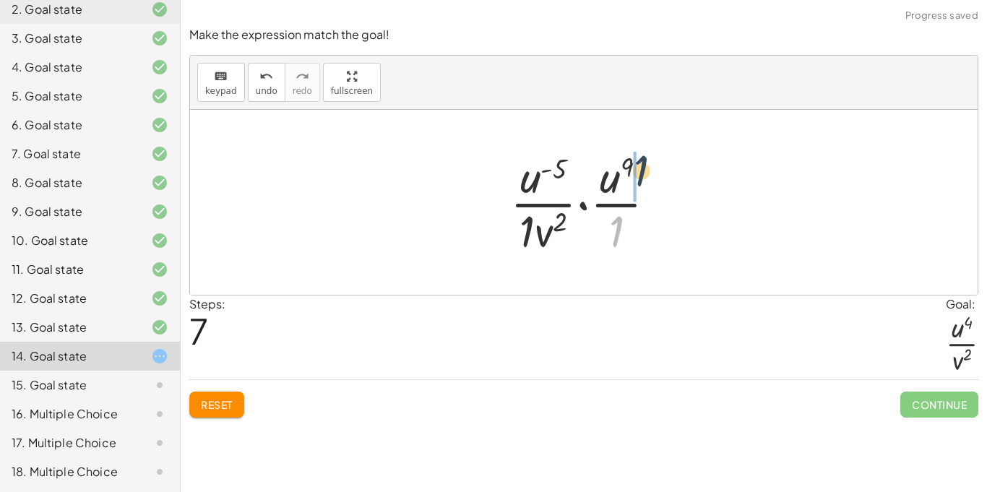
drag, startPoint x: 618, startPoint y: 235, endPoint x: 639, endPoint y: 175, distance: 63.5
click at [639, 175] on div at bounding box center [589, 202] width 172 height 111
drag, startPoint x: 608, startPoint y: 202, endPoint x: 624, endPoint y: 200, distance: 16.0
click at [624, 200] on div at bounding box center [589, 202] width 171 height 111
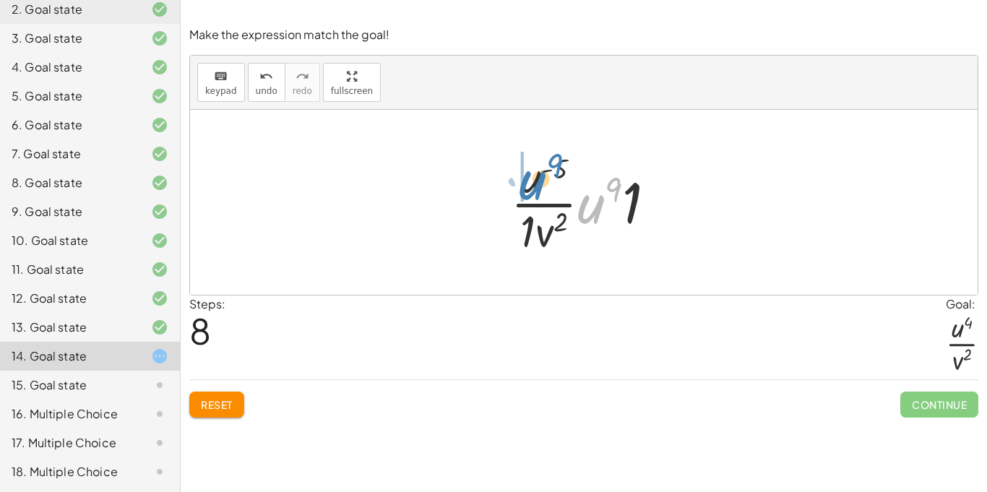
drag, startPoint x: 596, startPoint y: 204, endPoint x: 538, endPoint y: 181, distance: 62.5
click at [538, 181] on div at bounding box center [589, 202] width 171 height 111
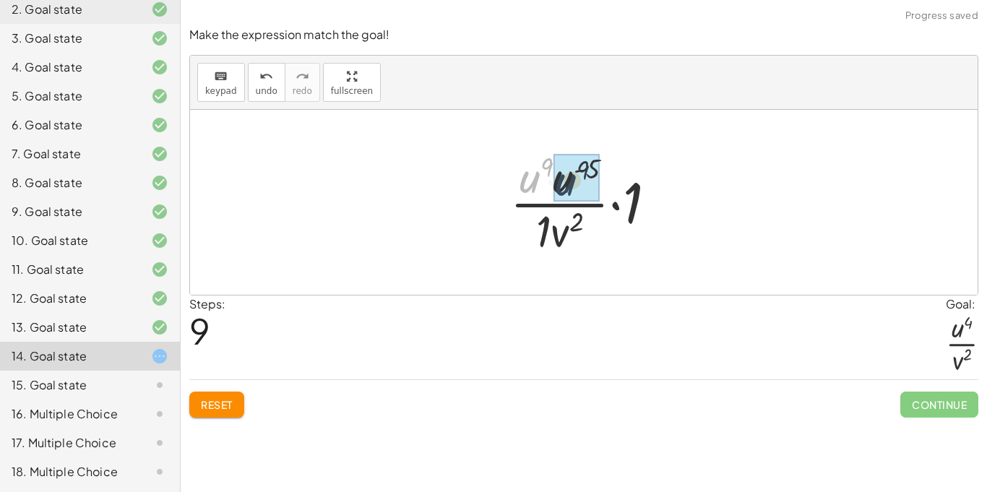
drag, startPoint x: 530, startPoint y: 182, endPoint x: 568, endPoint y: 185, distance: 37.7
click at [629, 207] on div at bounding box center [589, 202] width 164 height 111
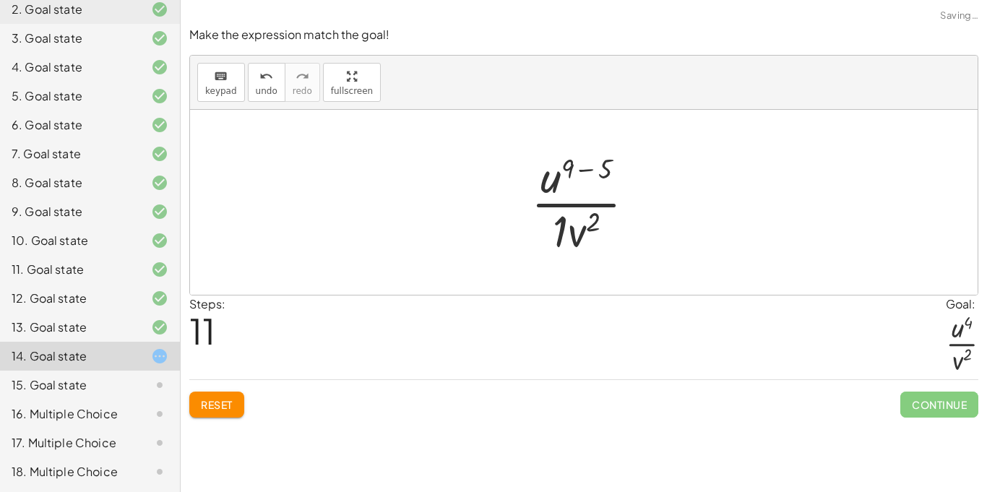
click at [600, 170] on div at bounding box center [589, 202] width 130 height 111
click at [564, 235] on div at bounding box center [589, 202] width 106 height 111
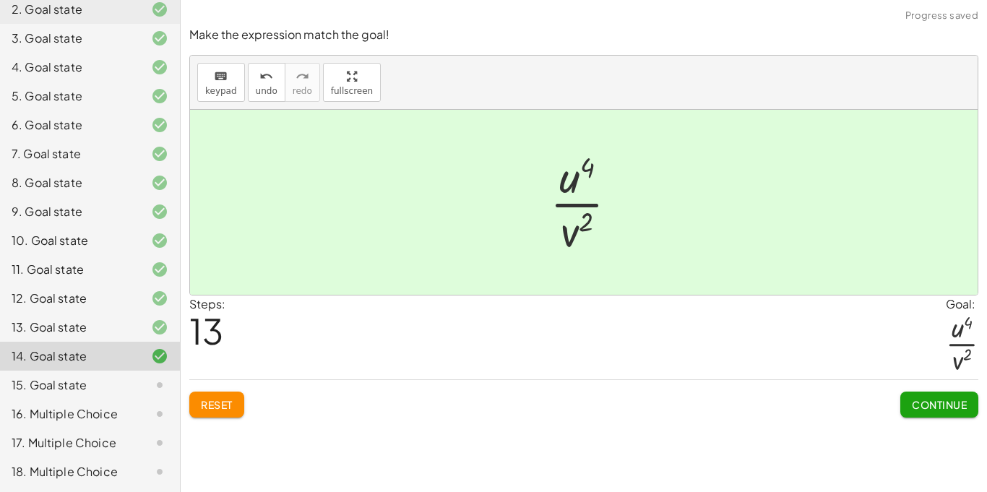
click at [967, 410] on button "Continue" at bounding box center [939, 405] width 78 height 26
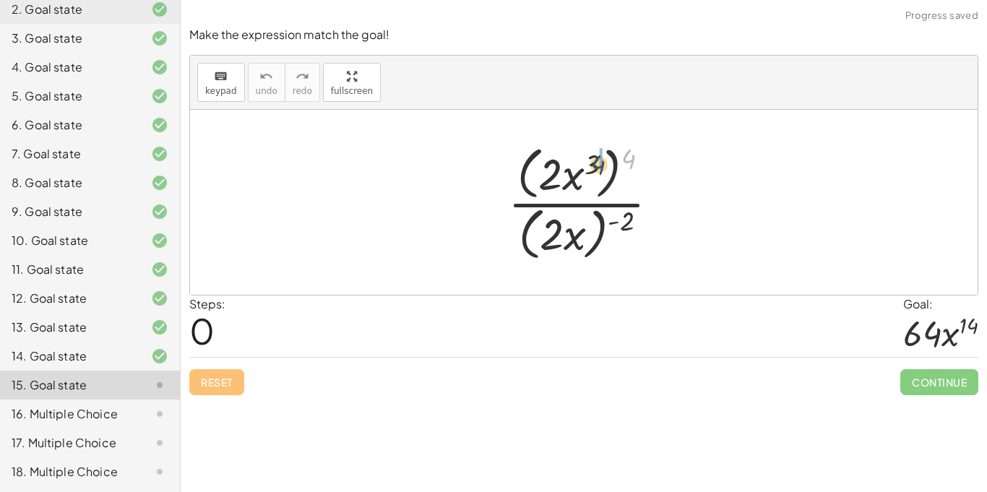
drag, startPoint x: 634, startPoint y: 152, endPoint x: 600, endPoint y: 158, distance: 33.7
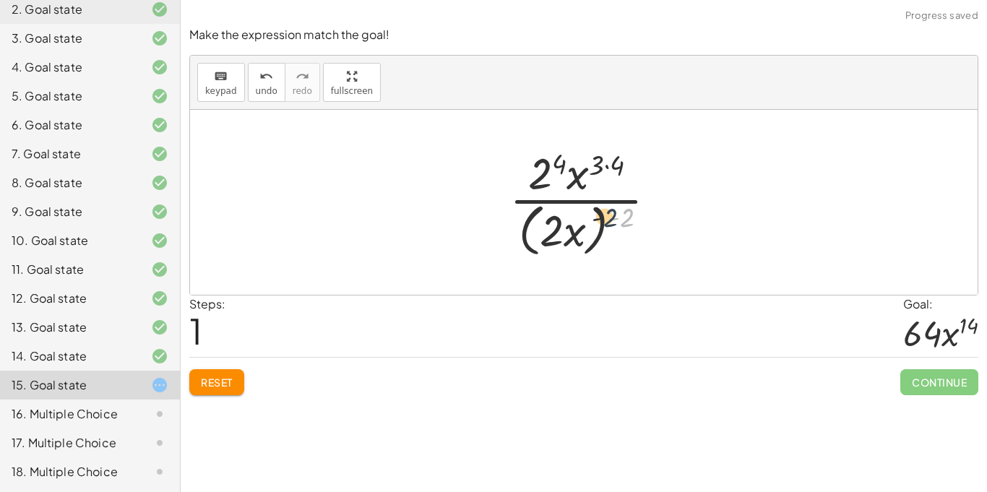
drag, startPoint x: 634, startPoint y: 216, endPoint x: 600, endPoint y: 217, distance: 34.7
click at [600, 217] on div at bounding box center [588, 202] width 173 height 118
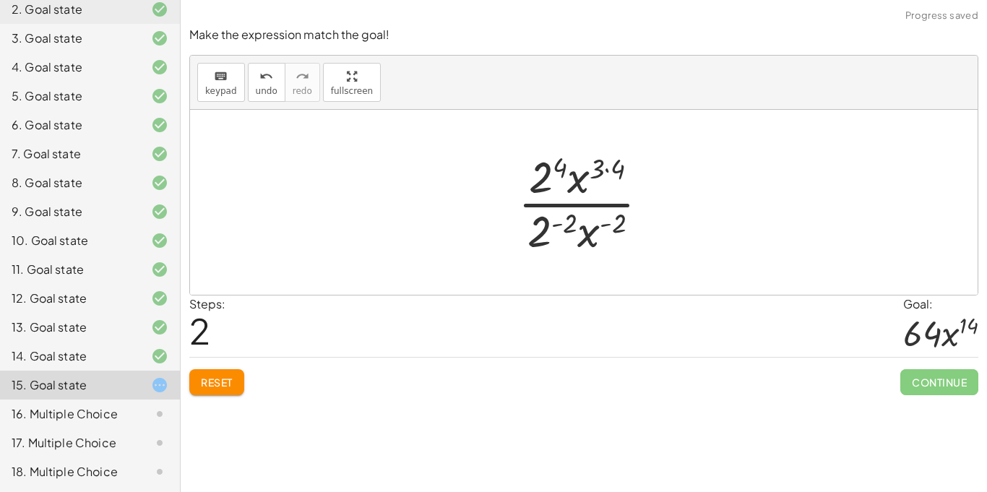
click at [544, 178] on div at bounding box center [589, 202] width 157 height 111
click at [600, 177] on div at bounding box center [589, 202] width 157 height 111
click at [603, 173] on div at bounding box center [589, 202] width 157 height 111
click at [604, 174] on div at bounding box center [589, 202] width 157 height 111
click at [607, 172] on div at bounding box center [589, 202] width 157 height 111
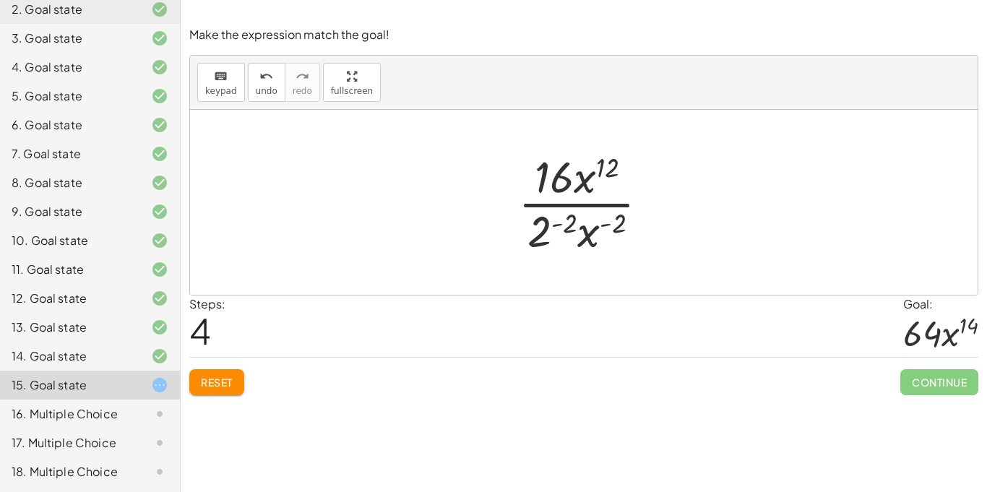
click at [569, 226] on div at bounding box center [589, 202] width 157 height 111
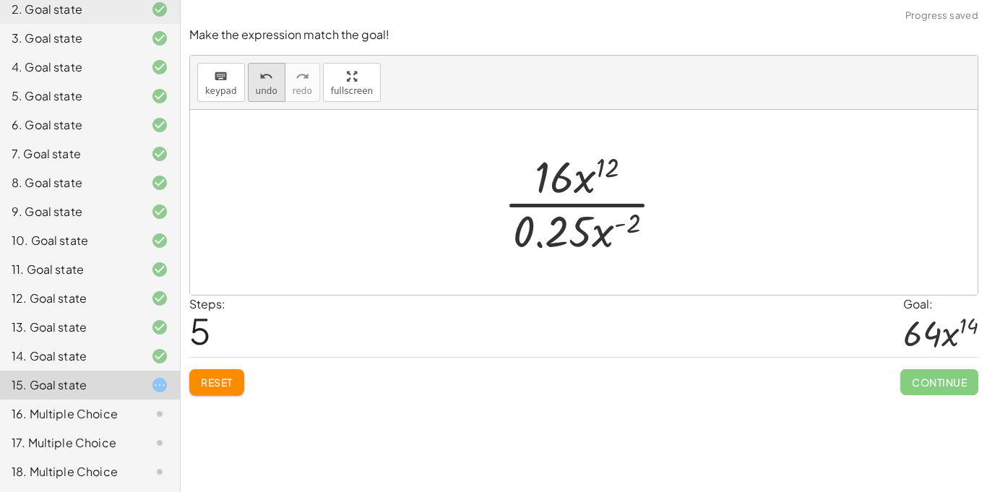
click at [259, 83] on icon "undo" at bounding box center [266, 76] width 14 height 17
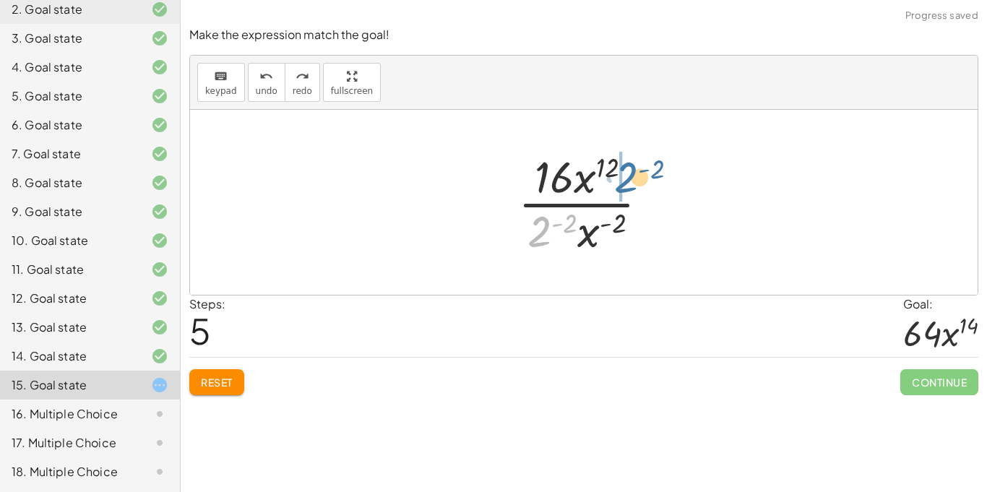
drag, startPoint x: 537, startPoint y: 230, endPoint x: 620, endPoint y: 172, distance: 101.2
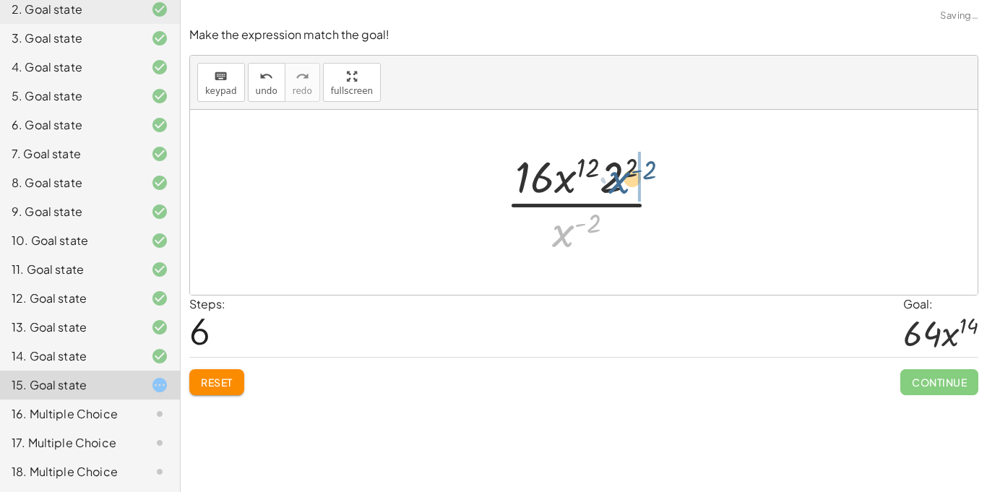
drag, startPoint x: 558, startPoint y: 248, endPoint x: 617, endPoint y: 194, distance: 80.3
click at [617, 194] on div at bounding box center [589, 202] width 181 height 111
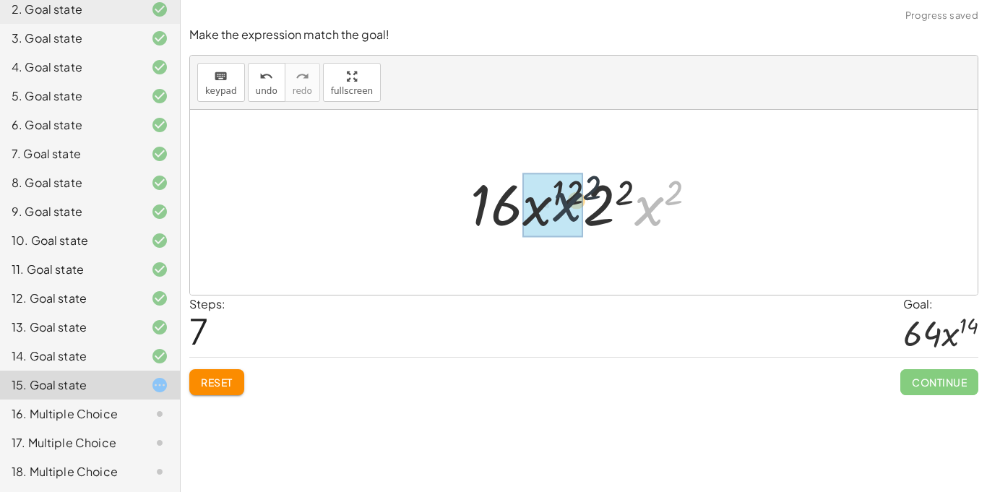
drag, startPoint x: 646, startPoint y: 206, endPoint x: 546, endPoint y: 205, distance: 99.7
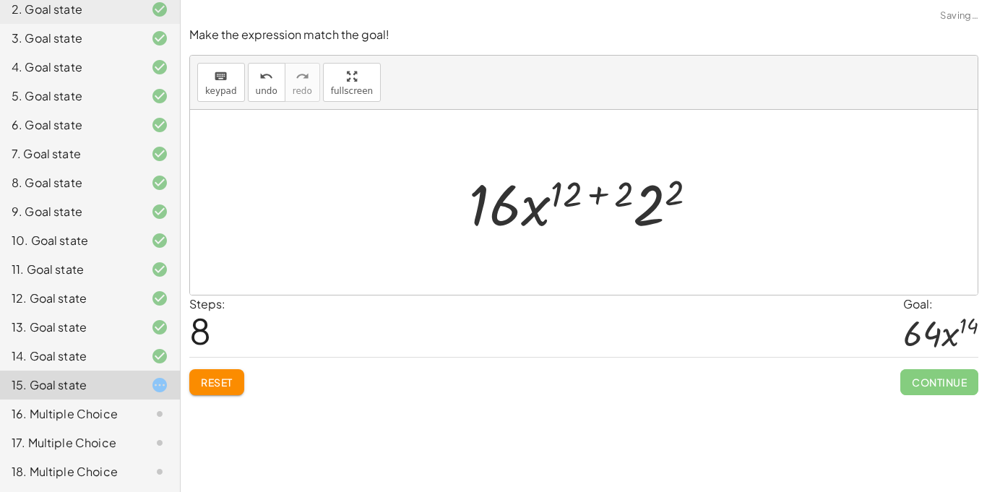
click at [588, 197] on div at bounding box center [589, 202] width 255 height 74
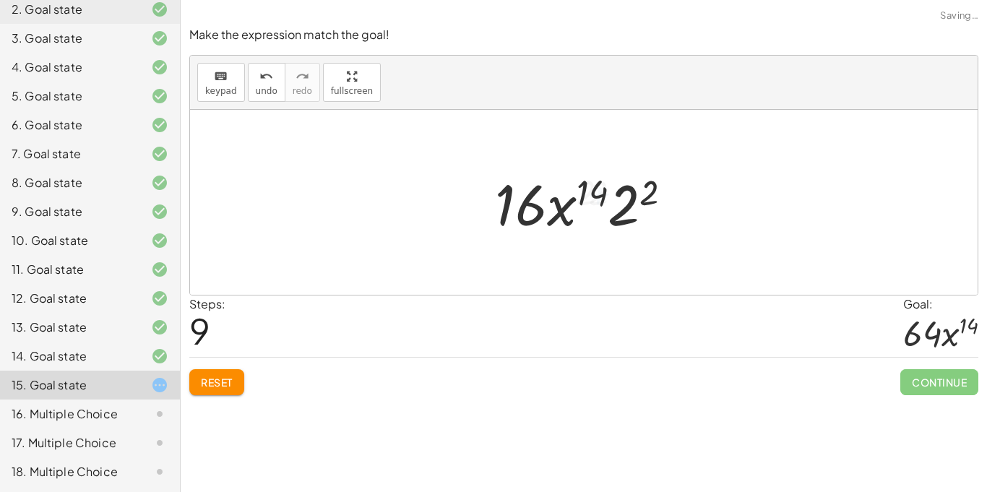
click at [613, 199] on div at bounding box center [590, 202] width 204 height 74
click at [627, 206] on div at bounding box center [589, 202] width 184 height 74
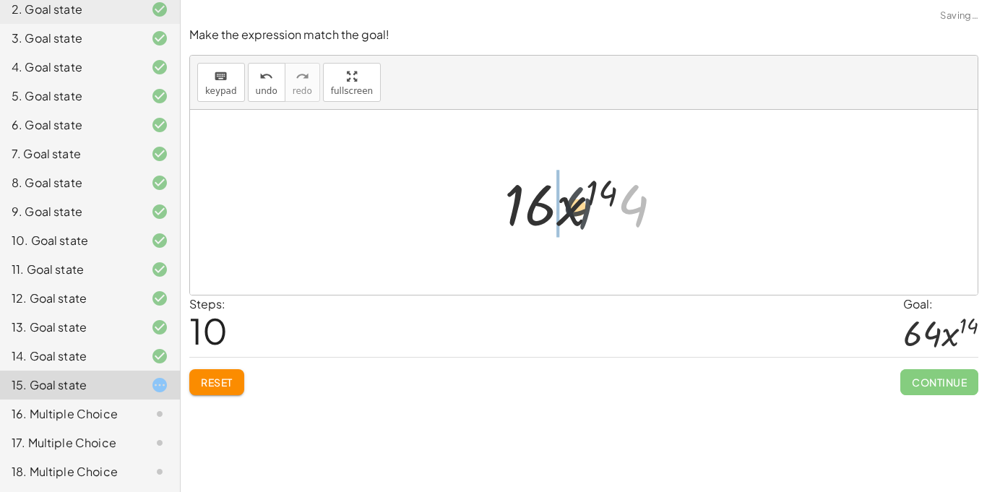
drag, startPoint x: 627, startPoint y: 206, endPoint x: 546, endPoint y: 210, distance: 81.8
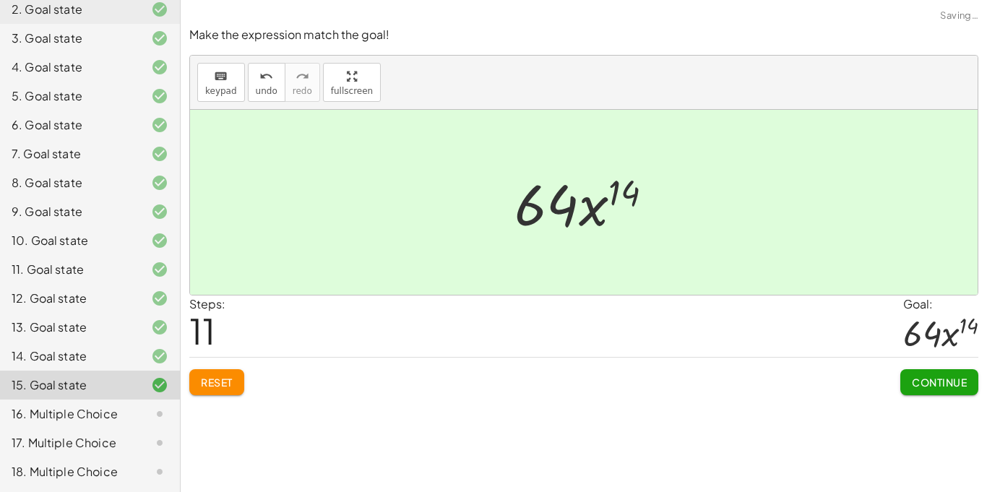
click at [939, 374] on button "Continue" at bounding box center [939, 382] width 78 height 26
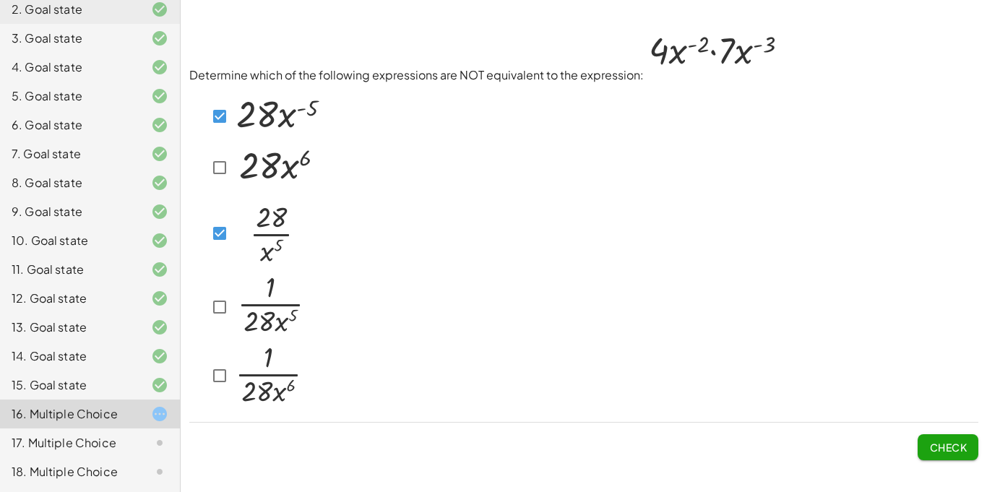
click at [942, 444] on span "Check" at bounding box center [948, 447] width 38 height 13
click at [219, 358] on div at bounding box center [256, 376] width 98 height 70
click at [952, 457] on button "Check" at bounding box center [948, 447] width 61 height 26
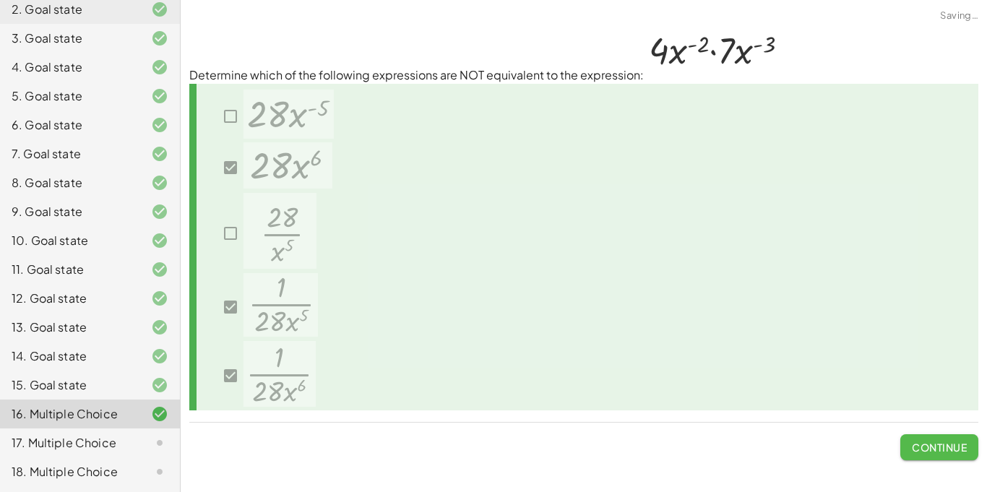
click at [952, 457] on button "Continue" at bounding box center [939, 447] width 78 height 26
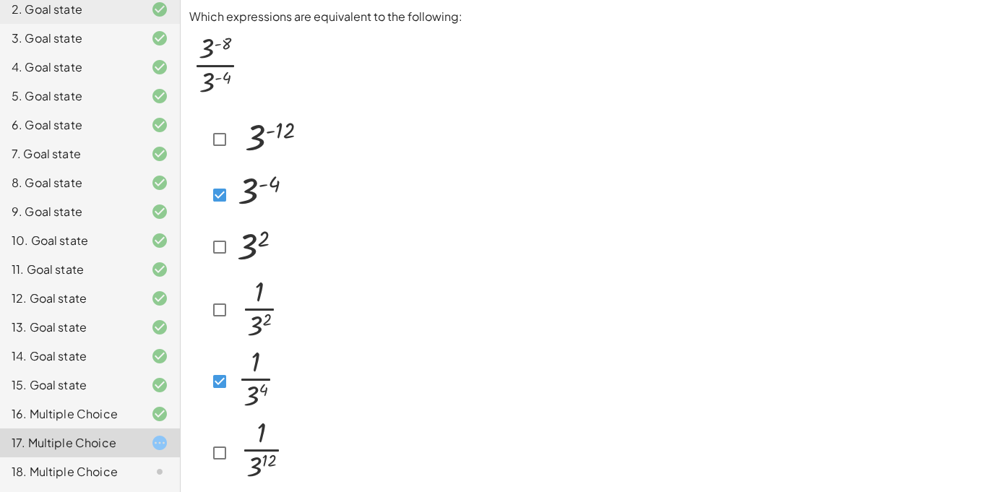
scroll to position [57, 0]
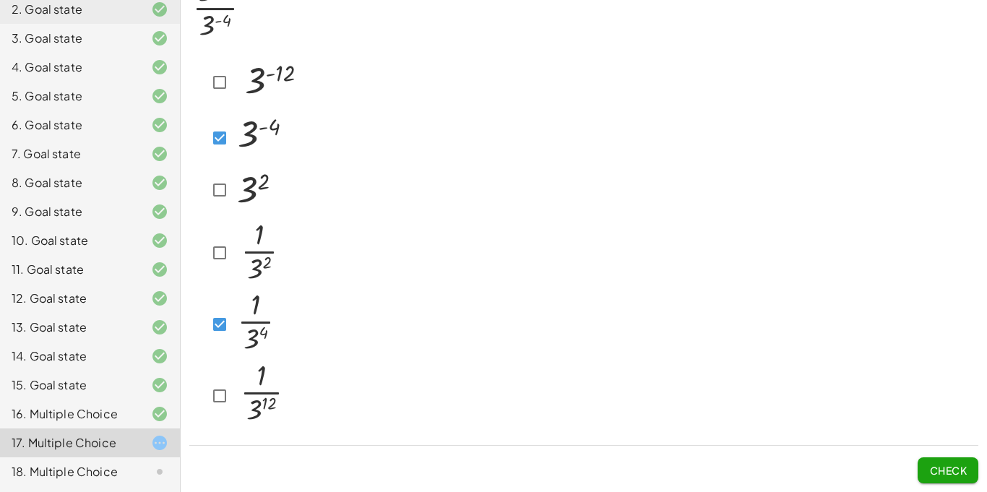
click at [960, 470] on span "Check" at bounding box center [948, 470] width 38 height 13
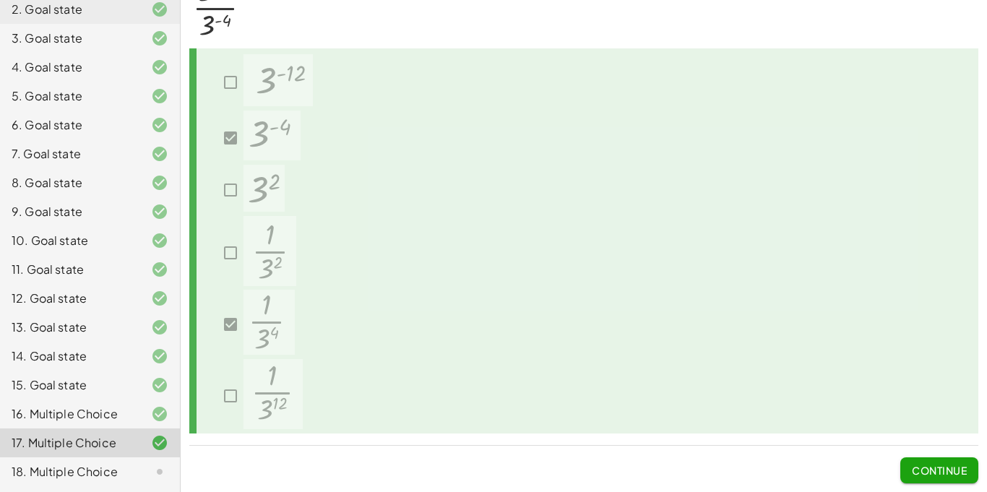
click at [913, 462] on button "Continue" at bounding box center [939, 470] width 78 height 26
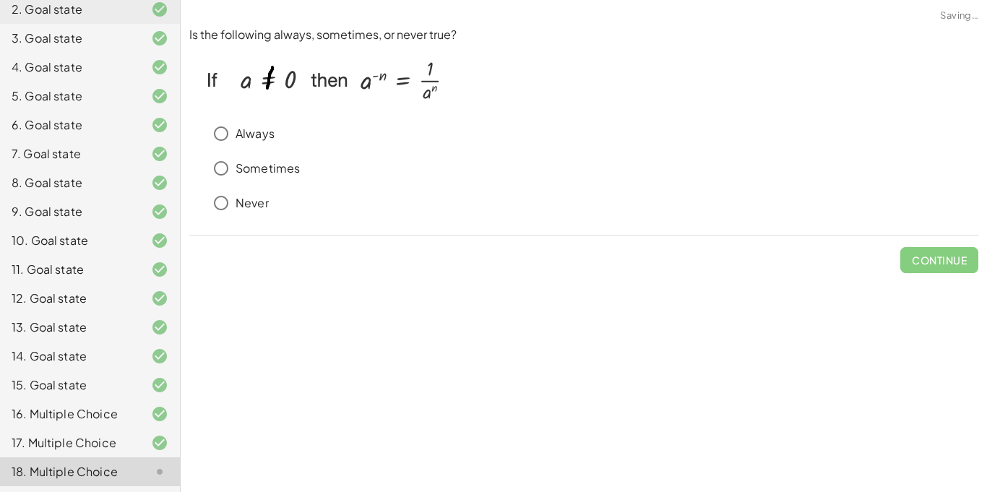
scroll to position [0, 0]
click at [261, 134] on p "Always" at bounding box center [255, 134] width 39 height 17
click at [960, 249] on button "Check" at bounding box center [948, 260] width 61 height 26
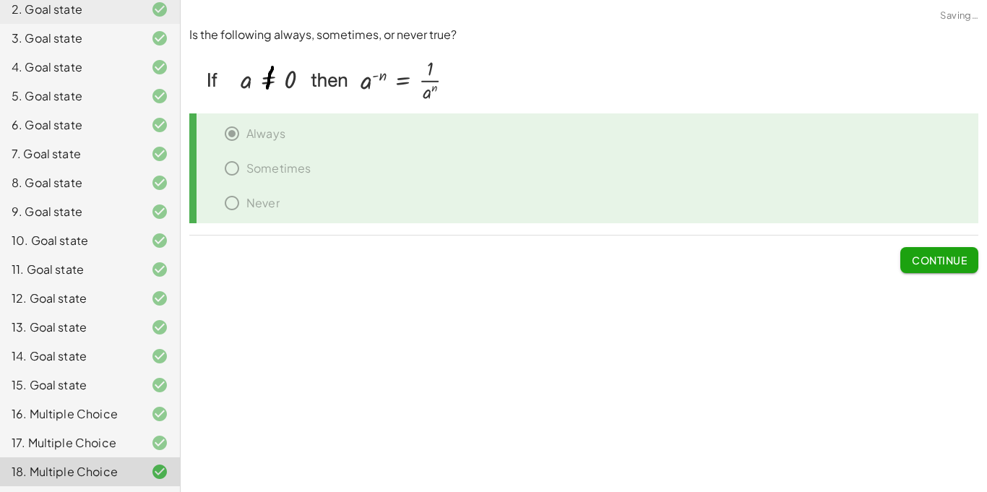
click at [929, 283] on div "Make the expression match the goal! keyboard keypad undo undo redo redo fullscr…" at bounding box center [584, 246] width 806 height 492
click at [937, 262] on span "Continue" at bounding box center [939, 260] width 55 height 13
